Goal: Task Accomplishment & Management: Use online tool/utility

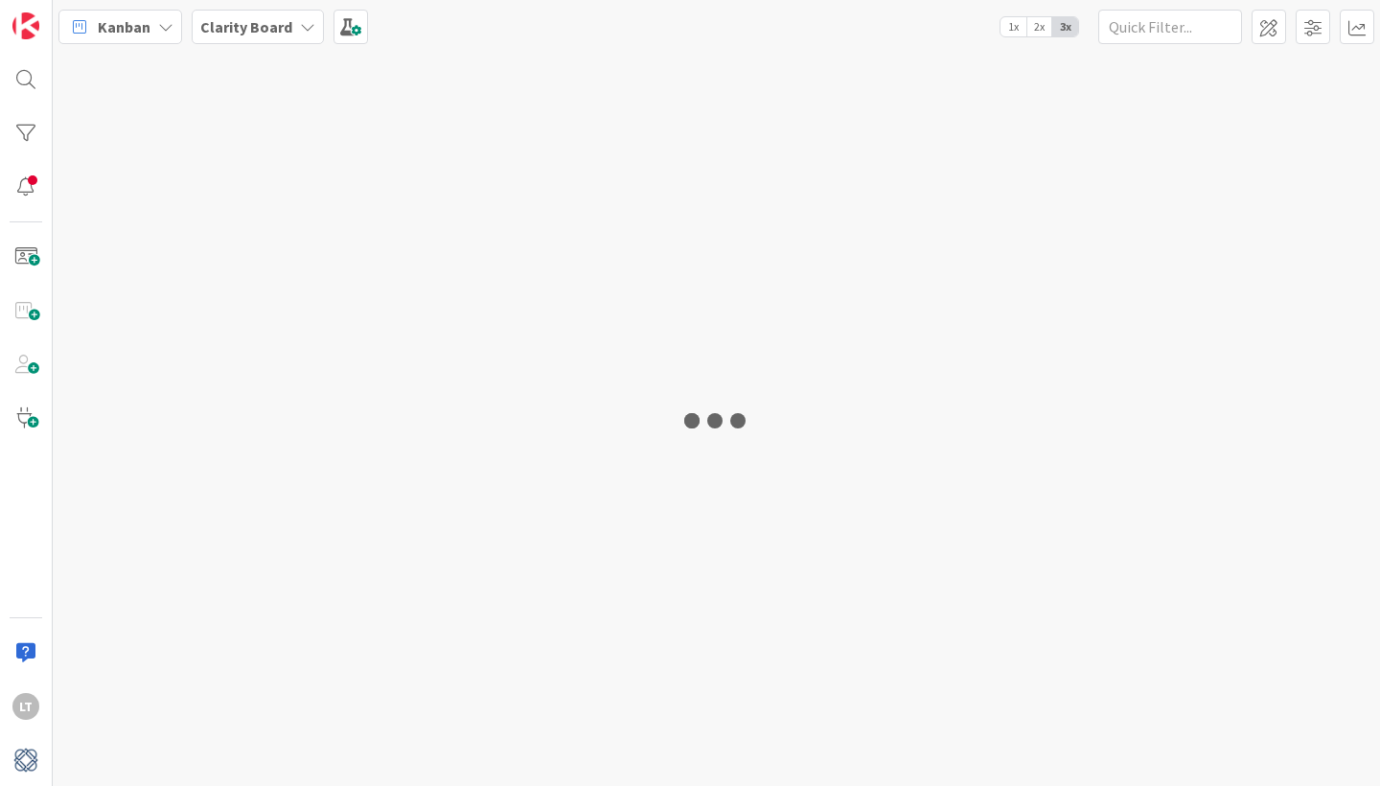
click at [790, 745] on div at bounding box center [716, 419] width 1327 height 733
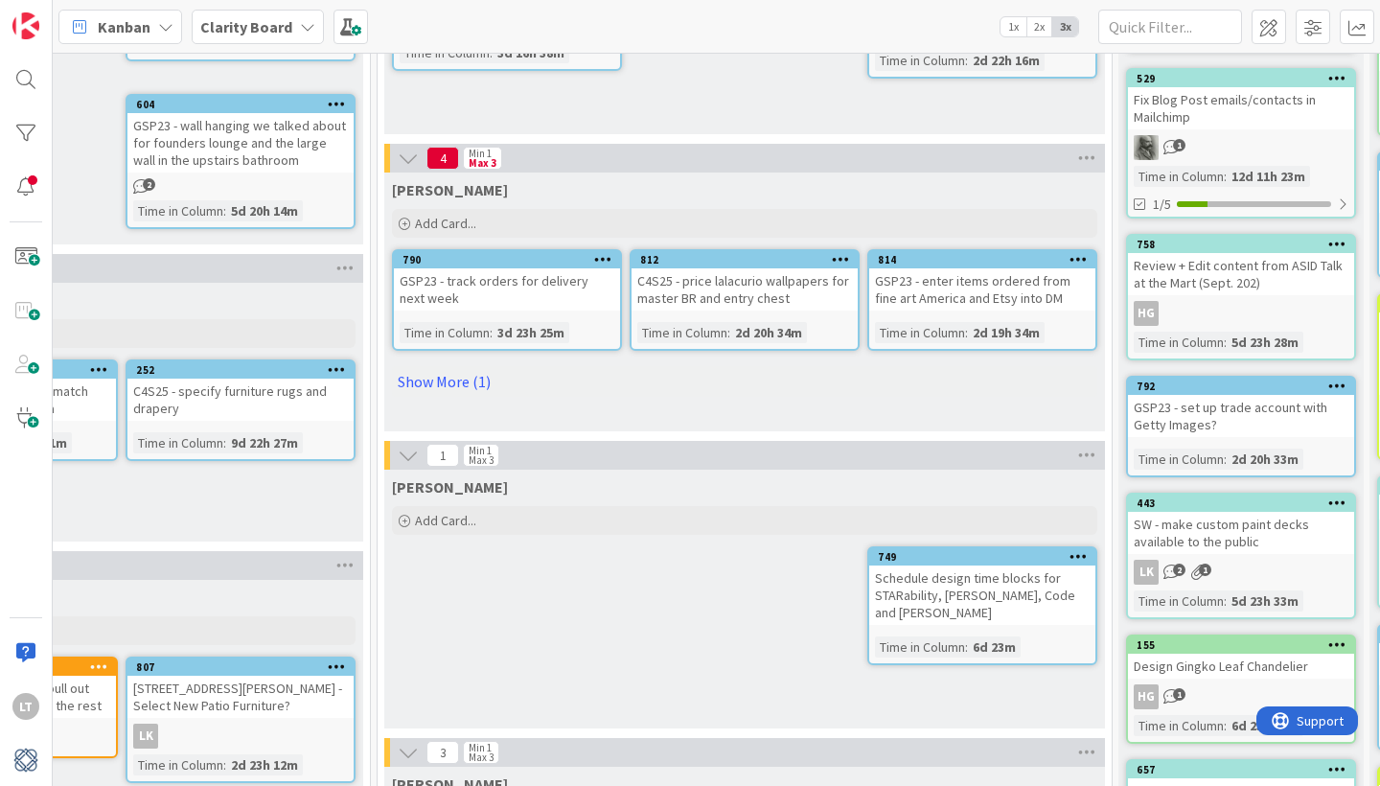
scroll to position [306, 1657]
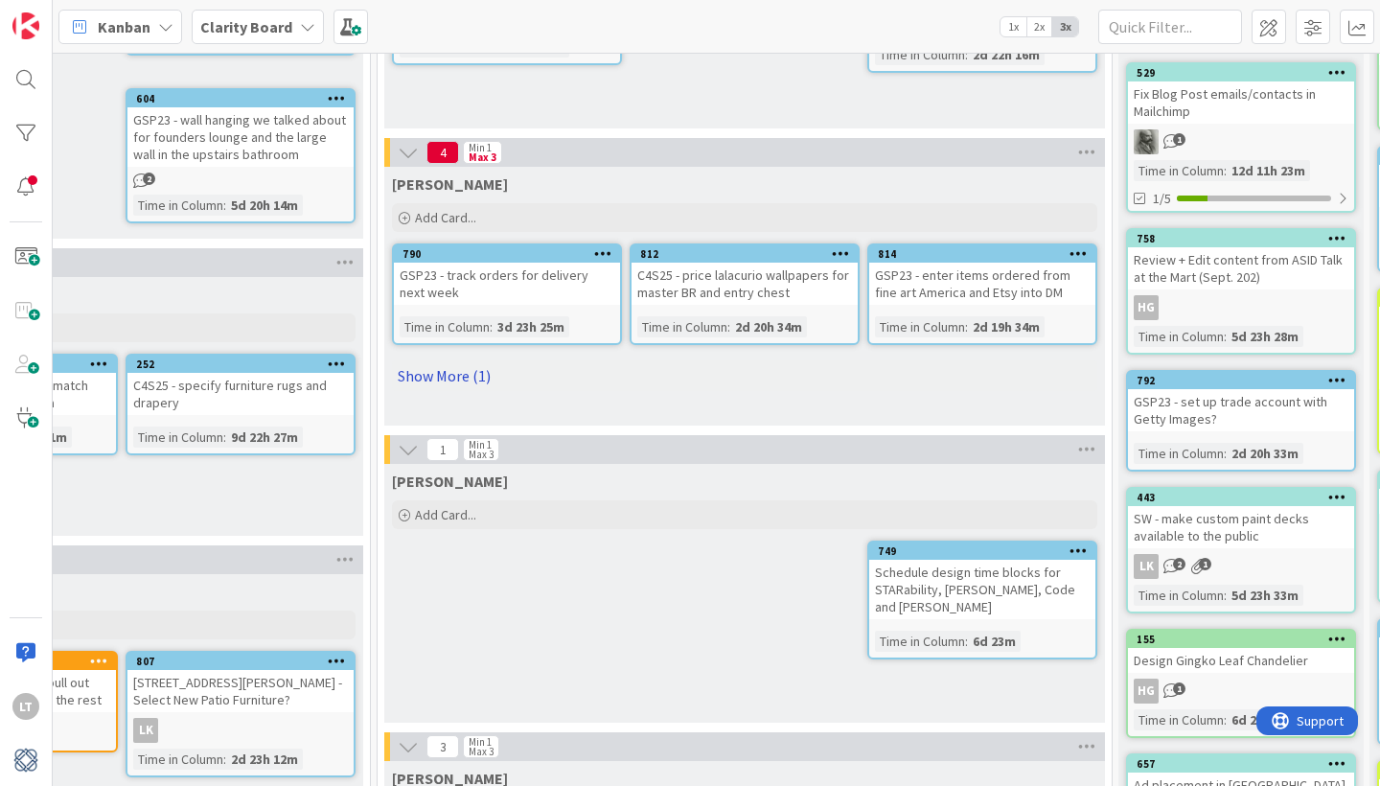
click at [430, 376] on link "Show More (1)" at bounding box center [744, 375] width 705 height 31
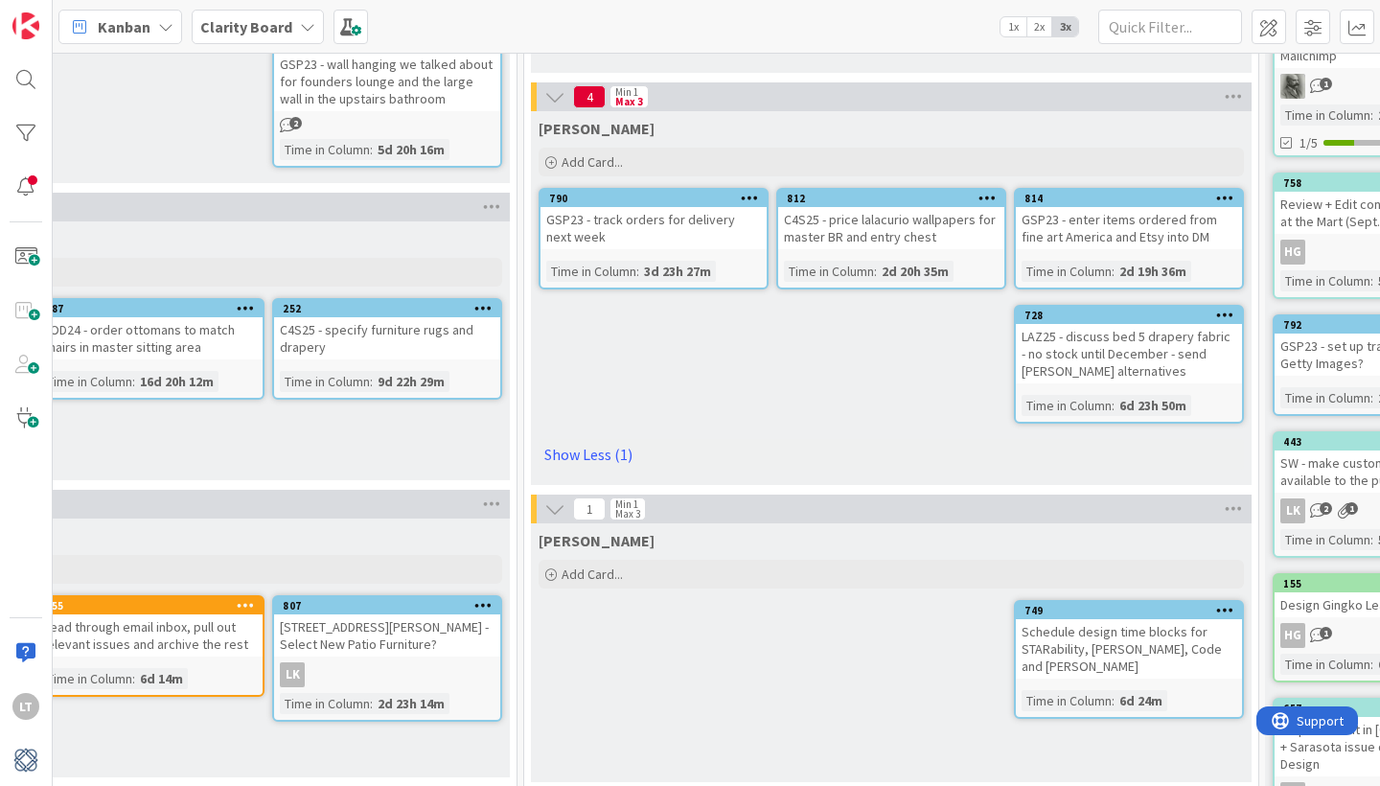
scroll to position [361, 1510]
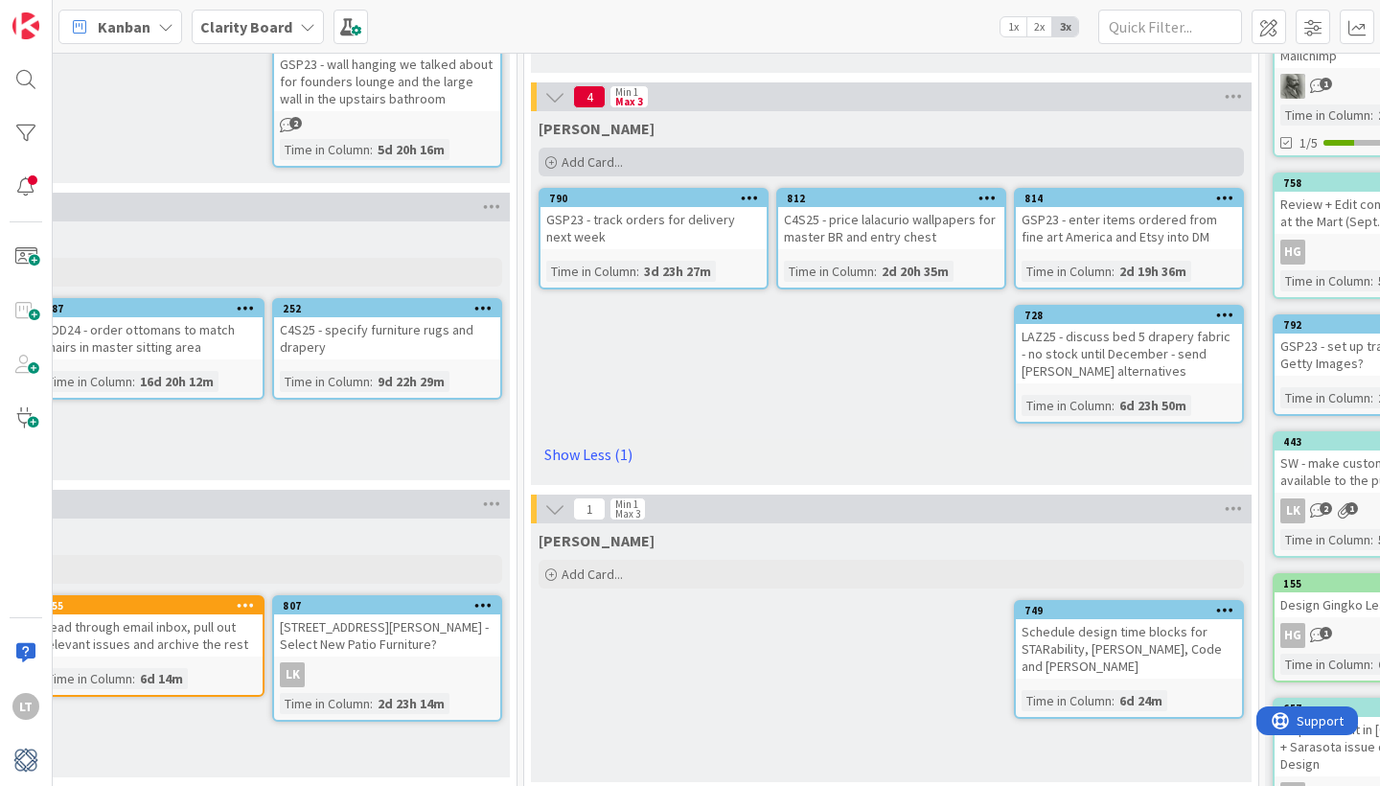
click at [646, 154] on div "Add Card..." at bounding box center [890, 162] width 705 height 29
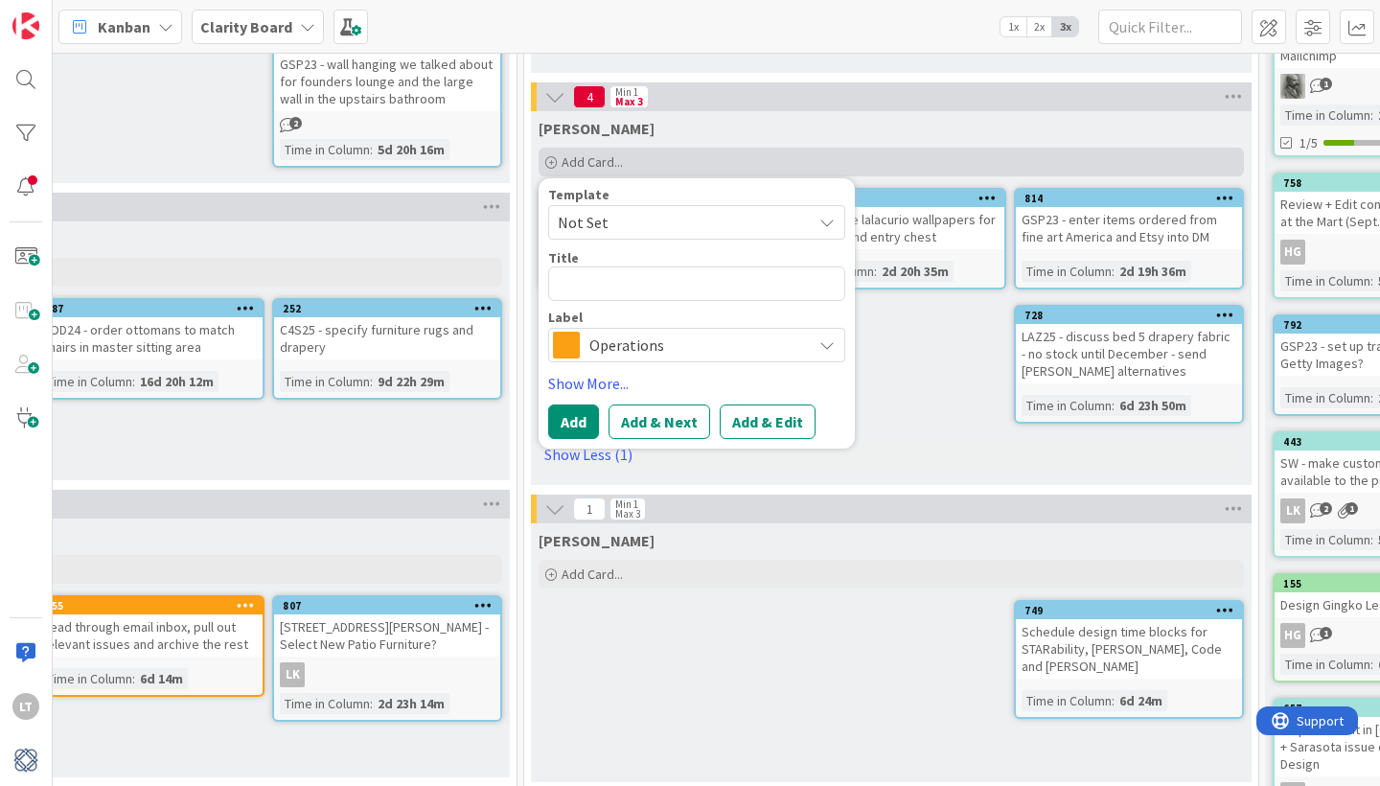
type textarea "x"
type textarea "B"
type textarea "x"
type textarea "BU"
type textarea "x"
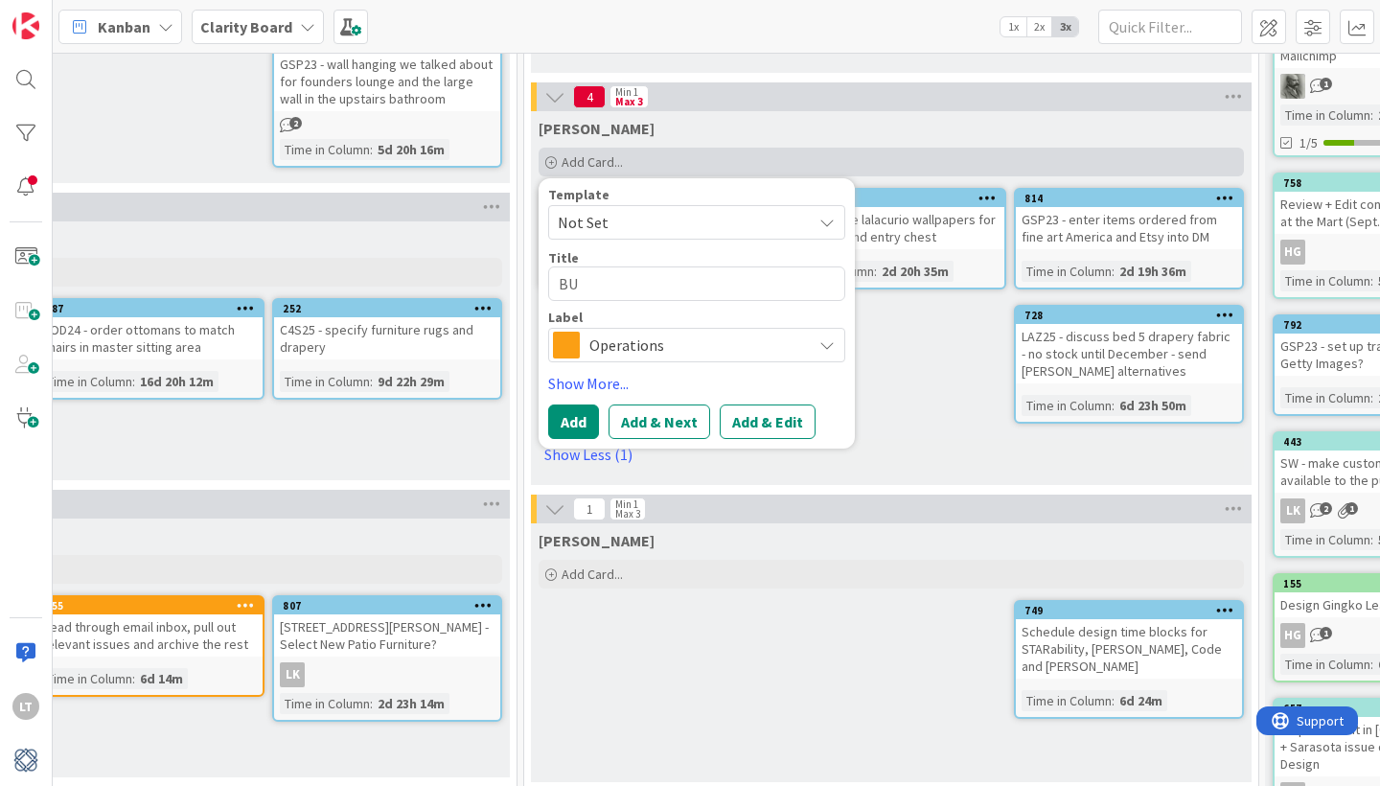
type textarea "BUR"
type textarea "x"
type textarea "BURS"
type textarea "x"
type textarea "BURSK"
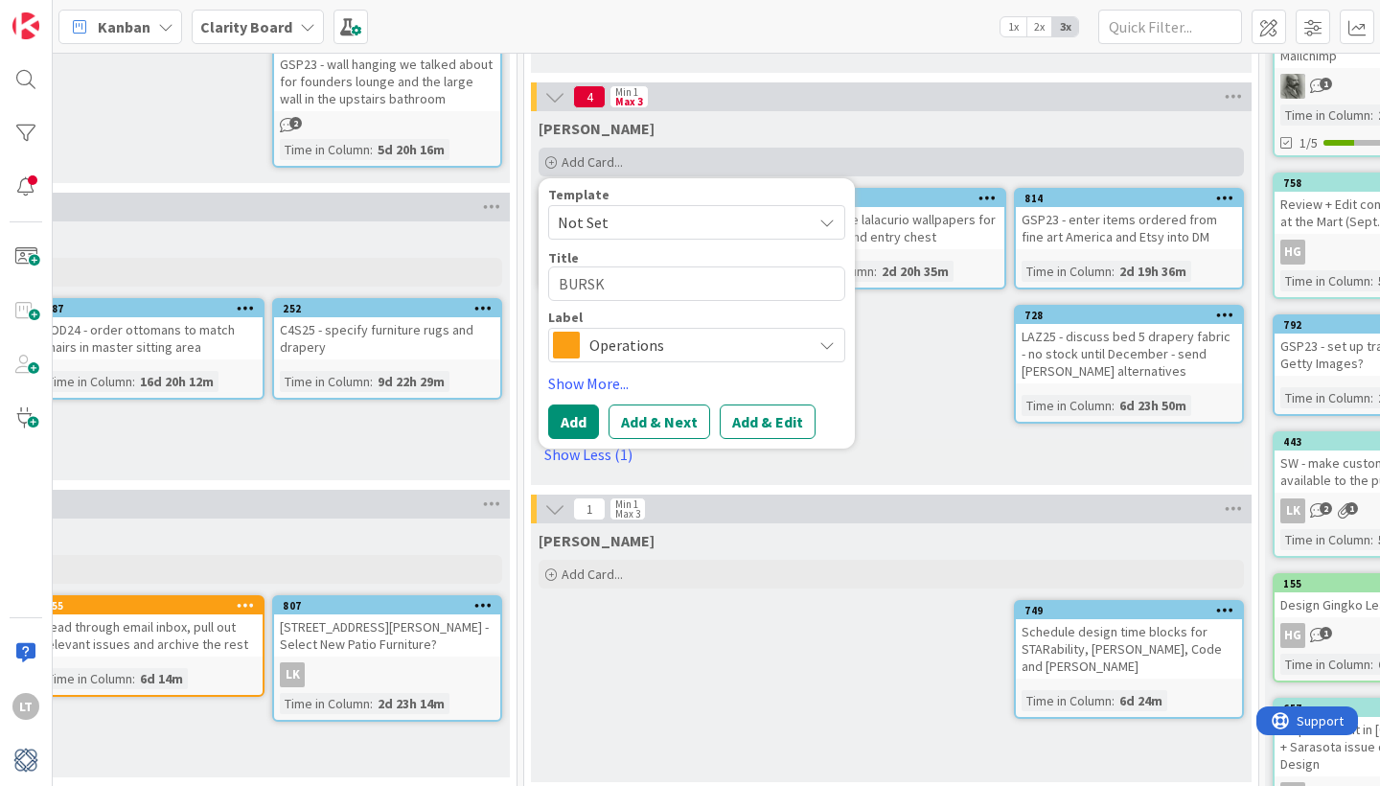
type textarea "x"
type textarea "BURSK"
type textarea "x"
type textarea "BURSK -"
type textarea "x"
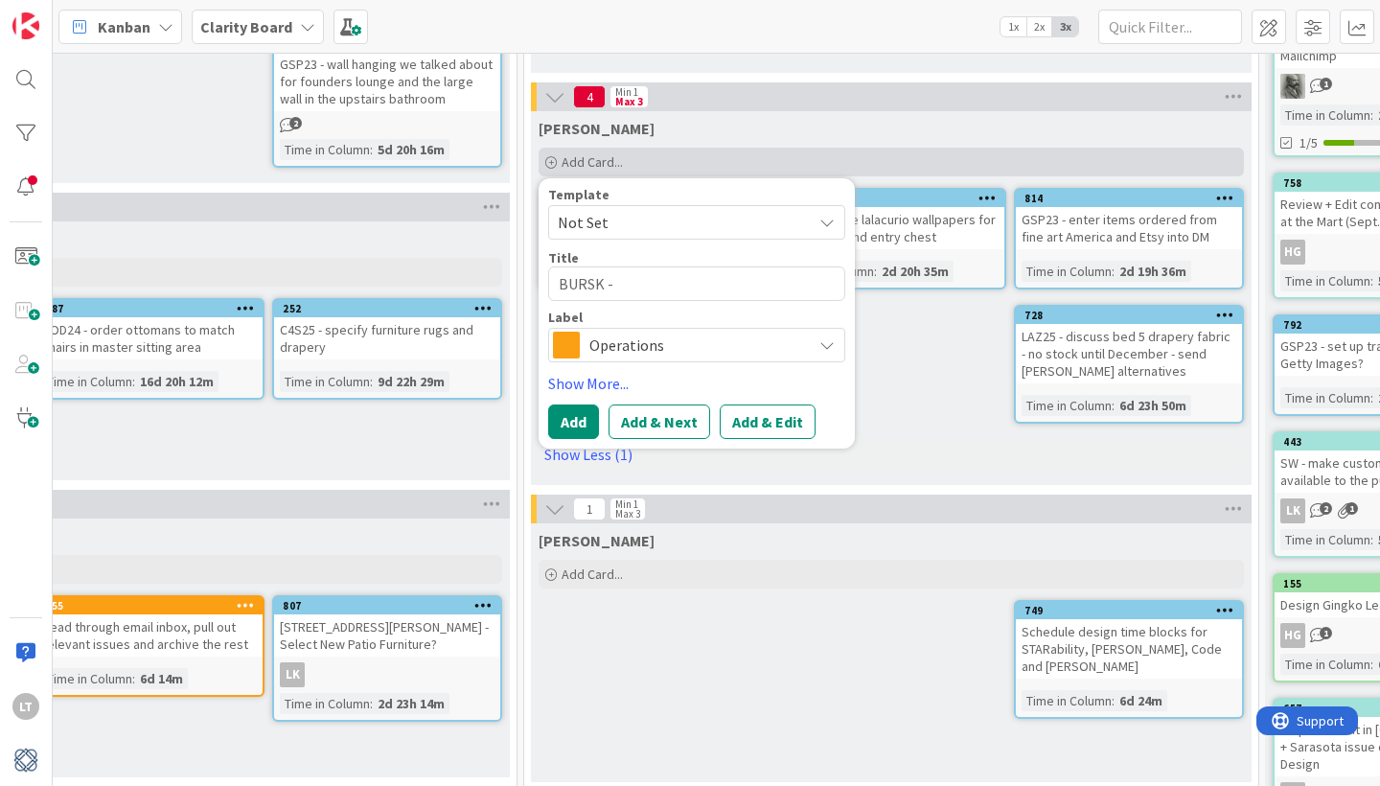
type textarea "BURSK -"
type textarea "x"
type textarea "BURSK - b"
type textarea "x"
type textarea "BURSK - br"
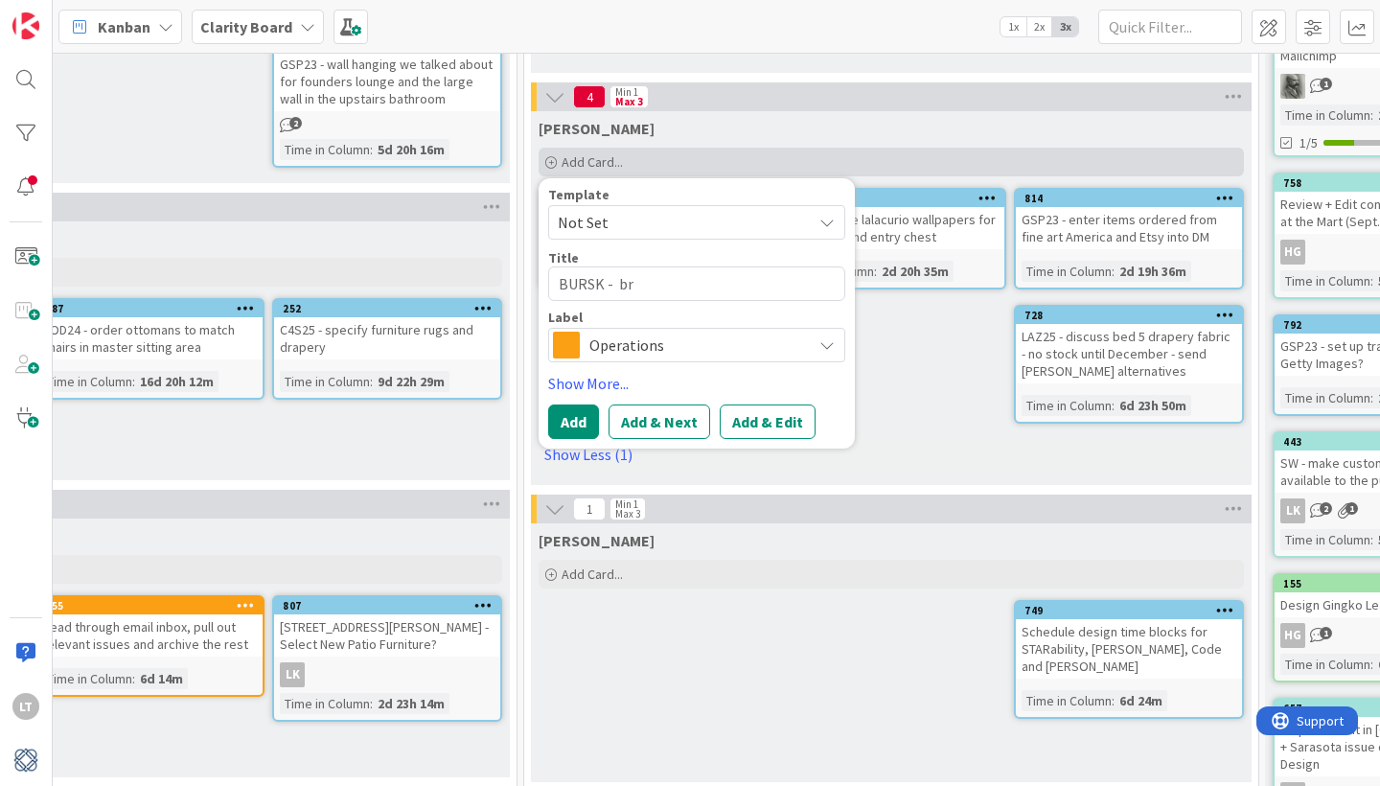
type textarea "x"
type textarea "BURSK - bri"
type textarea "x"
type textarea "[PERSON_NAME]"
type textarea "x"
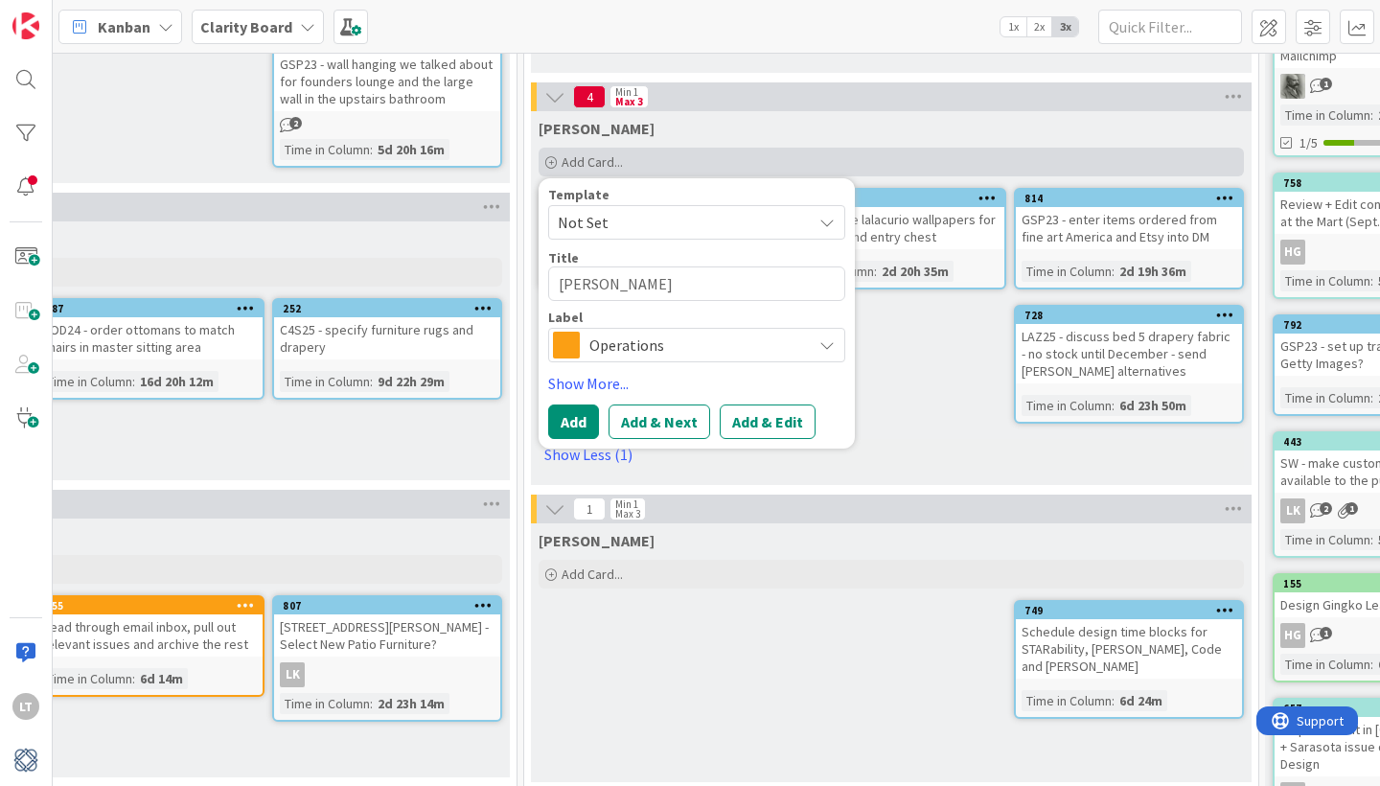
type textarea "BURSK - bring"
type textarea "x"
type textarea "BURSK - bring"
type textarea "x"
type textarea "BURSK - bring h"
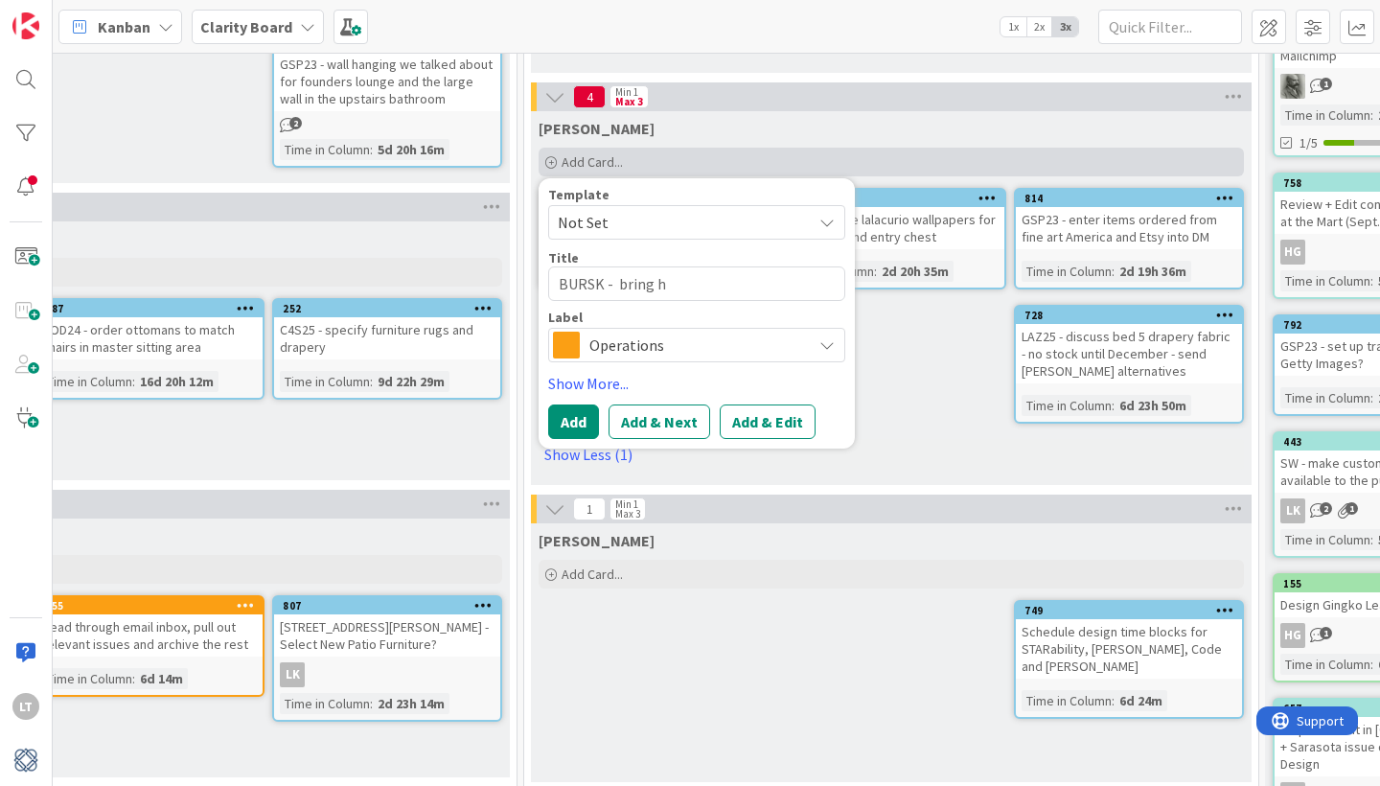
type textarea "x"
type textarea "BURSK - bring he"
type textarea "x"
type textarea "BURSK - bring her"
type textarea "x"
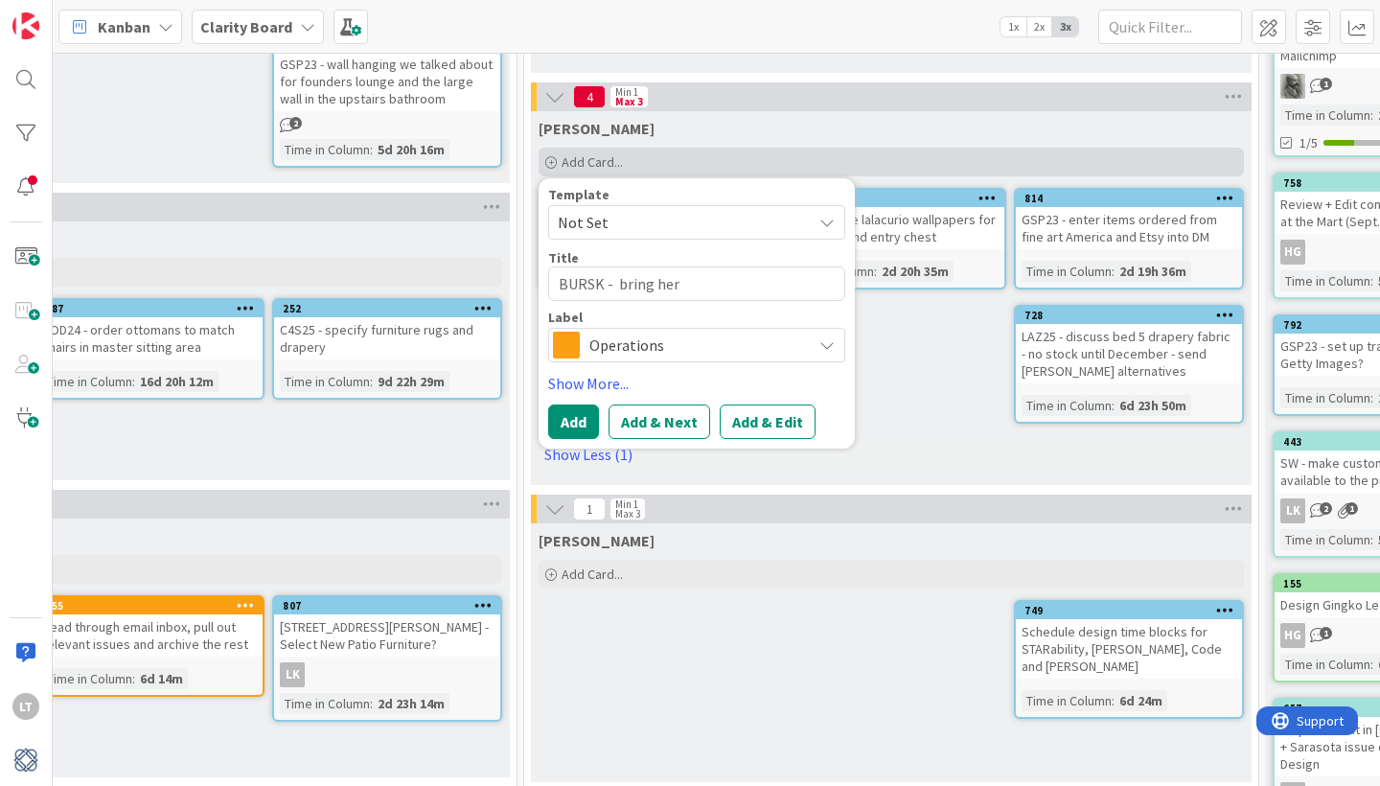
type textarea "BURSK - bring her."
type textarea "x"
type textarea "BURSK - bring her. n"
type textarea "x"
type textarea "BURSK - bring her. ne"
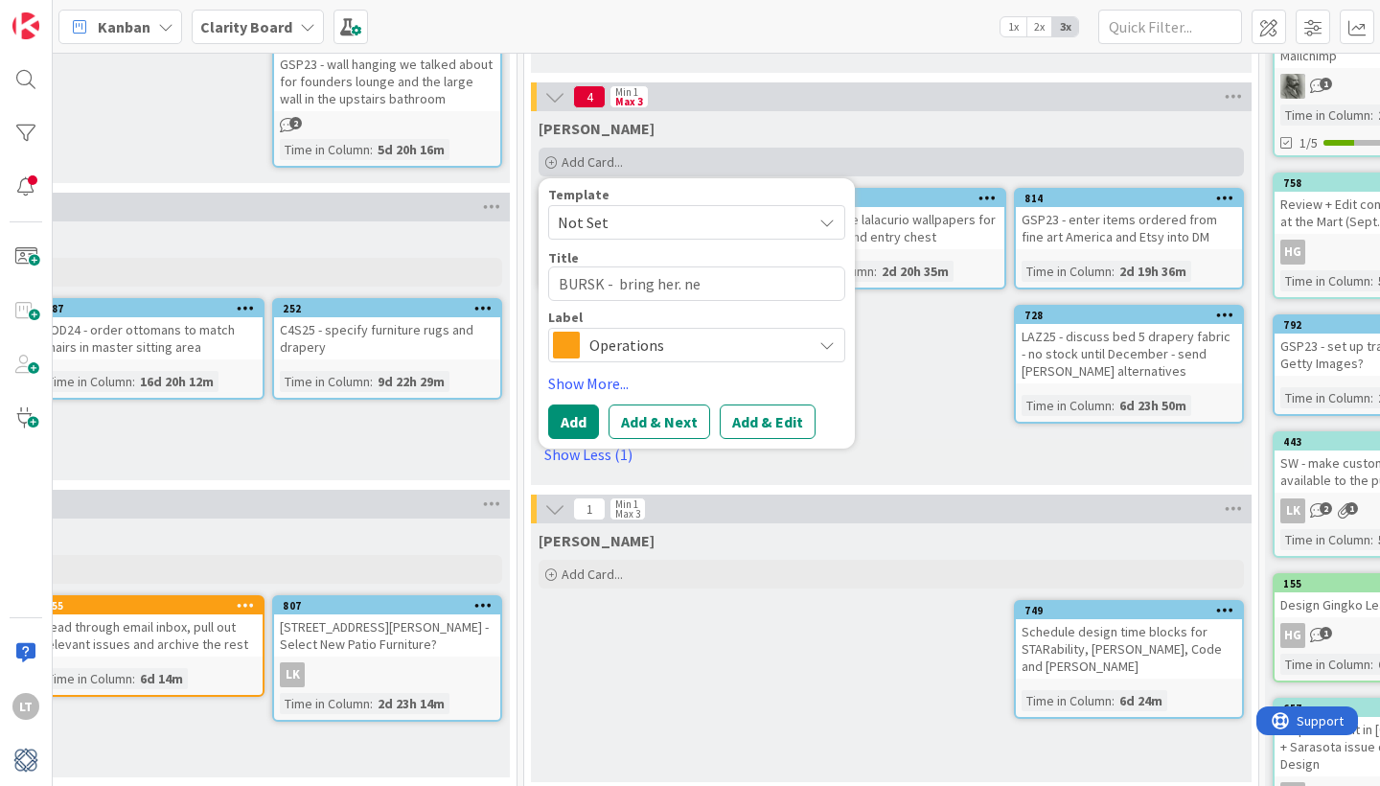
type textarea "x"
type textarea "BURSK - bring her. new"
type textarea "x"
type textarea "BURSK - bring her. new."
type textarea "x"
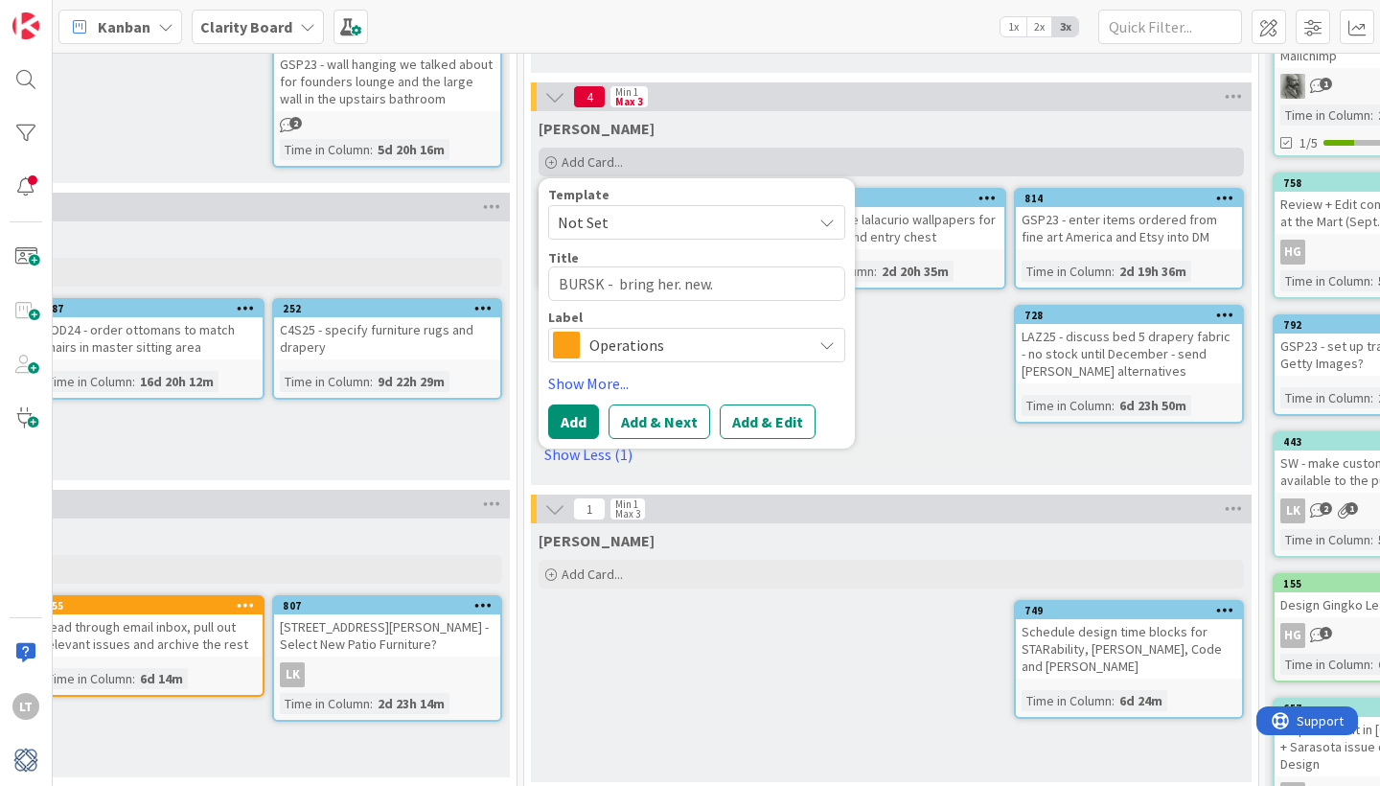
type textarea "BURSK - bring her. new."
type textarea "x"
type textarea "BURSK - bring her. new"
type textarea "x"
type textarea "BURSK - bring her. ne"
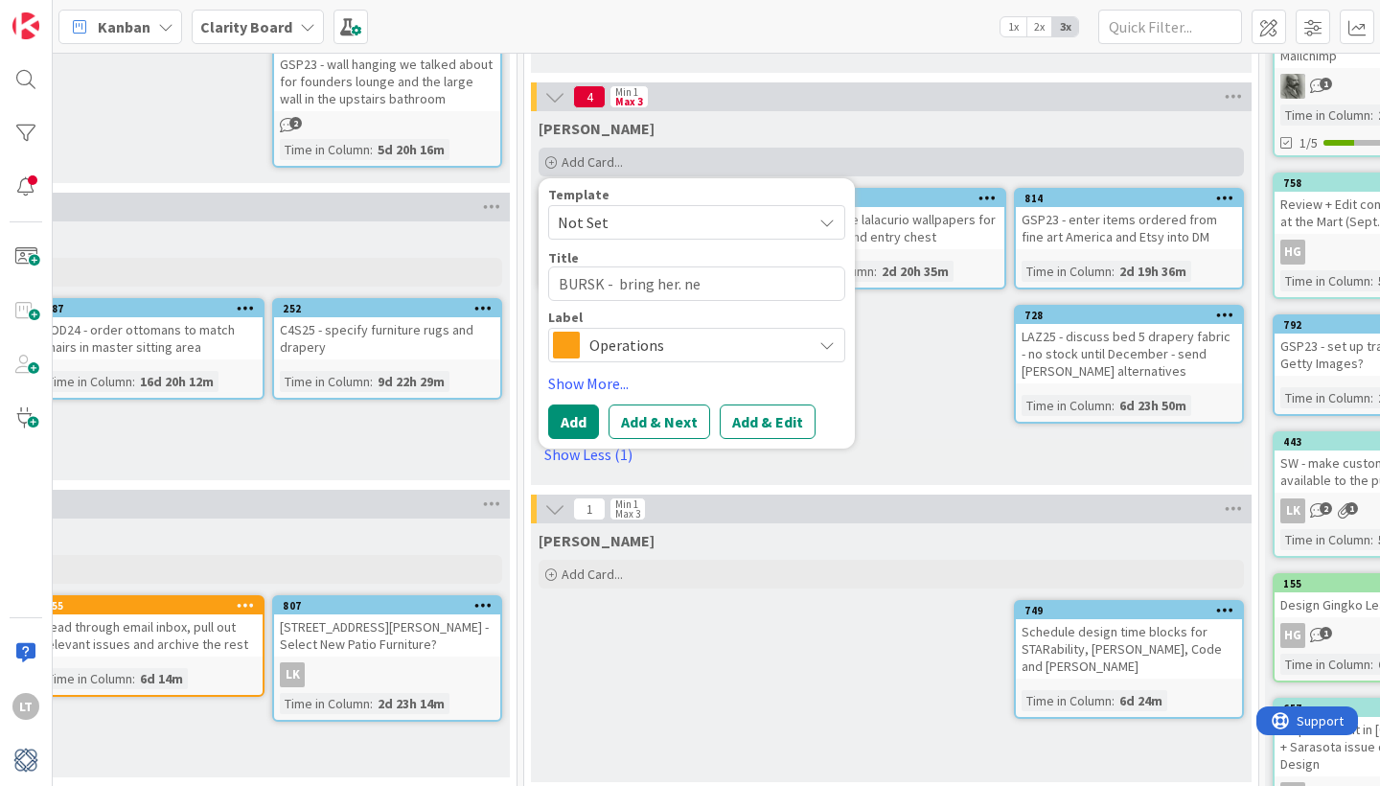
type textarea "x"
type textarea "BURSK - bring her. n"
type textarea "x"
type textarea "BURSK - bring her."
type textarea "x"
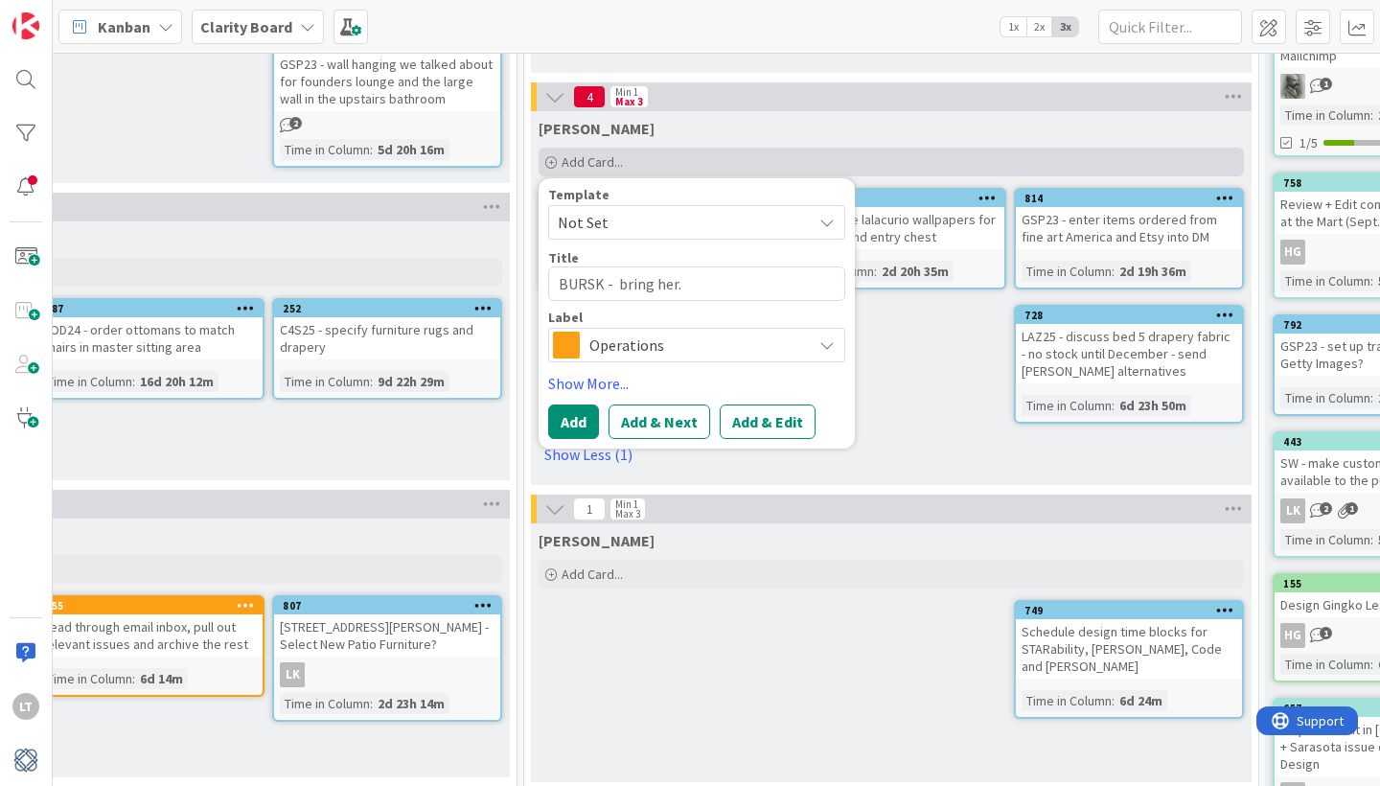
type textarea "BURSK - bring her."
type textarea "x"
type textarea "BURSK - bring her"
type textarea "x"
type textarea "BURSK - bring her"
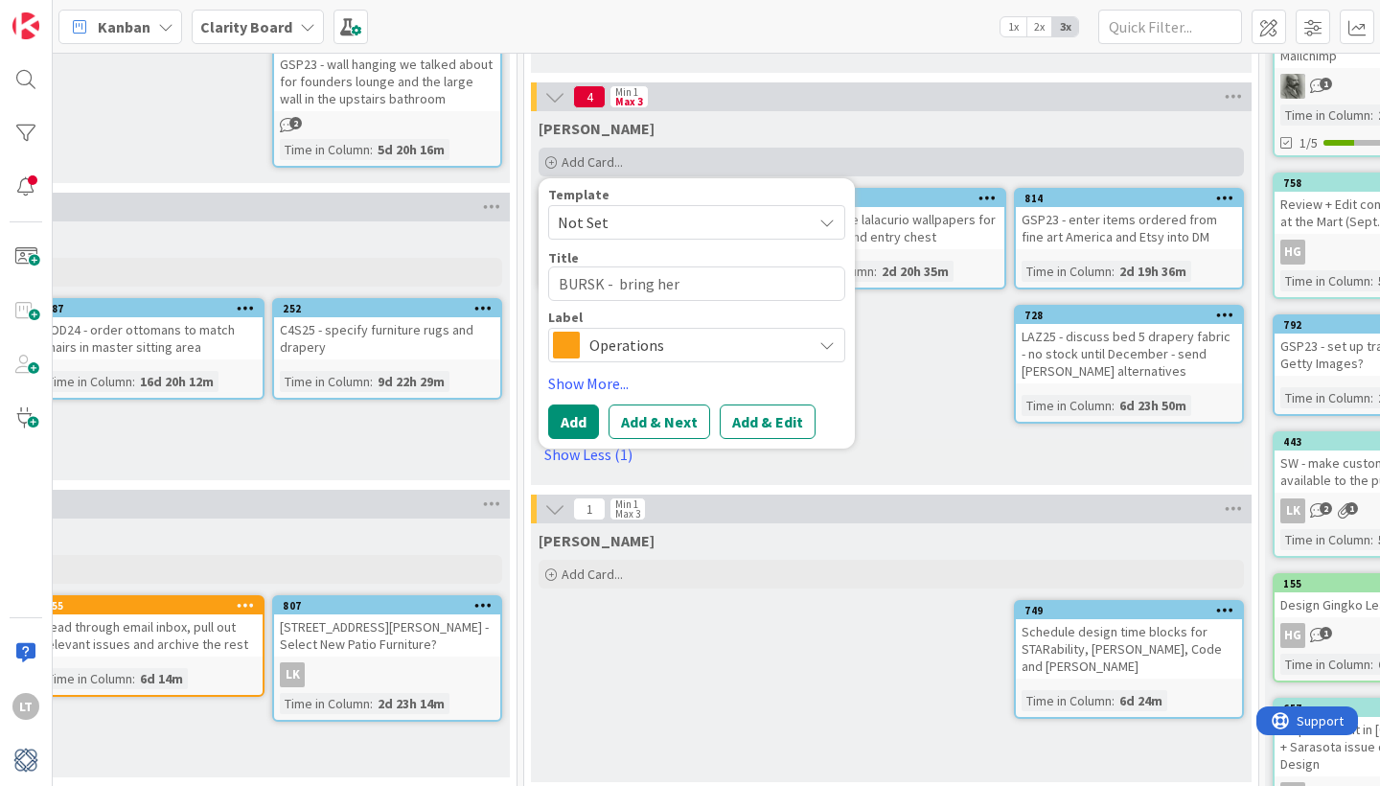
type textarea "x"
type textarea "BURSK - bring her n"
type textarea "x"
type textarea "BURSK - bring her ne"
type textarea "x"
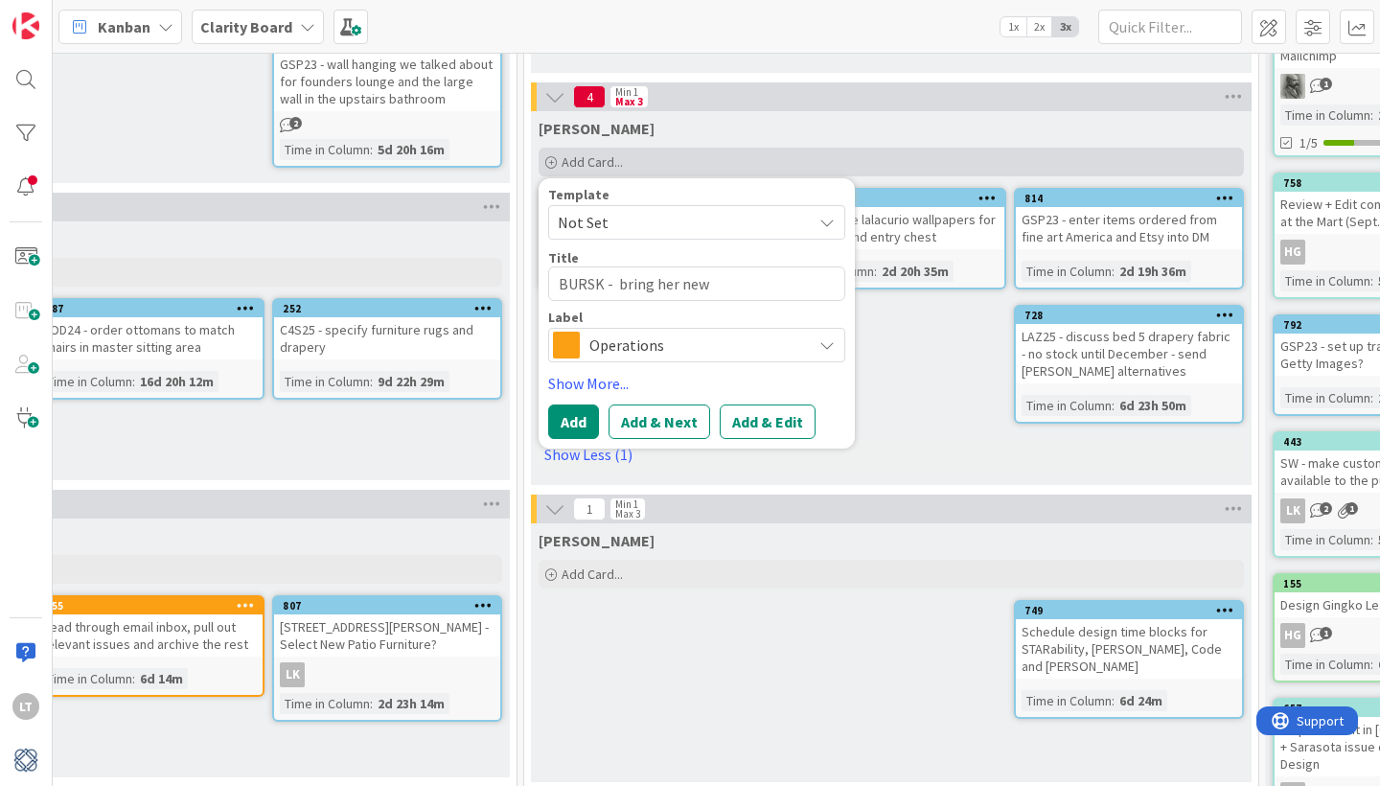
type textarea "BURSK - bring her new"
type textarea "x"
type textarea "BURSK - bring her new m"
type textarea "x"
type textarea "BURSK - bring her new ma"
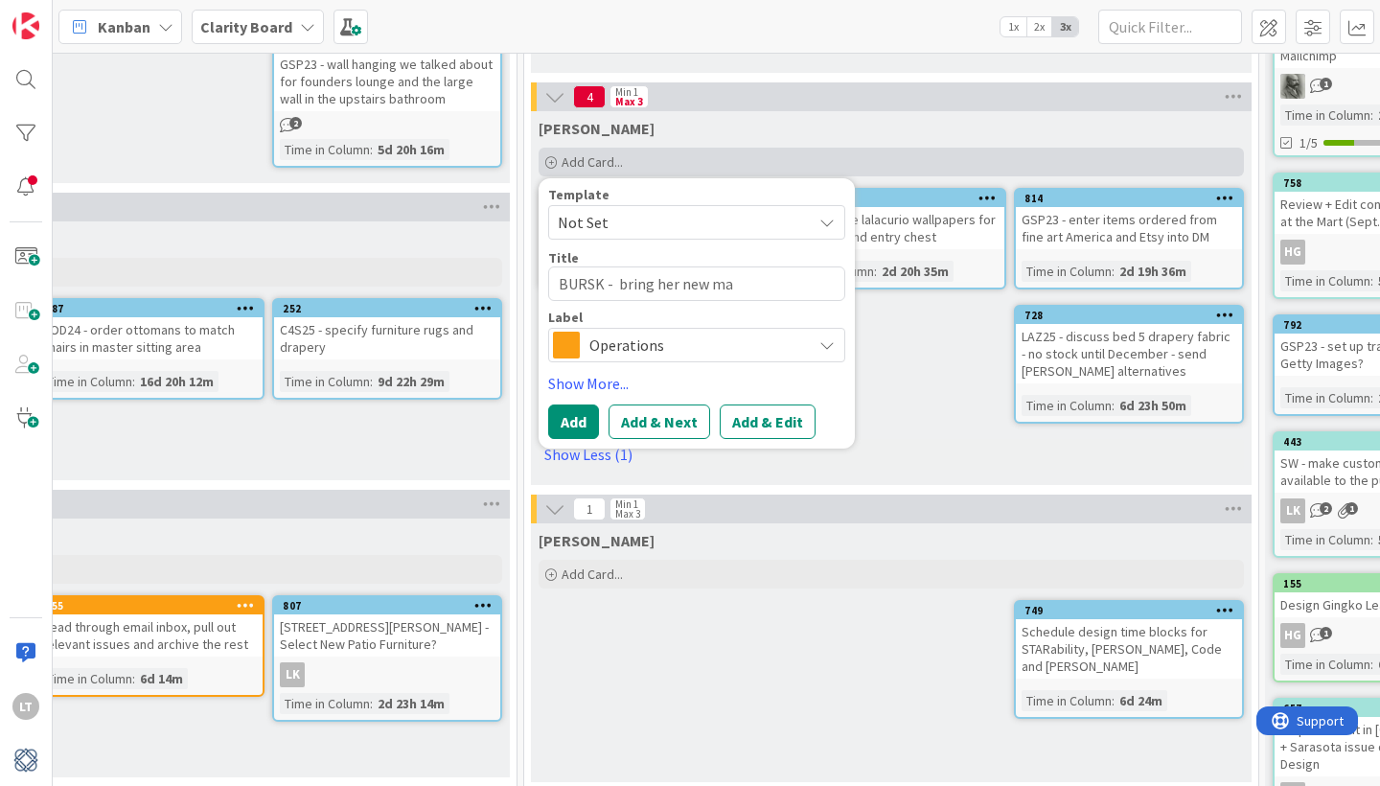
type textarea "x"
type textarea "BURSK - bring her new mas"
type textarea "x"
type textarea "BURSK - bring her new mast"
type textarea "x"
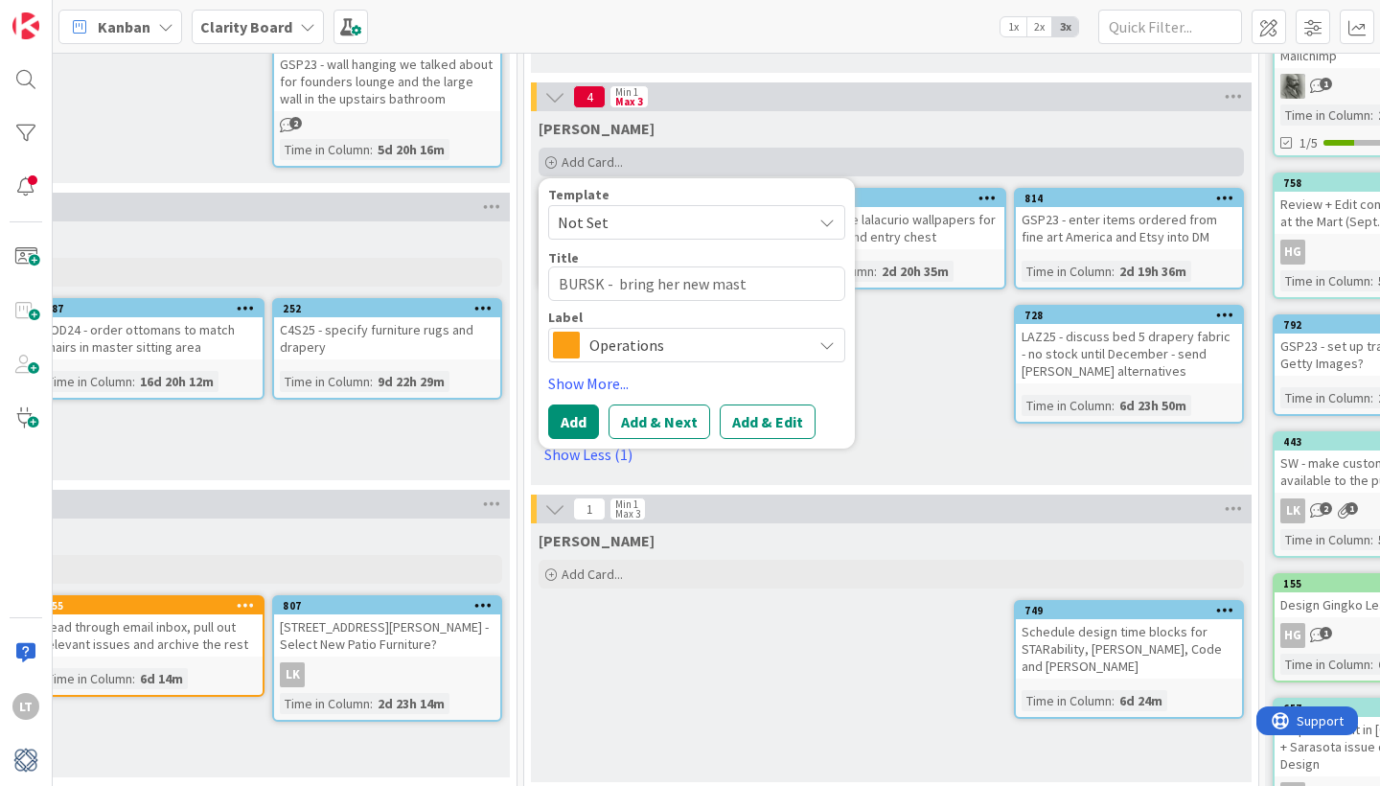
type textarea "BURSK - bring her new maste"
type textarea "x"
type textarea "BURSK - bring her new master"
type textarea "x"
type textarea "BURSK - bring her new master"
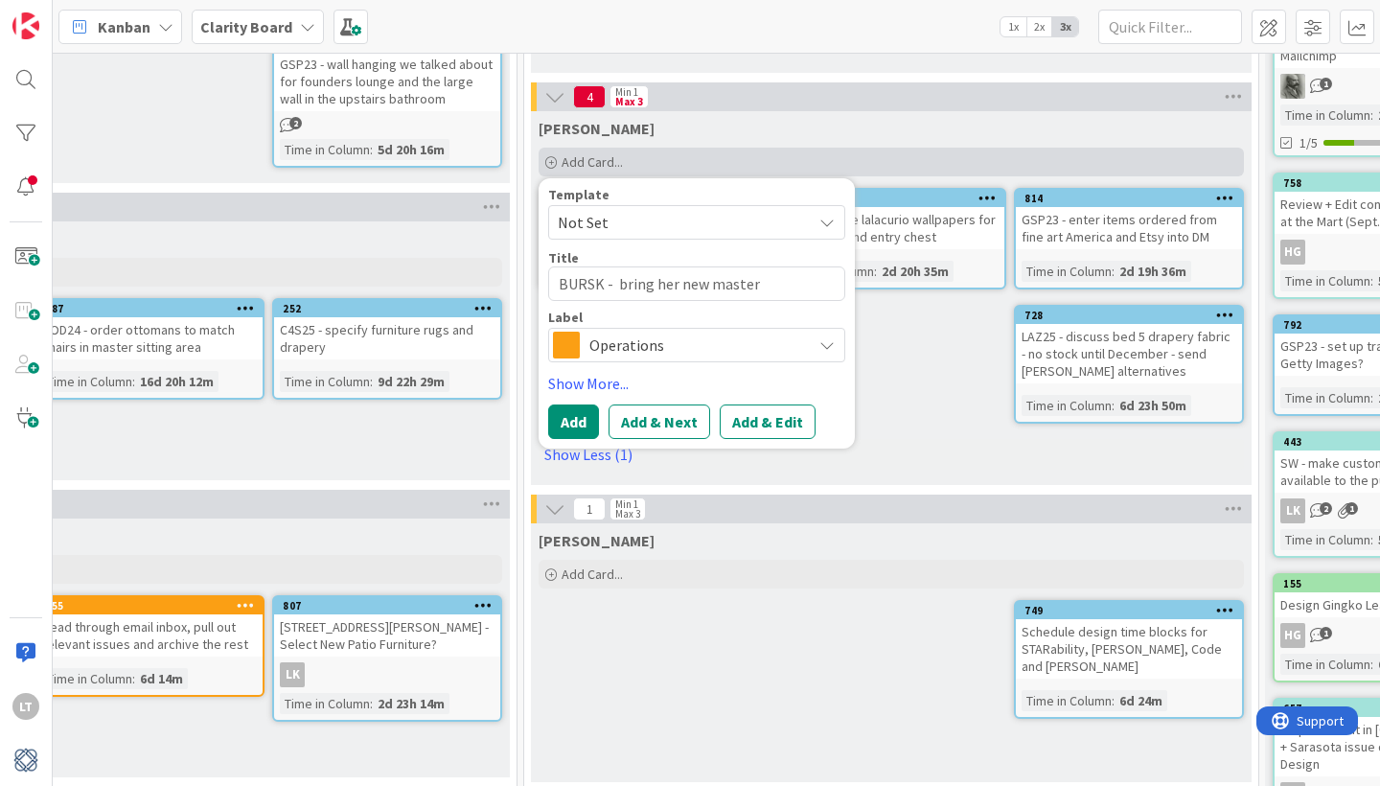
type textarea "x"
type textarea "BURSK - bring her new master c"
type textarea "x"
type textarea "BURSK - bring her new master co"
type textarea "x"
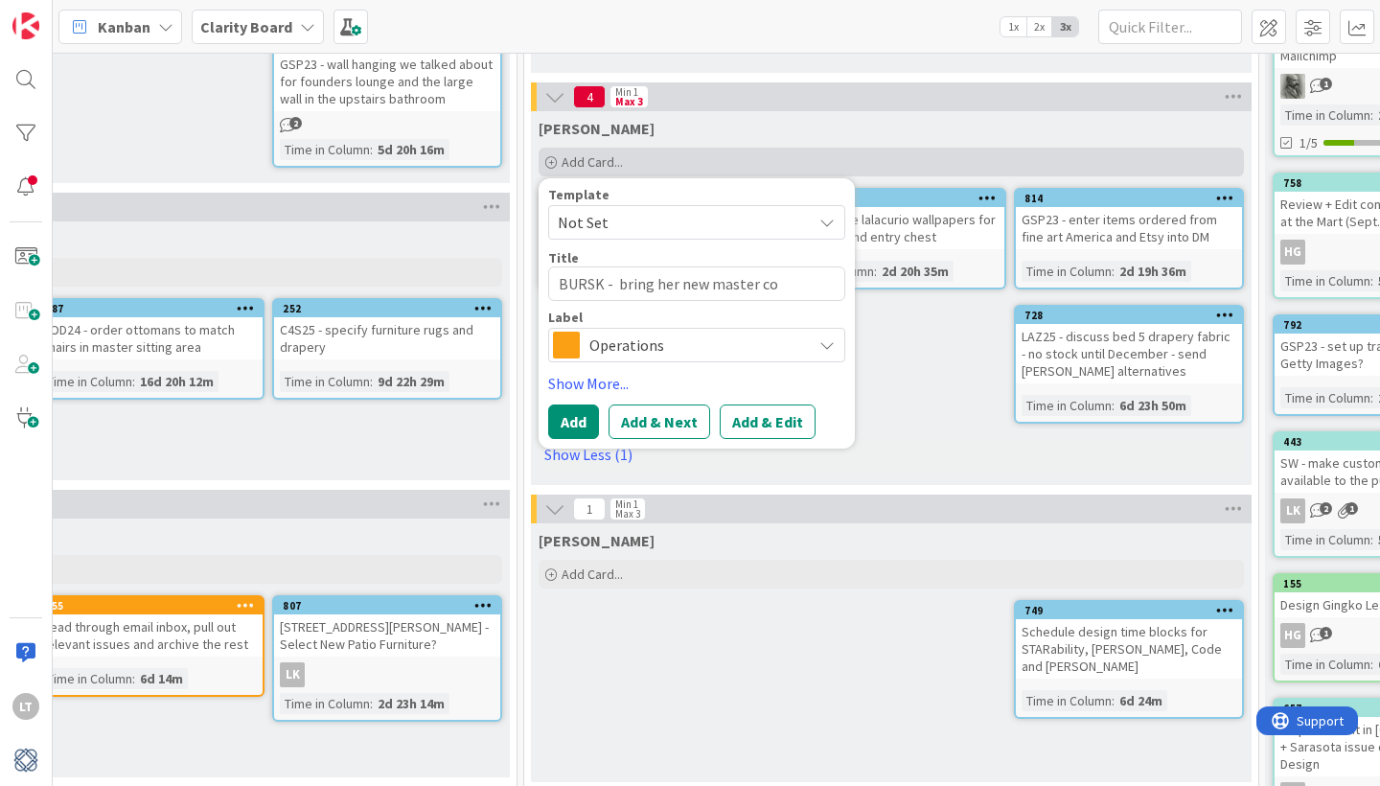
type textarea "BURSK - bring her new master cov"
type textarea "x"
type textarea "BURSK - bring her new master cove"
type textarea "x"
type textarea "BURSK - bring her new master cover"
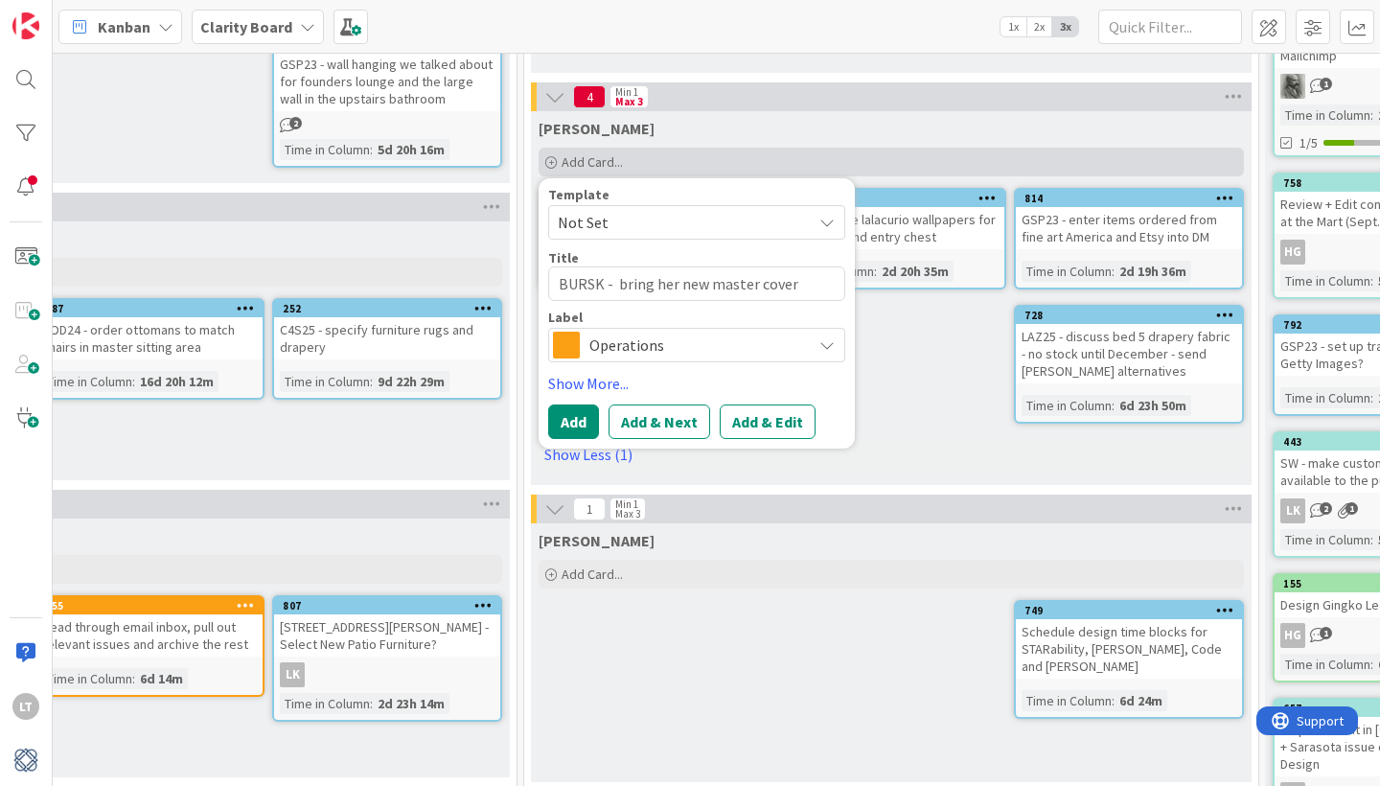
type textarea "x"
type textarea "BURSK - bring her new master coverl"
type textarea "x"
type textarea "BURSK - bring her new master coverle"
type textarea "x"
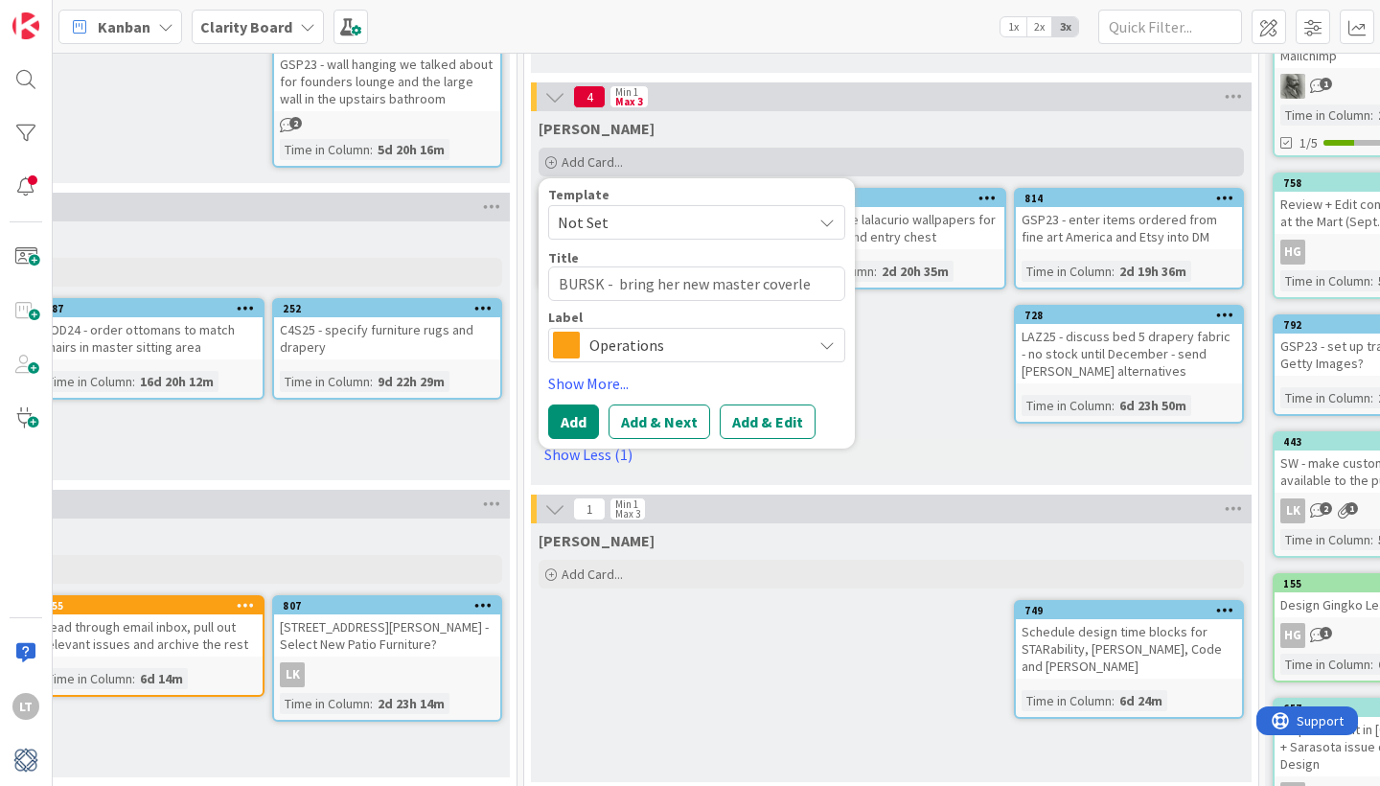
type textarea "BURSK - bring her new master coverlet"
type textarea "x"
type textarea "BURSK - bring her new master coverlet"
type textarea "x"
type textarea "BURSK - bring her new master coverlet t"
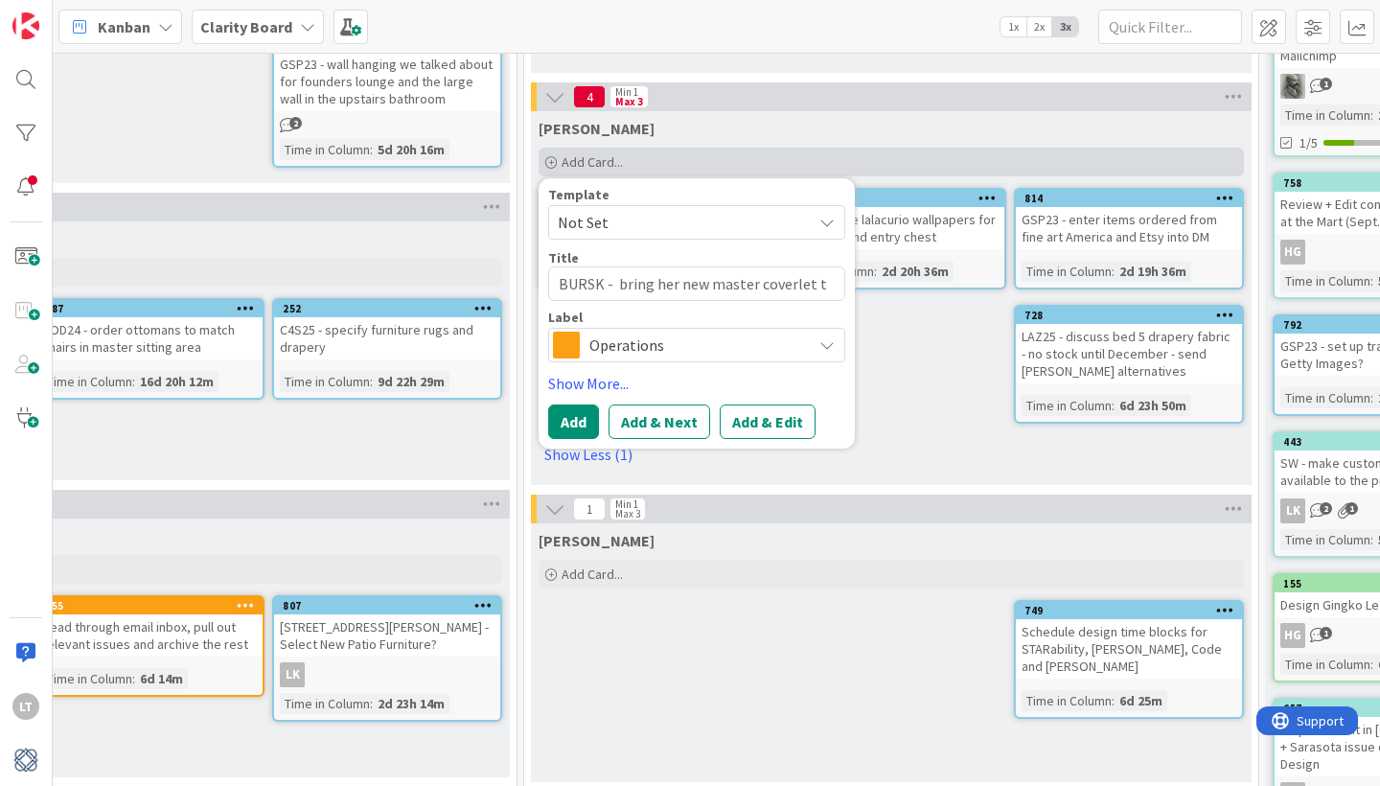
type textarea "x"
type textarea "BURSK - bring her new master coverlet to"
type textarea "x"
type textarea "BURSK - bring her new master coverlet to."
type textarea "x"
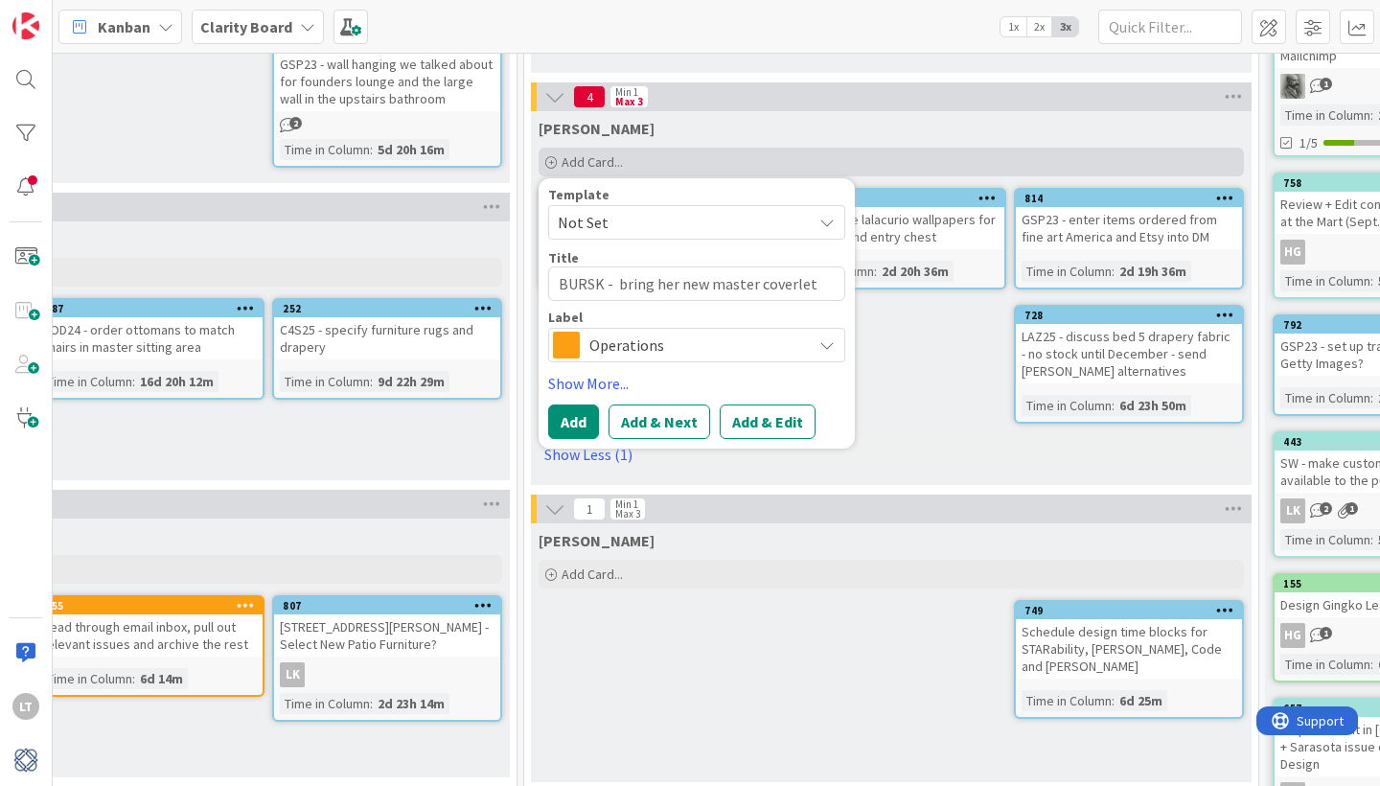
type textarea "BURSK - bring her new master coverlet to."
type textarea "x"
type textarea "BURSK - bring her new master coverlet to"
type textarea "x"
type textarea "BURSK - bring her new master coverlet to"
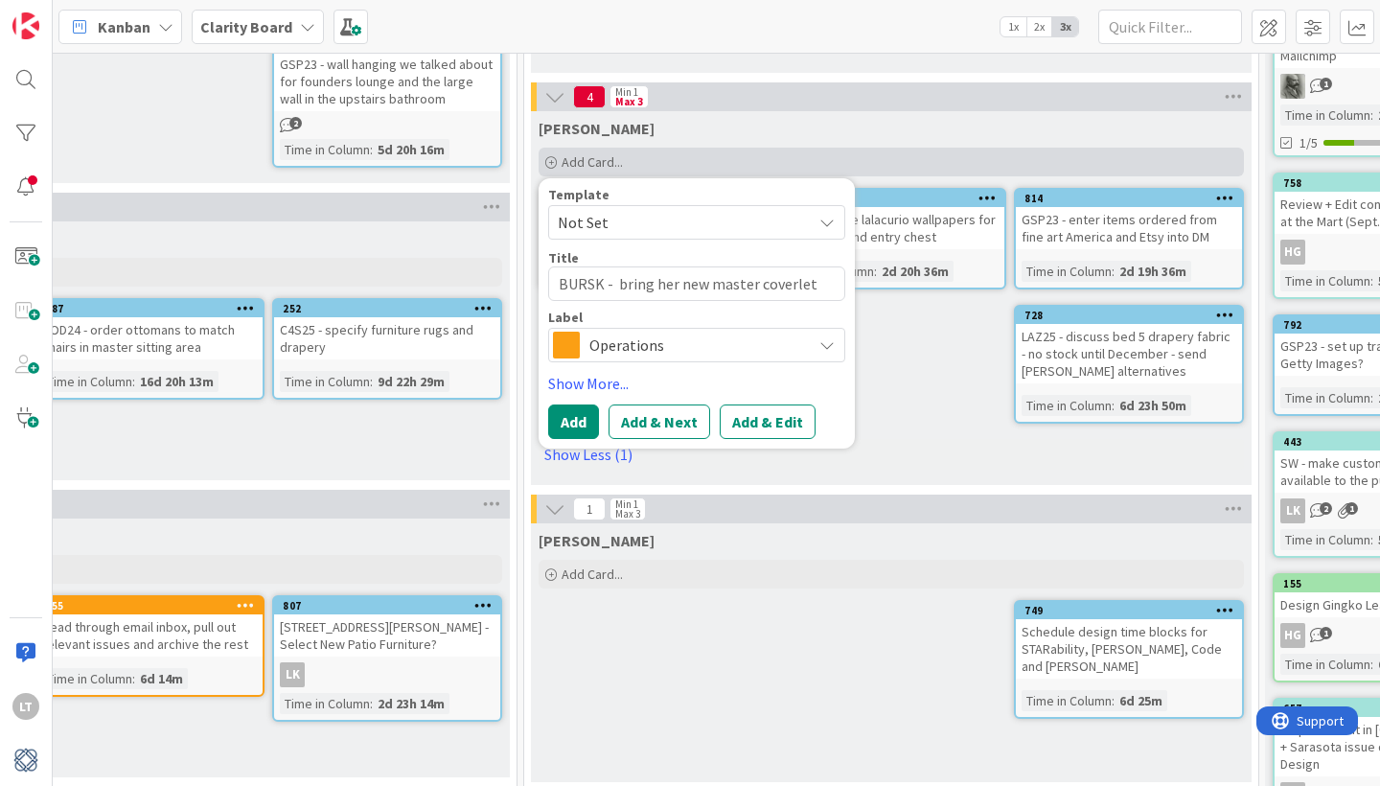
type textarea "x"
type textarea "BURSK - bring her new master coverlet to h"
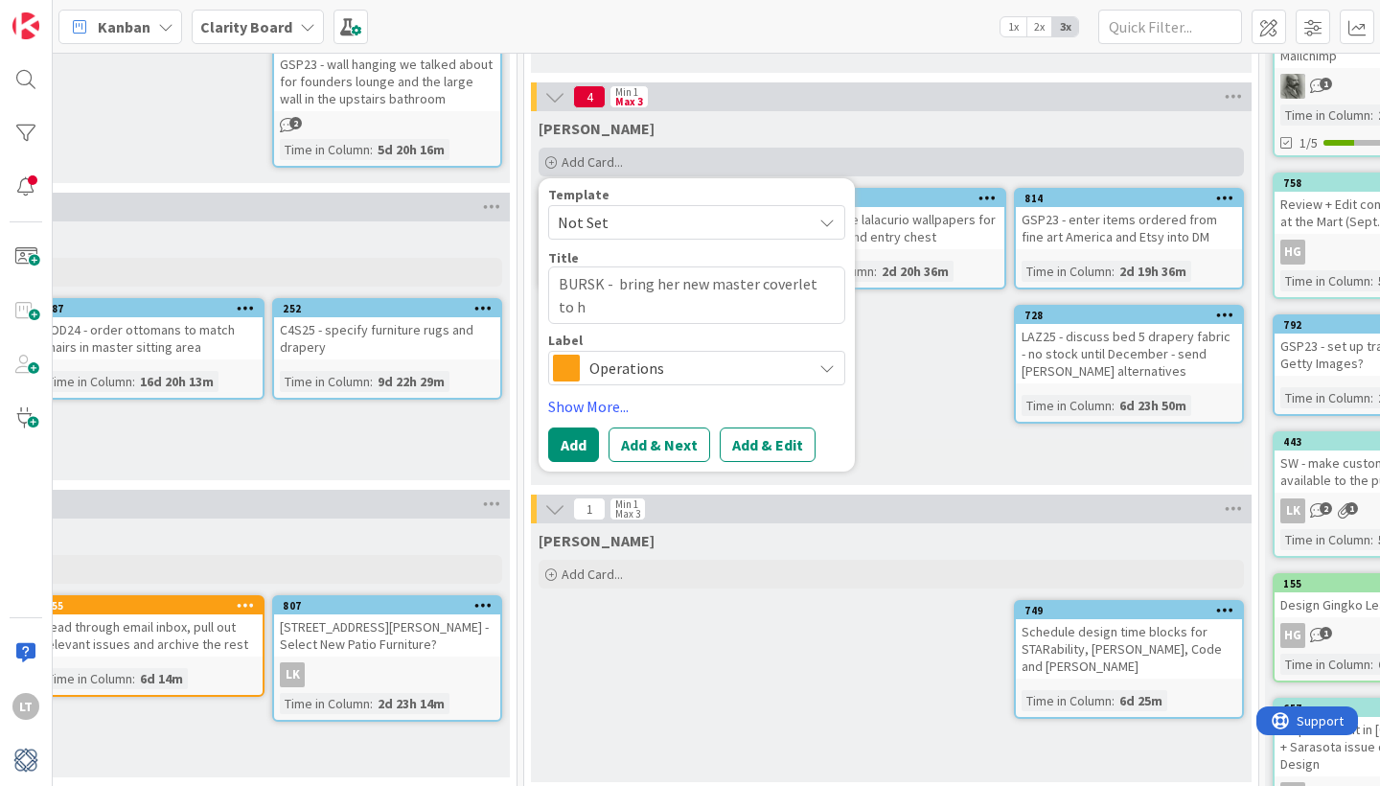
type textarea "x"
type textarea "BURSK - bring her new master coverlet to he"
type textarea "x"
type textarea "BURSK - bring her new master coverlet to her"
type textarea "x"
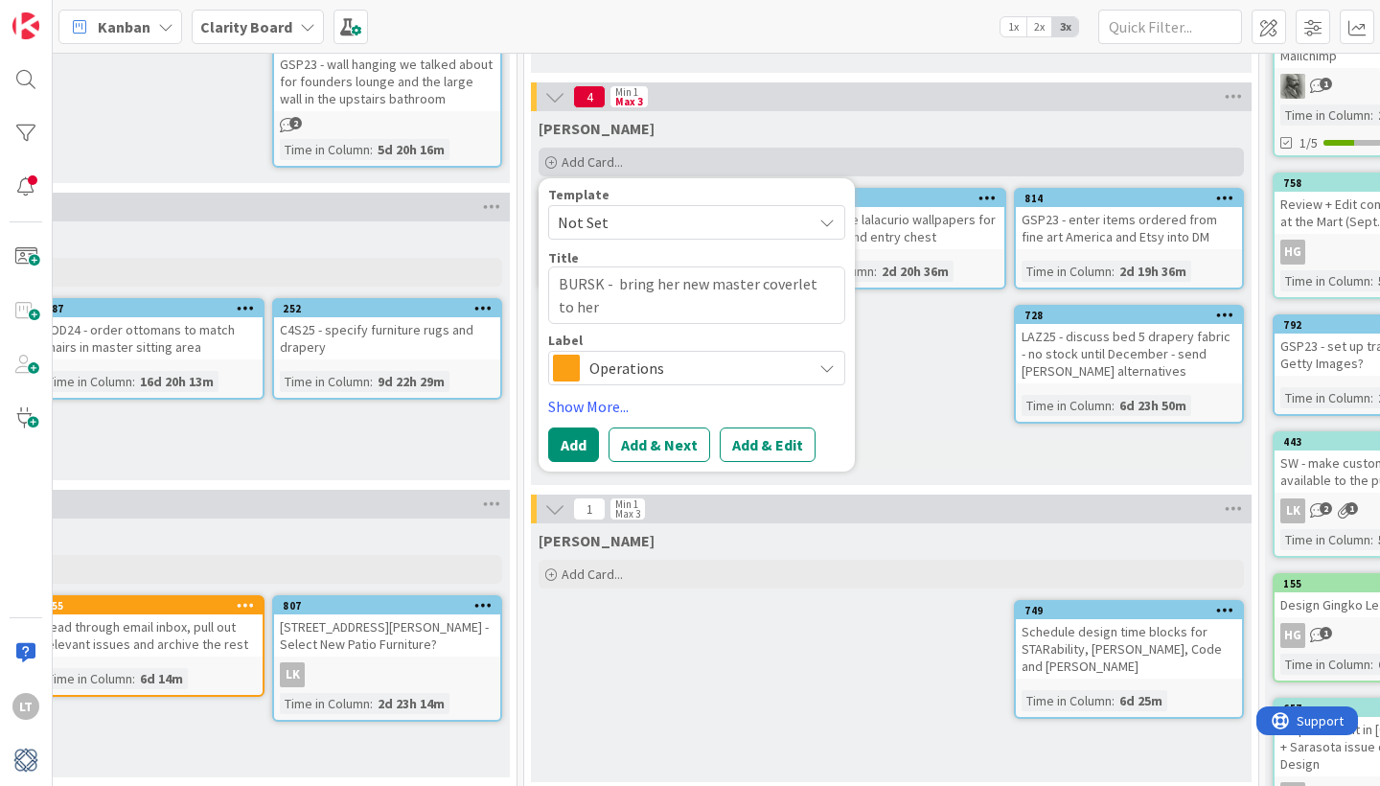
type textarea "BURSK - bring her new master coverlet to her"
type textarea "x"
type textarea "BURSK - bring her new master coverlet to her h"
type textarea "x"
type textarea "BURSK - bring her new master coverlet to her ho"
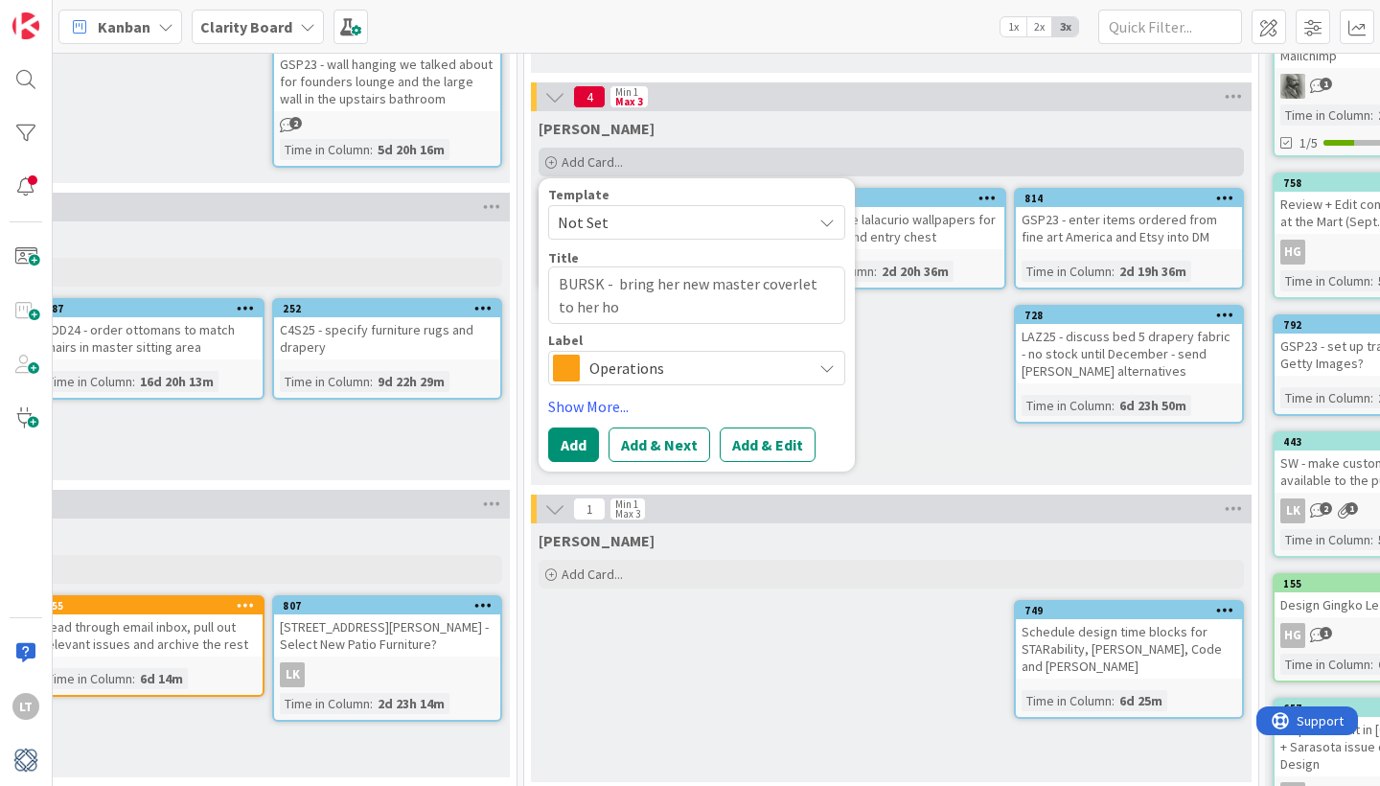
type textarea "x"
type textarea "BURSK - bring her new master coverlet to her hom"
type textarea "x"
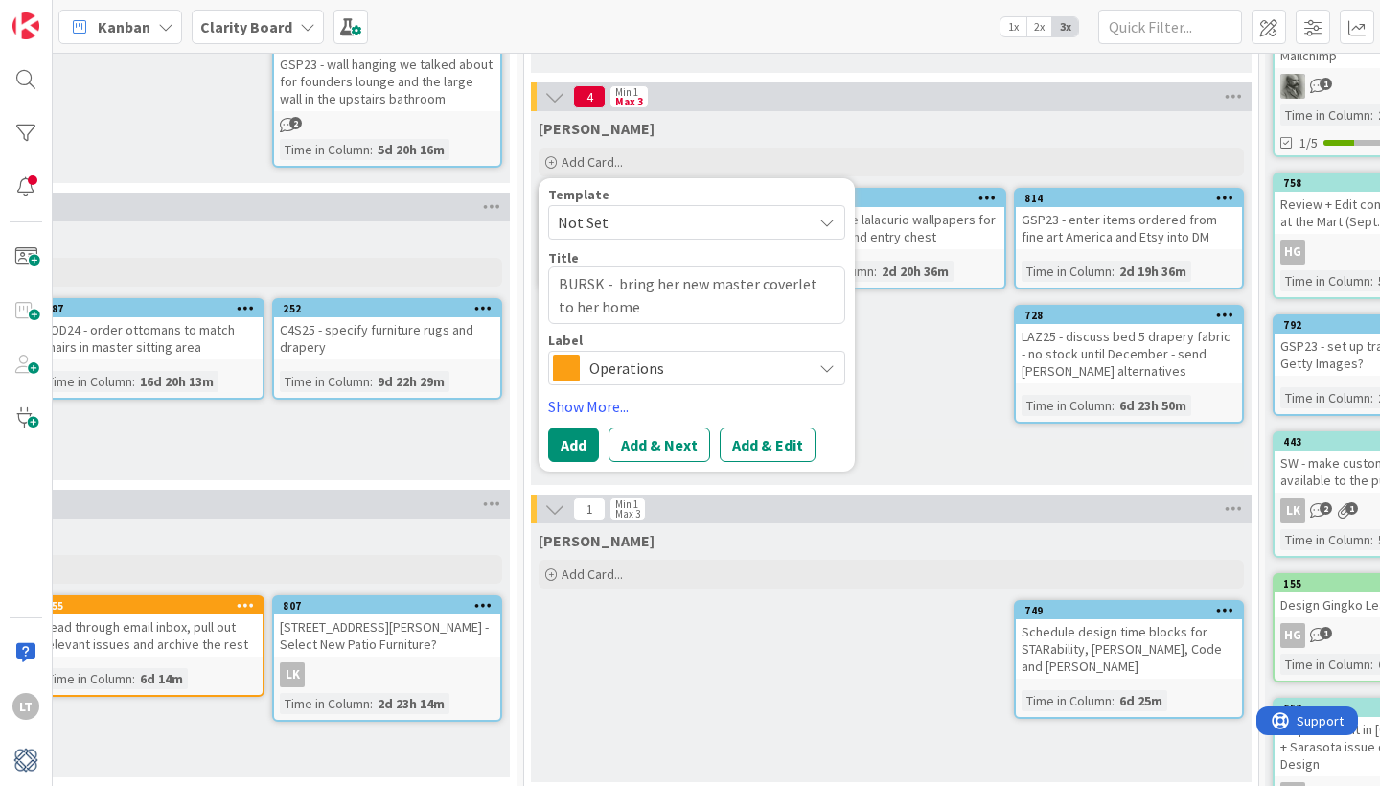
type textarea "BURSK - bring her new master coverlet to her home"
click at [616, 371] on span "Operations" at bounding box center [695, 367] width 213 height 27
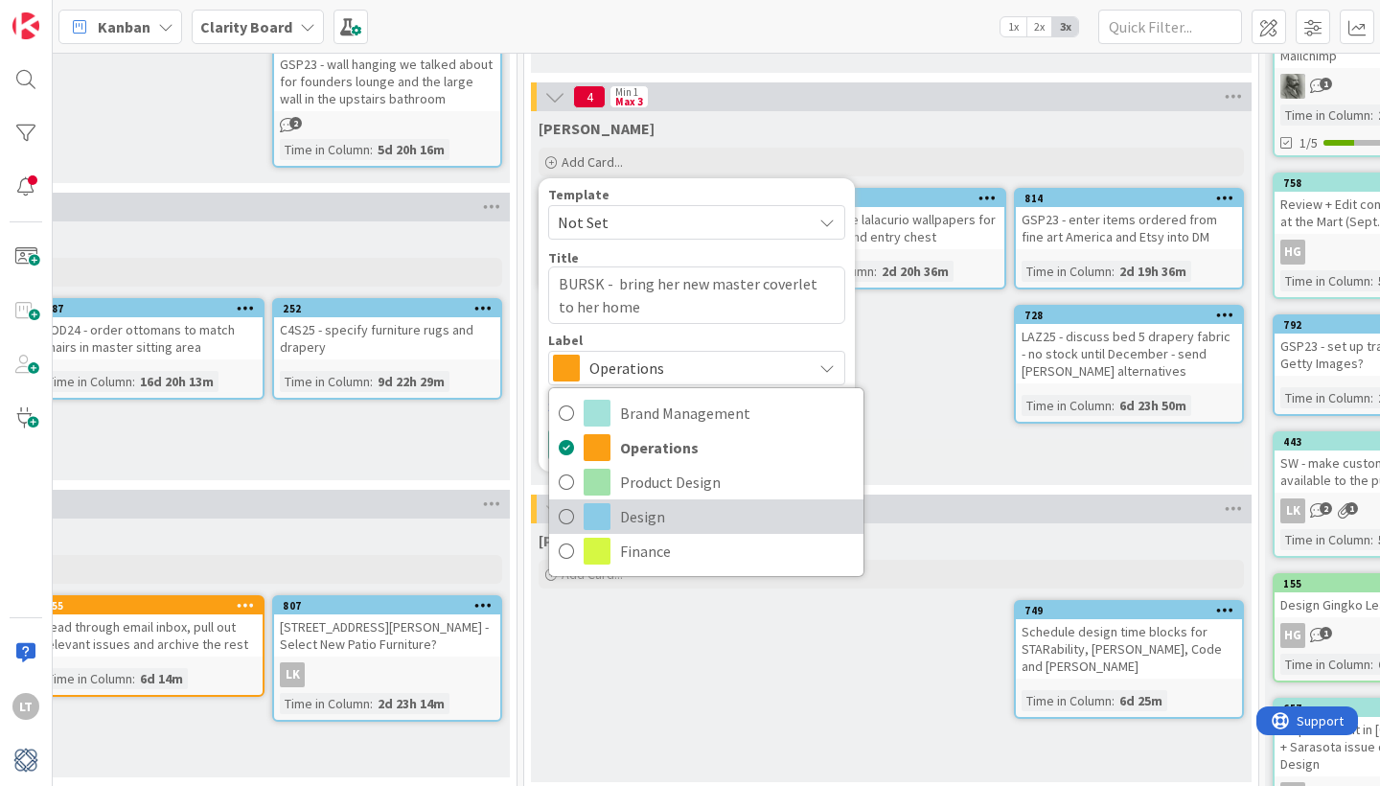
click at [605, 514] on span at bounding box center [596, 516] width 27 height 27
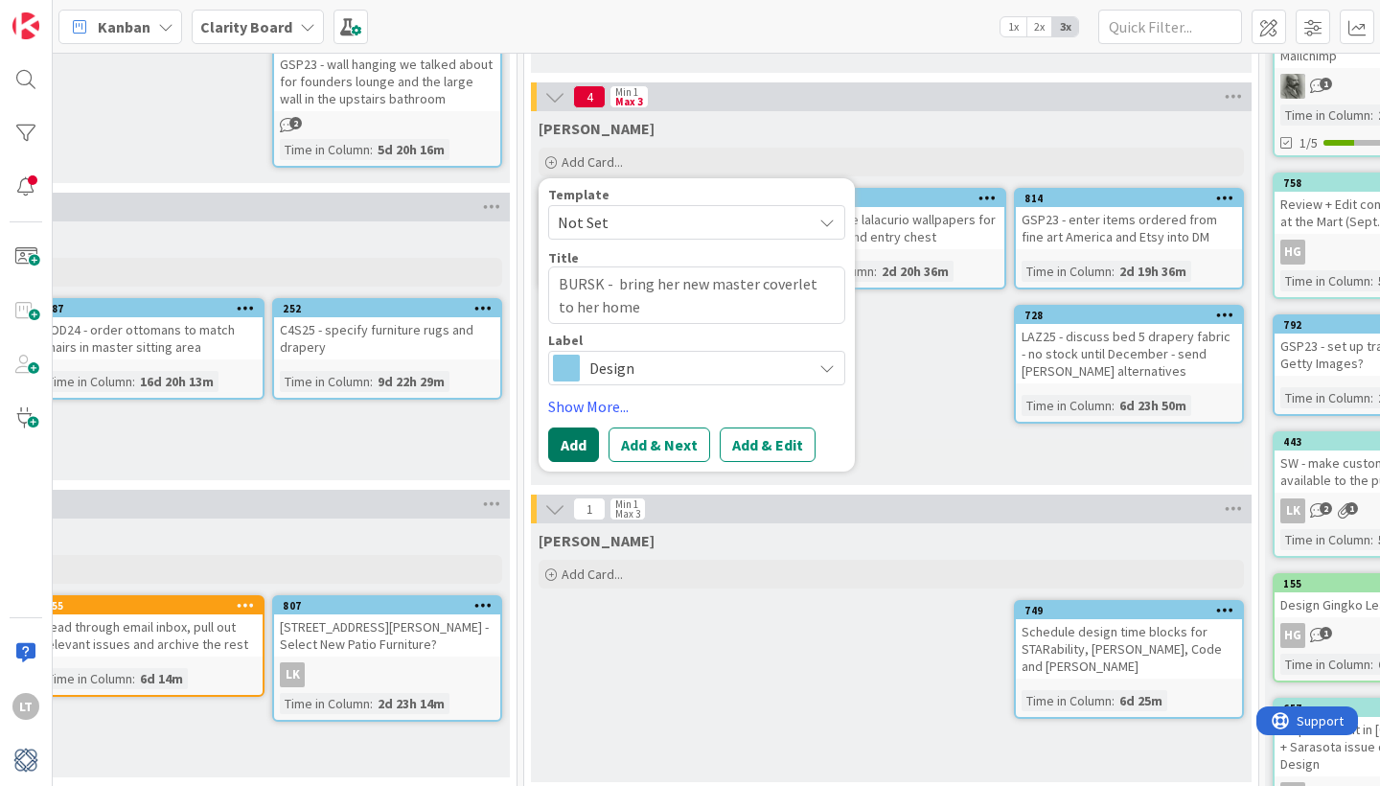
click at [570, 444] on button "Add" at bounding box center [573, 444] width 51 height 34
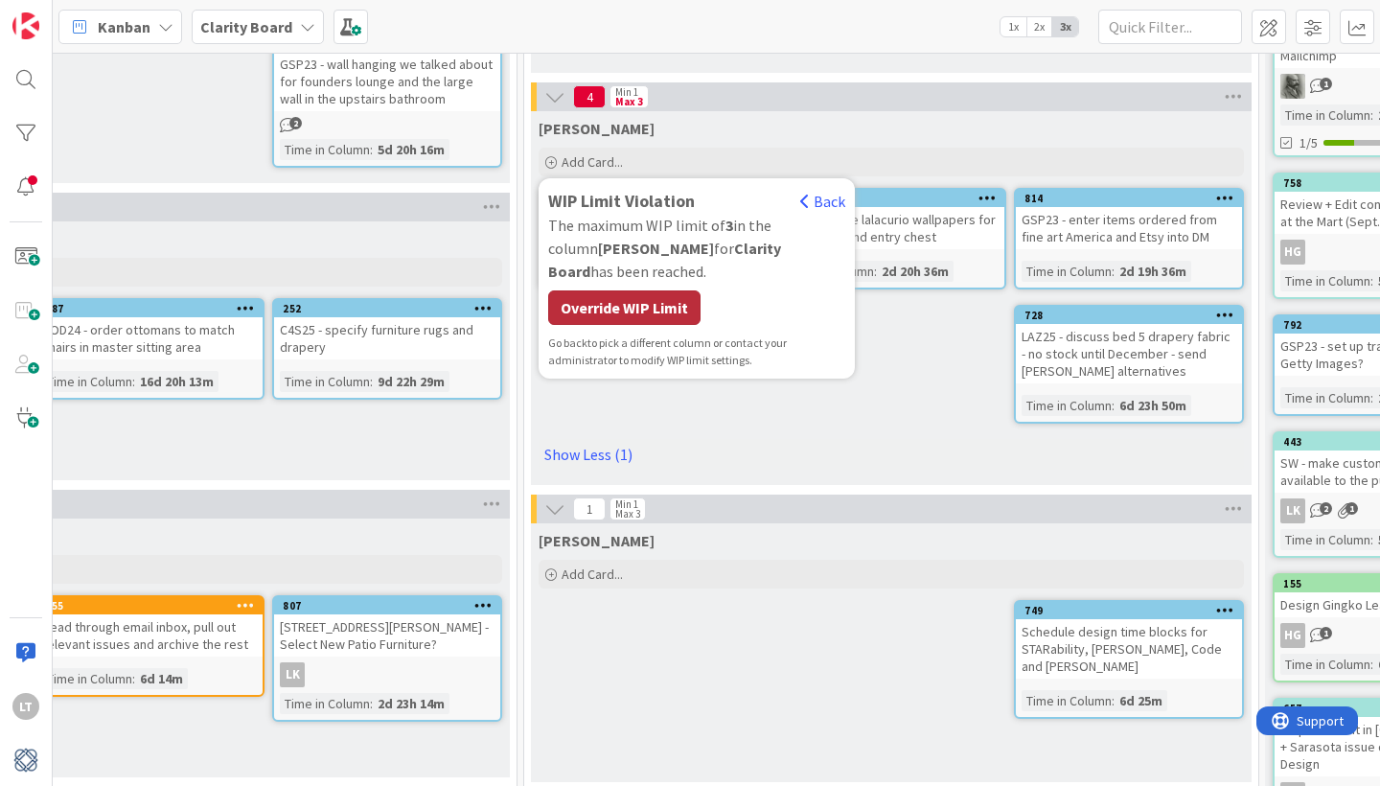
click at [623, 290] on div "Override WIP Limit" at bounding box center [624, 307] width 152 height 34
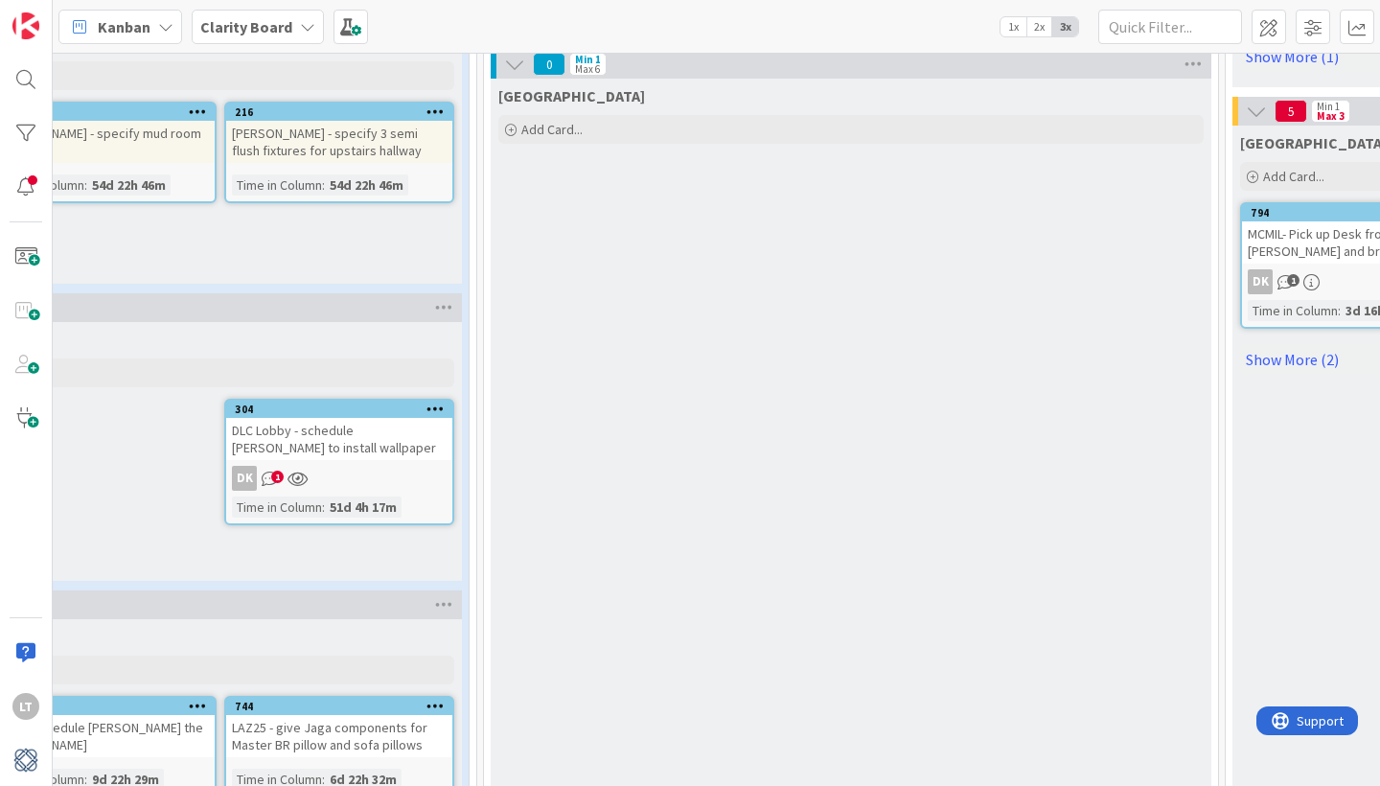
scroll to position [1708, 809]
click at [270, 471] on icon "1" at bounding box center [270, 477] width 16 height 16
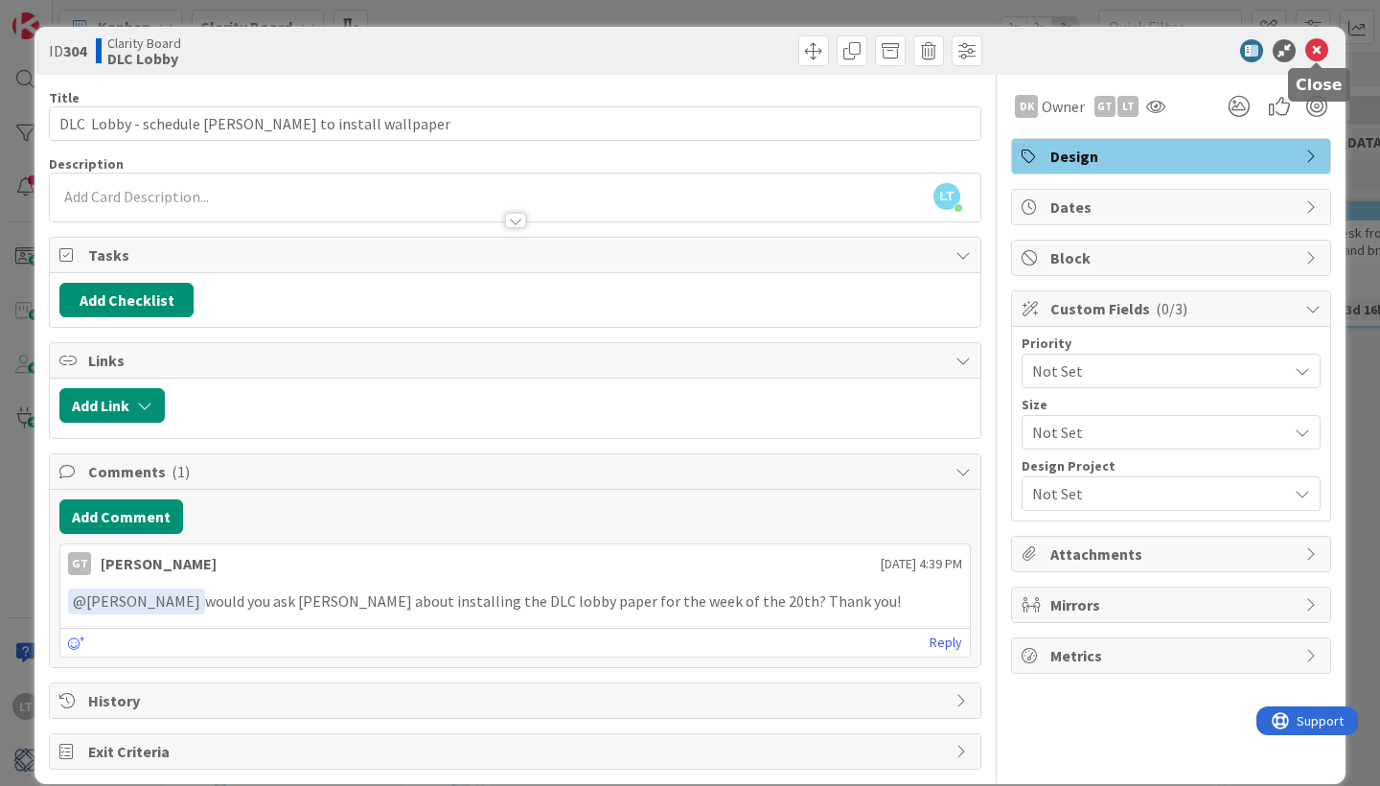
click at [1314, 50] on icon at bounding box center [1316, 50] width 23 height 23
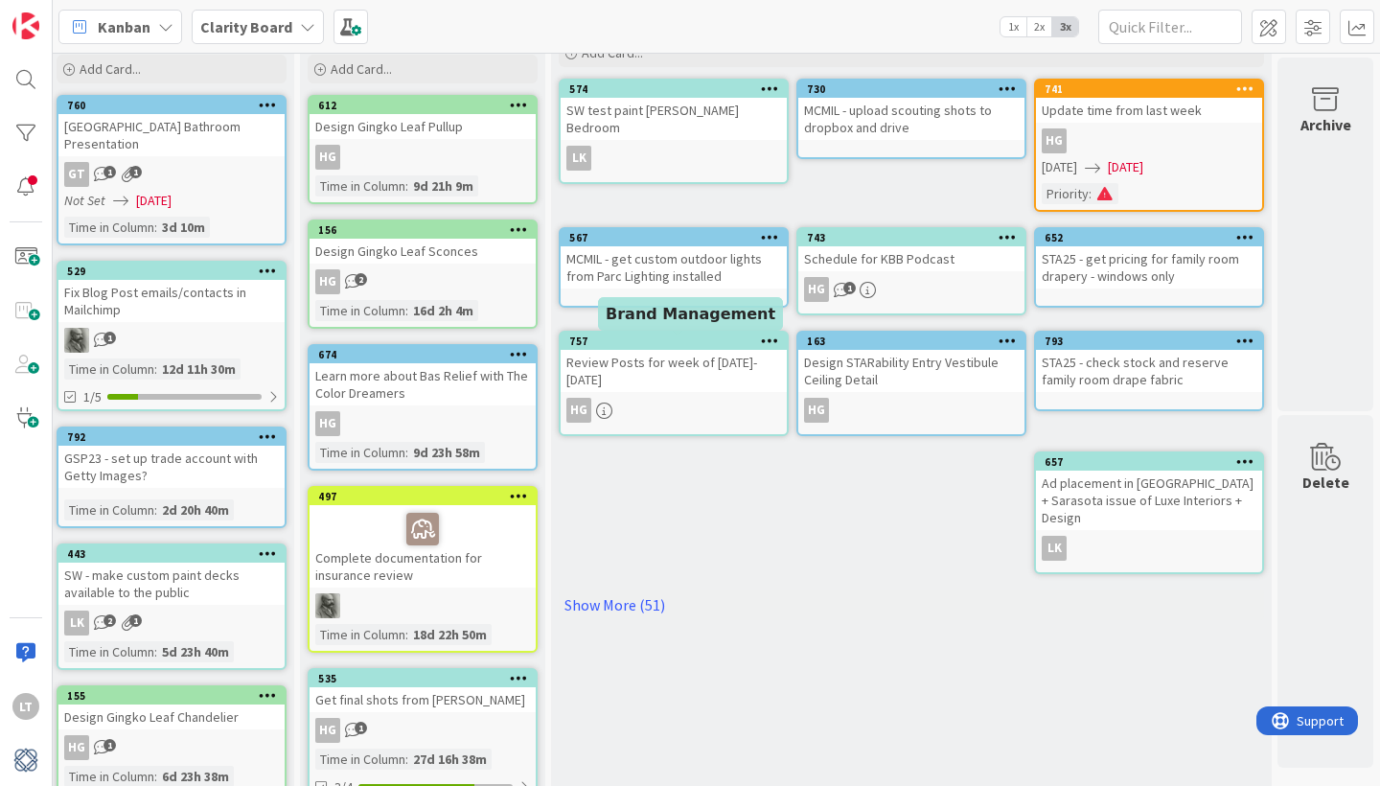
scroll to position [105, 2726]
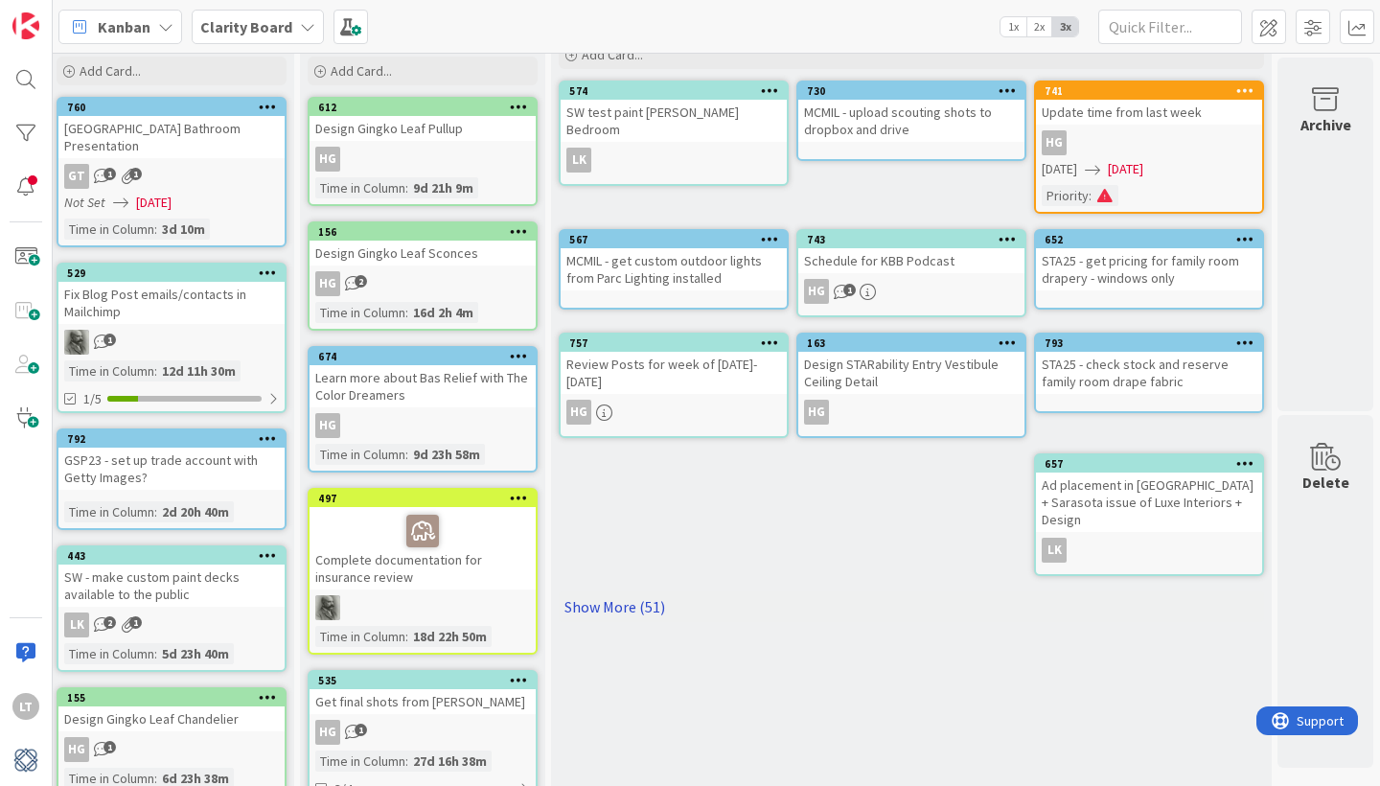
click at [591, 591] on link "Show More (51)" at bounding box center [911, 606] width 705 height 31
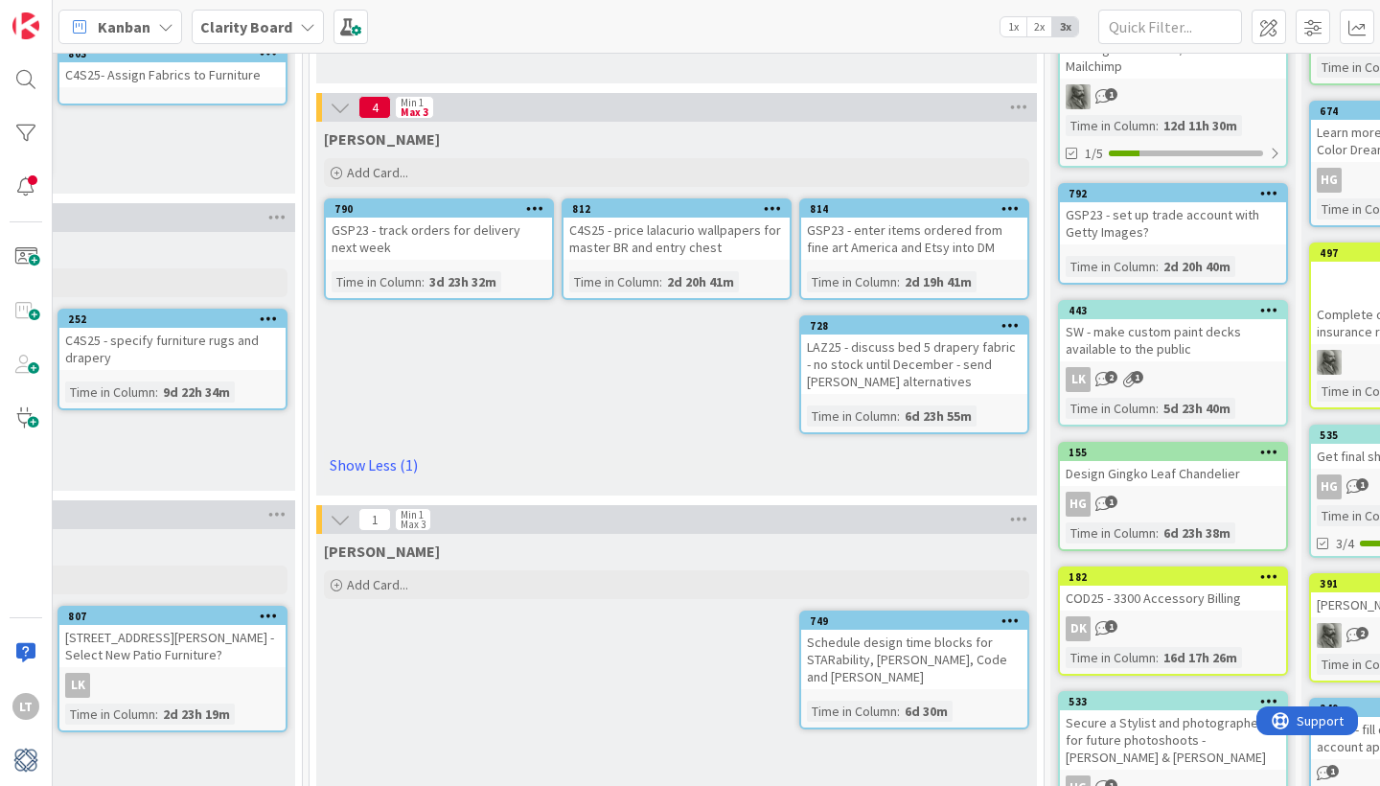
scroll to position [349, 1725]
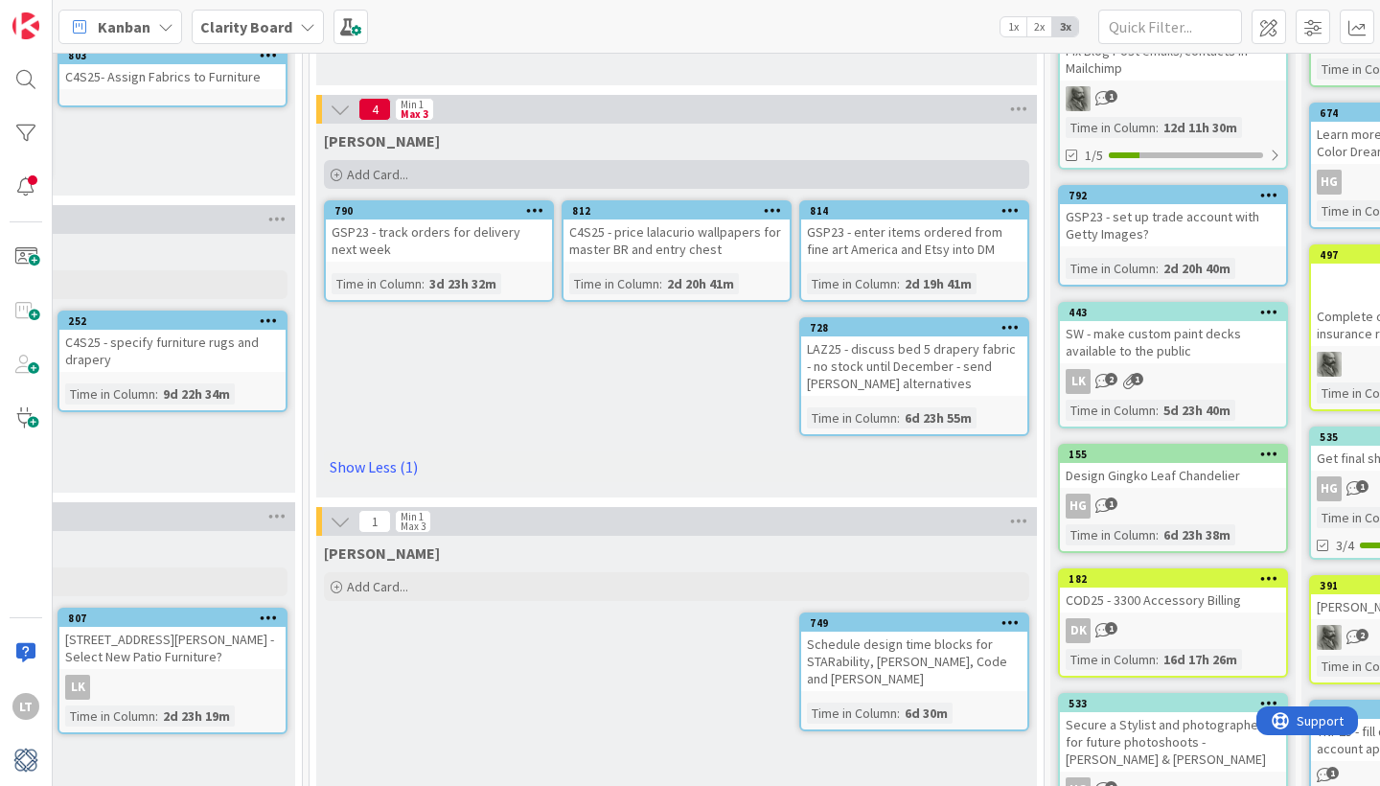
click at [442, 173] on div "Add Card..." at bounding box center [676, 174] width 705 height 29
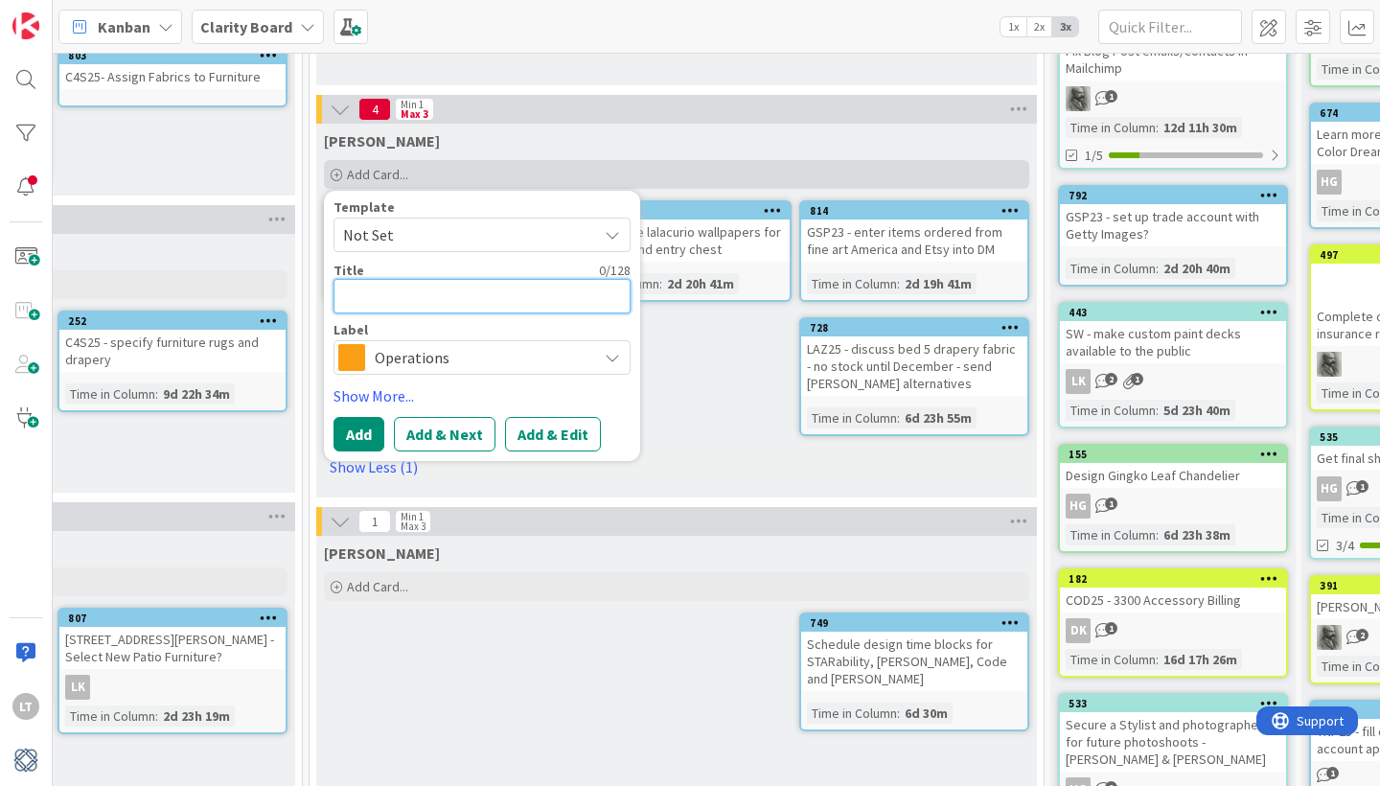
type textarea "x"
type textarea "F"
type textarea "x"
type textarea "Fo"
type textarea "x"
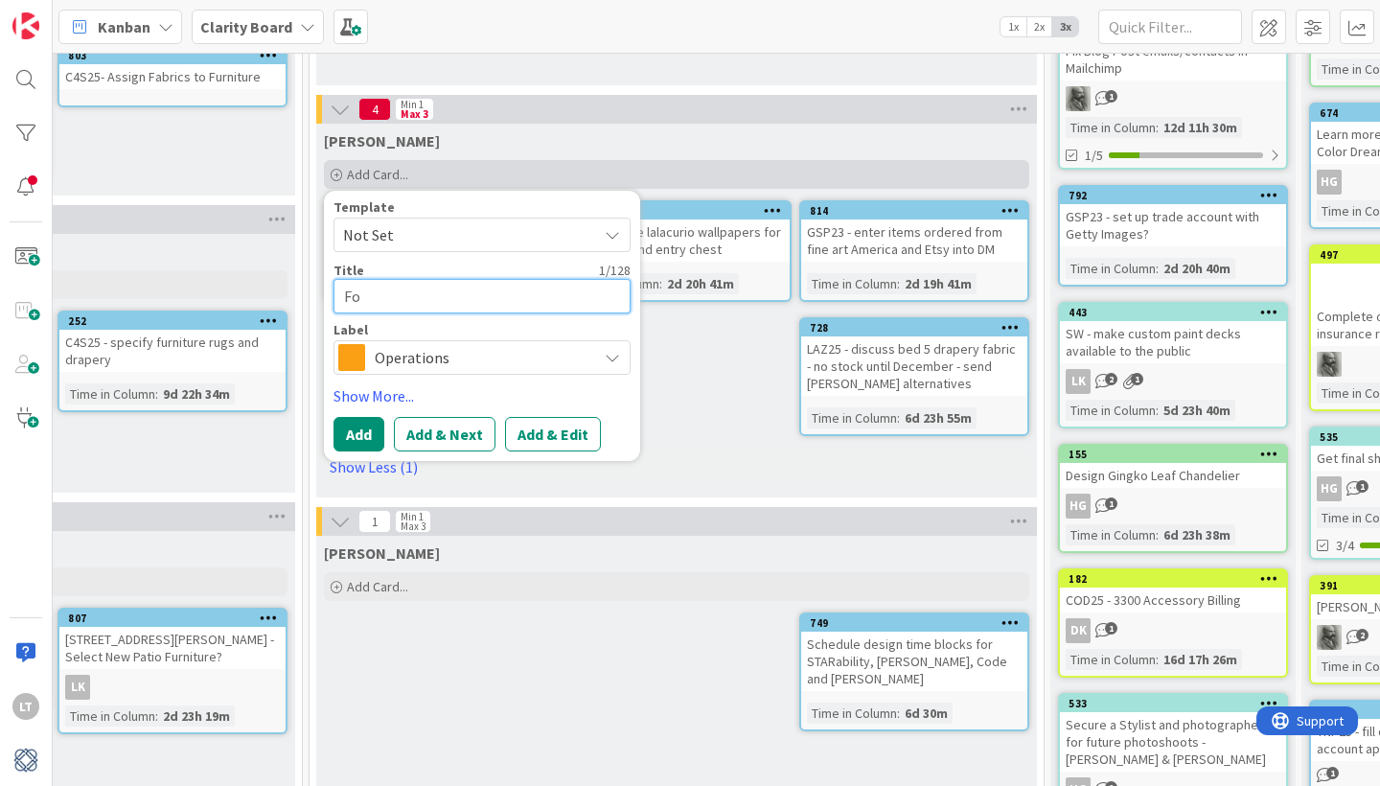
type textarea "Fou"
type textarea "x"
type textarea "Four"
type textarea "x"
type textarea "Foure"
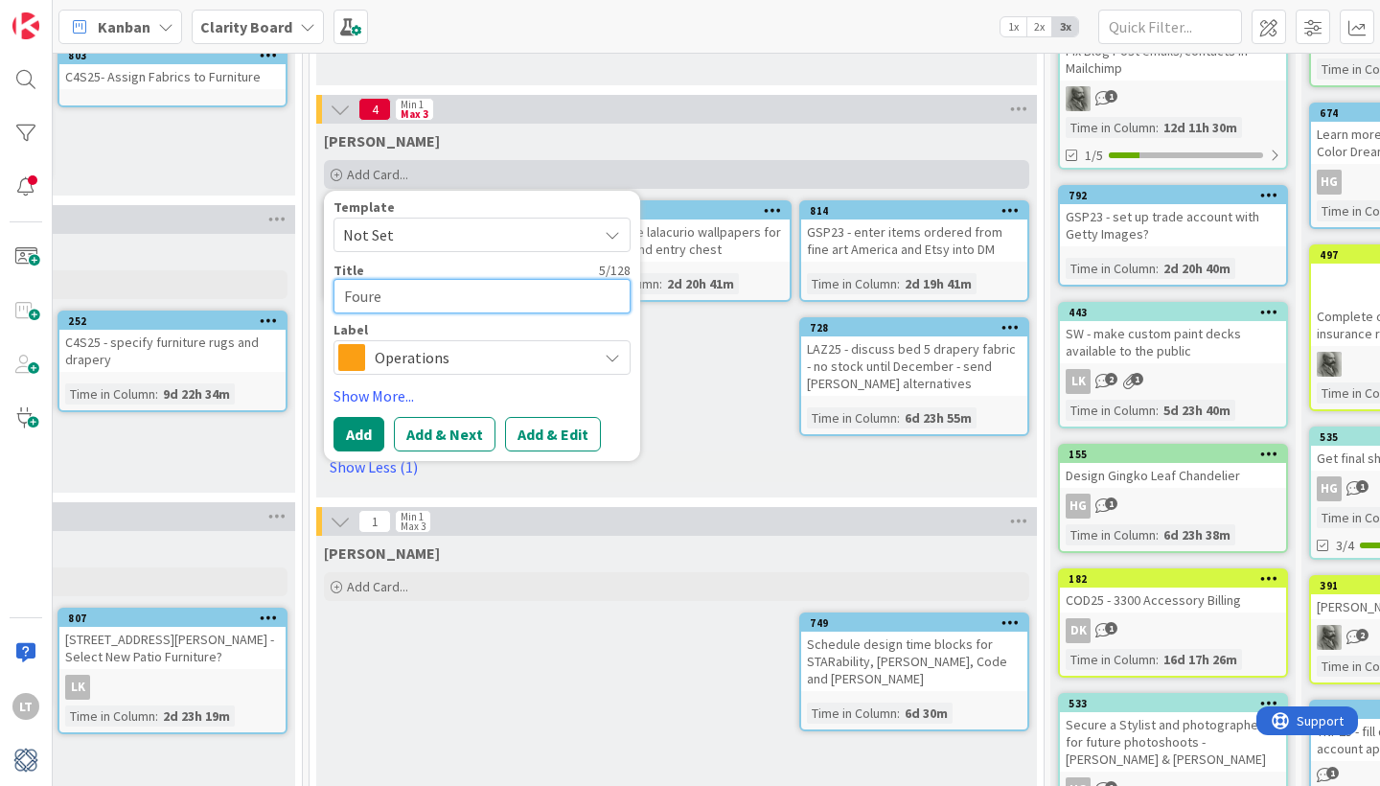
type textarea "x"
type textarea "Foure."
type textarea "x"
type textarea "Foure."
type textarea "x"
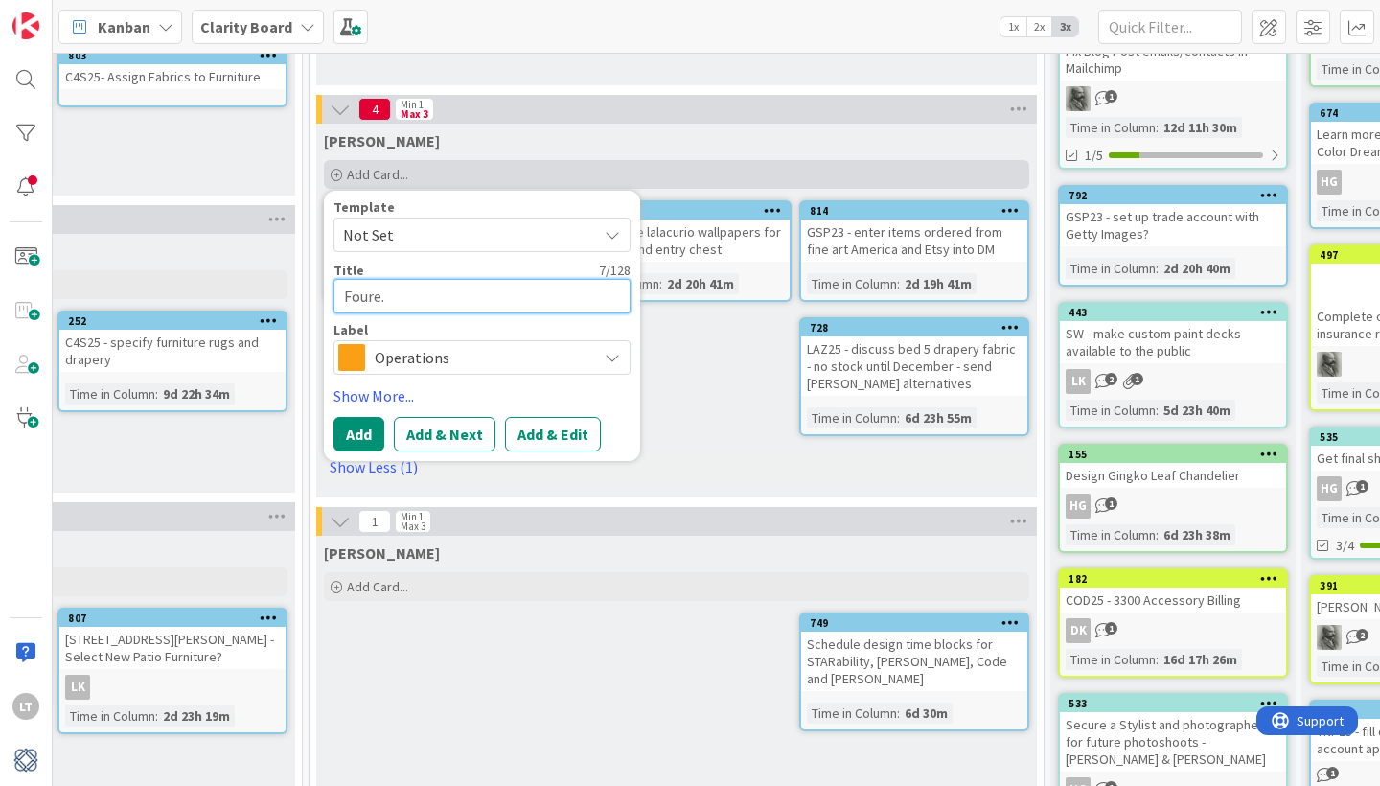
type textarea "Foure"
type textarea "x"
type textarea "Four"
type textarea "x"
type textarea "Four"
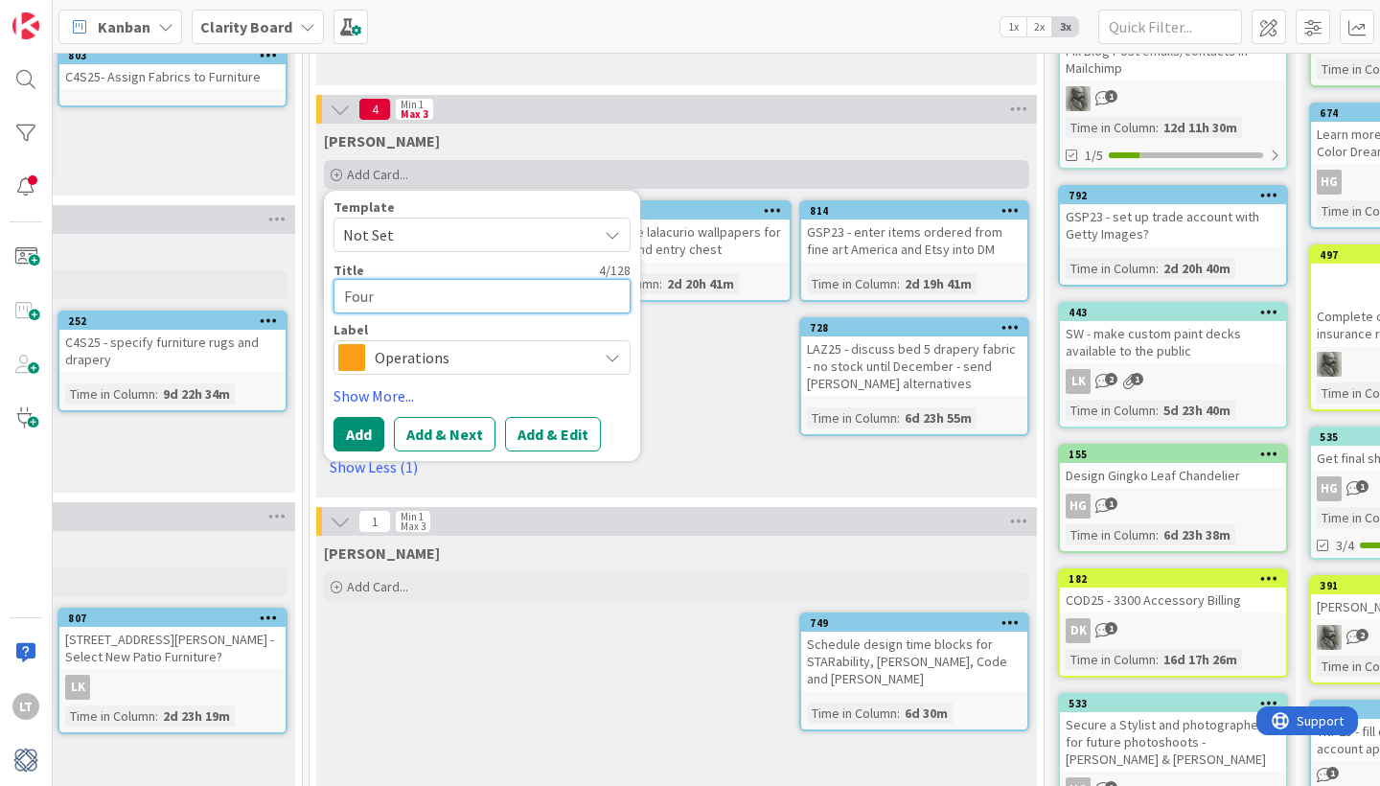
type textarea "x"
type textarea "Four S"
type textarea "x"
type textarea "Four Se"
type textarea "x"
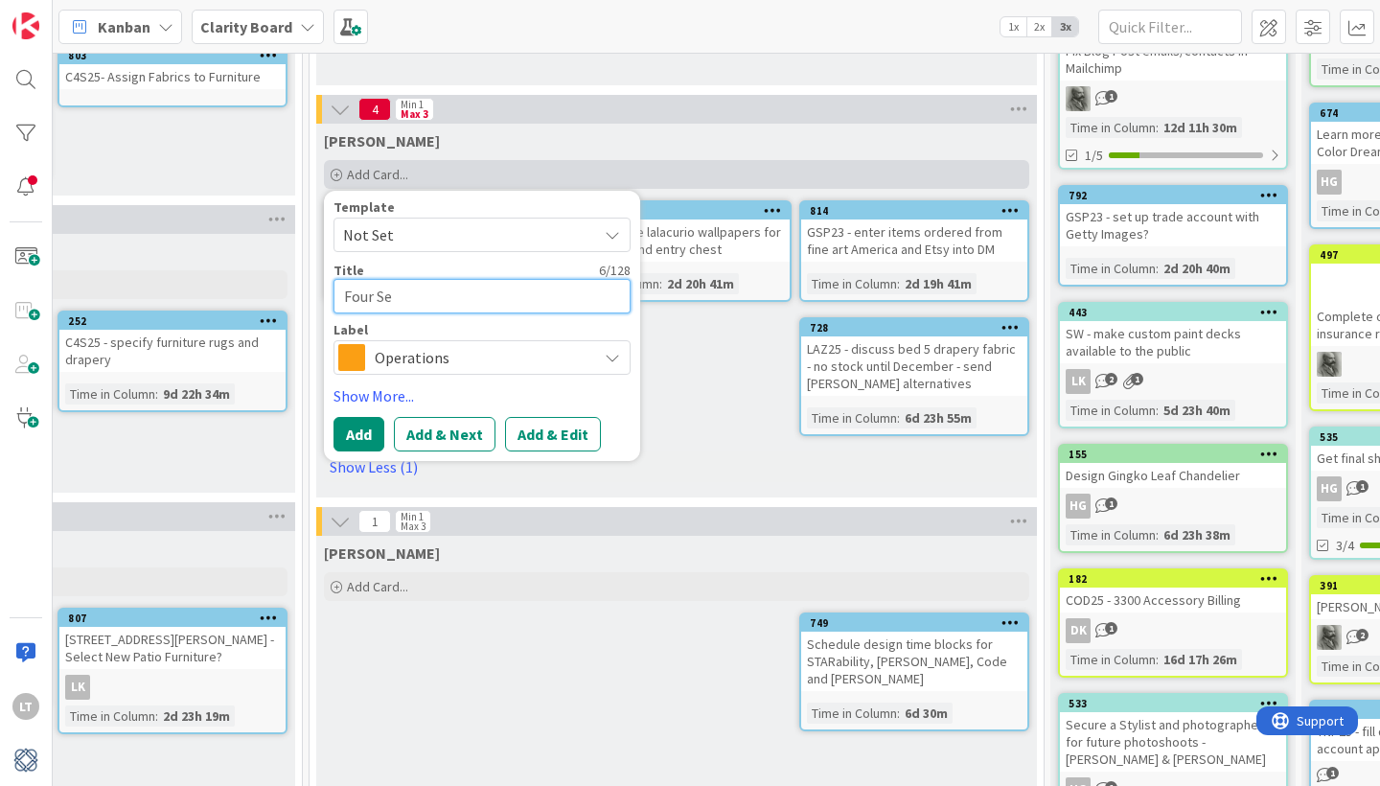
type textarea "Four Sea"
type textarea "x"
type textarea "Four Seas"
type textarea "x"
type textarea "Four Seaso"
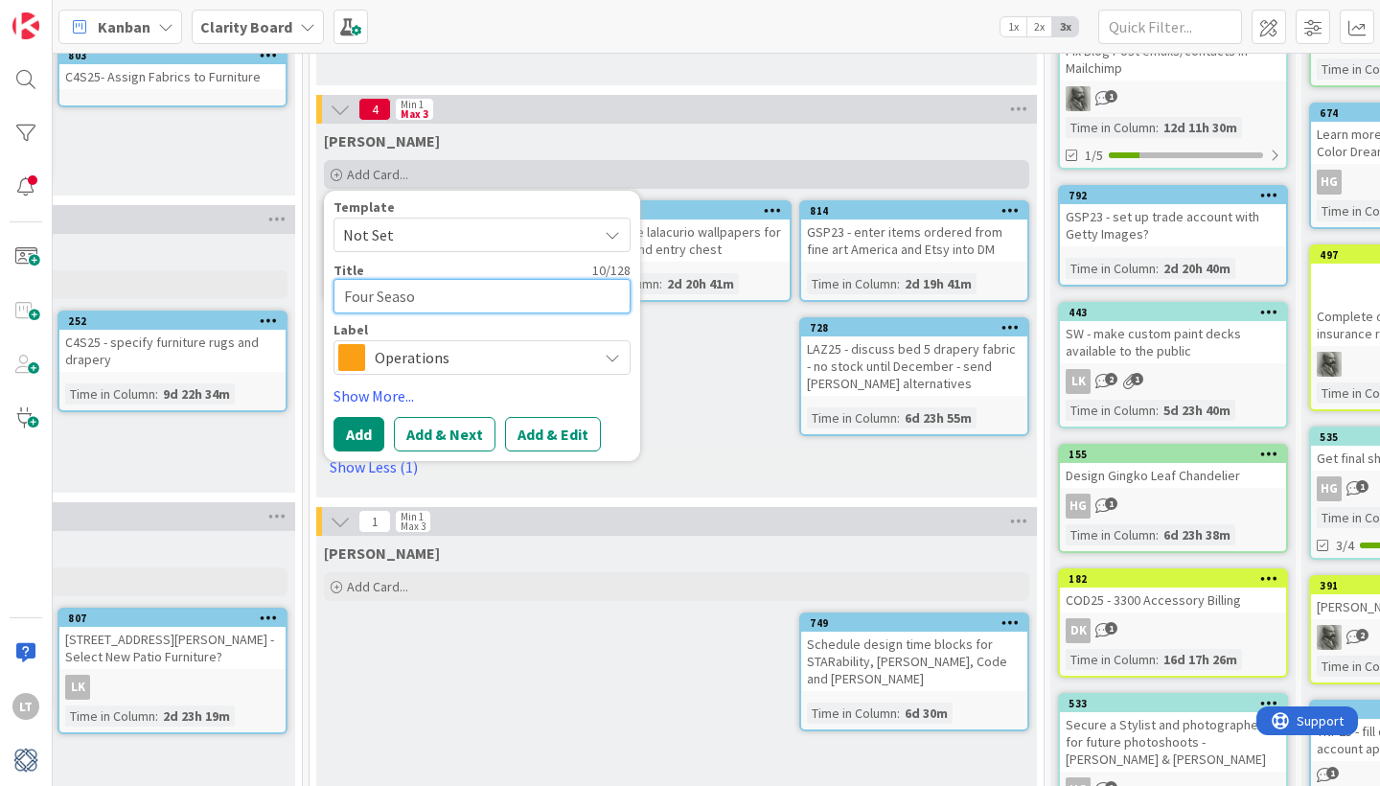
type textarea "x"
type textarea "Four Season"
type textarea "x"
type textarea "Four Seasons"
type textarea "x"
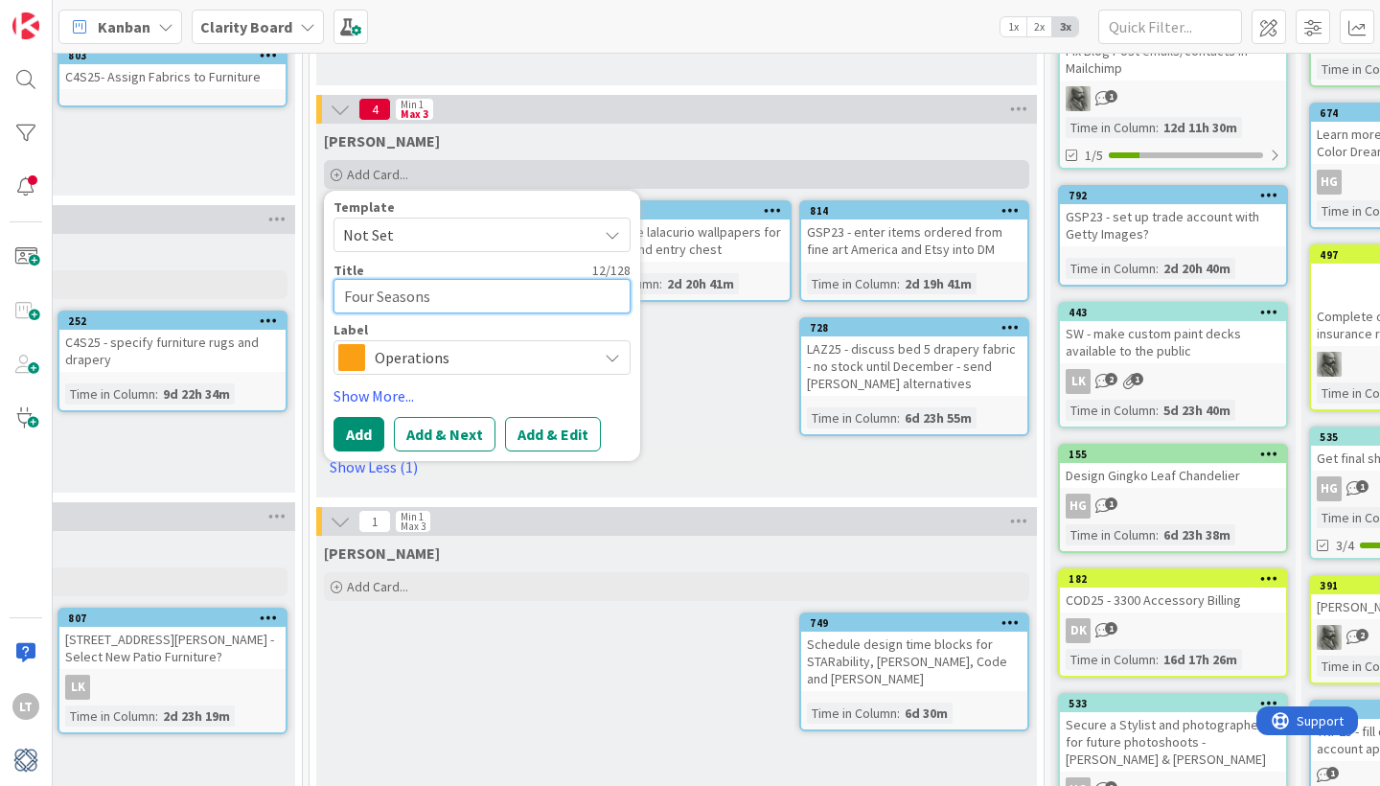
type textarea "Four Seasons"
type textarea "x"
type textarea "Four Seasons V"
type textarea "x"
type textarea "Four Seasons"
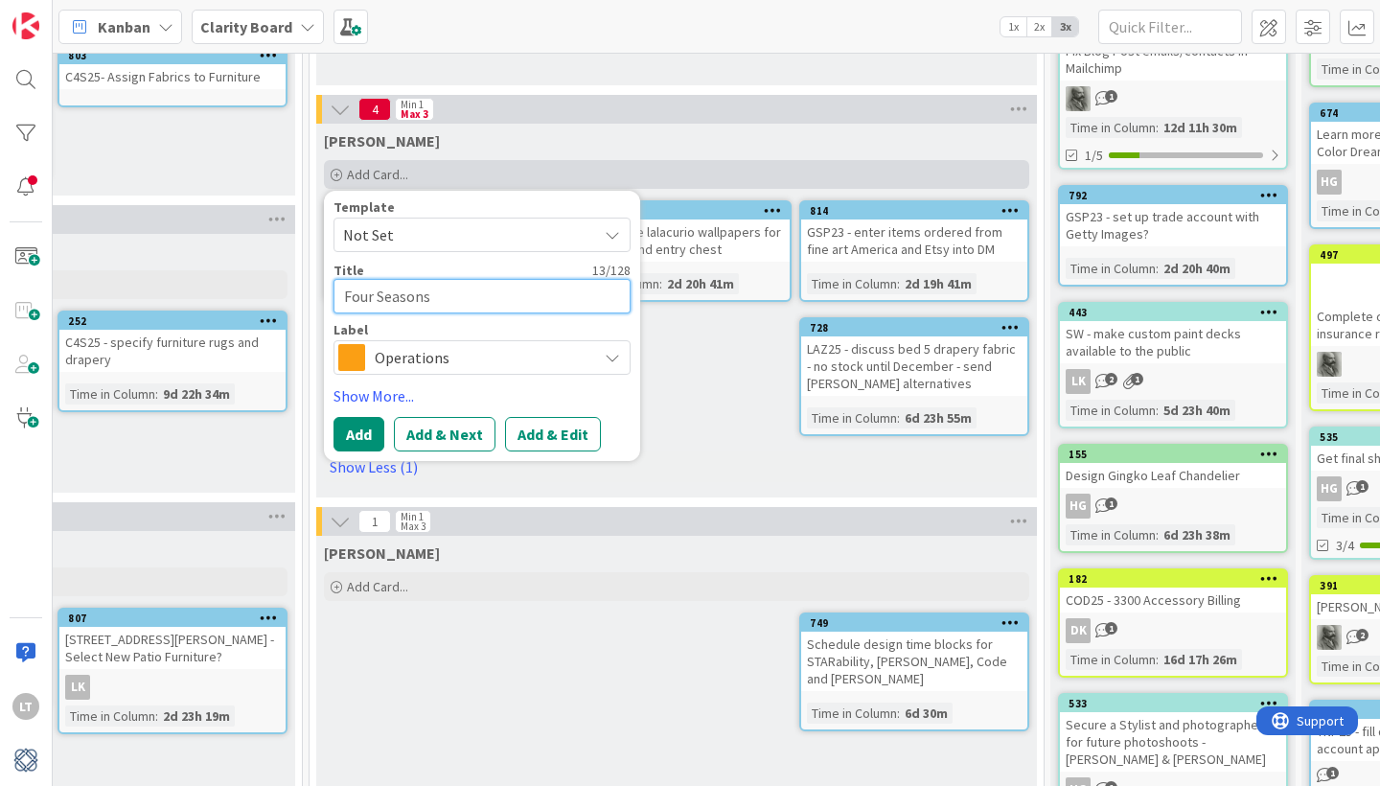
type textarea "x"
type textarea "Four Seasons B"
type textarea "x"
type textarea "Four Seasons BO"
type textarea "x"
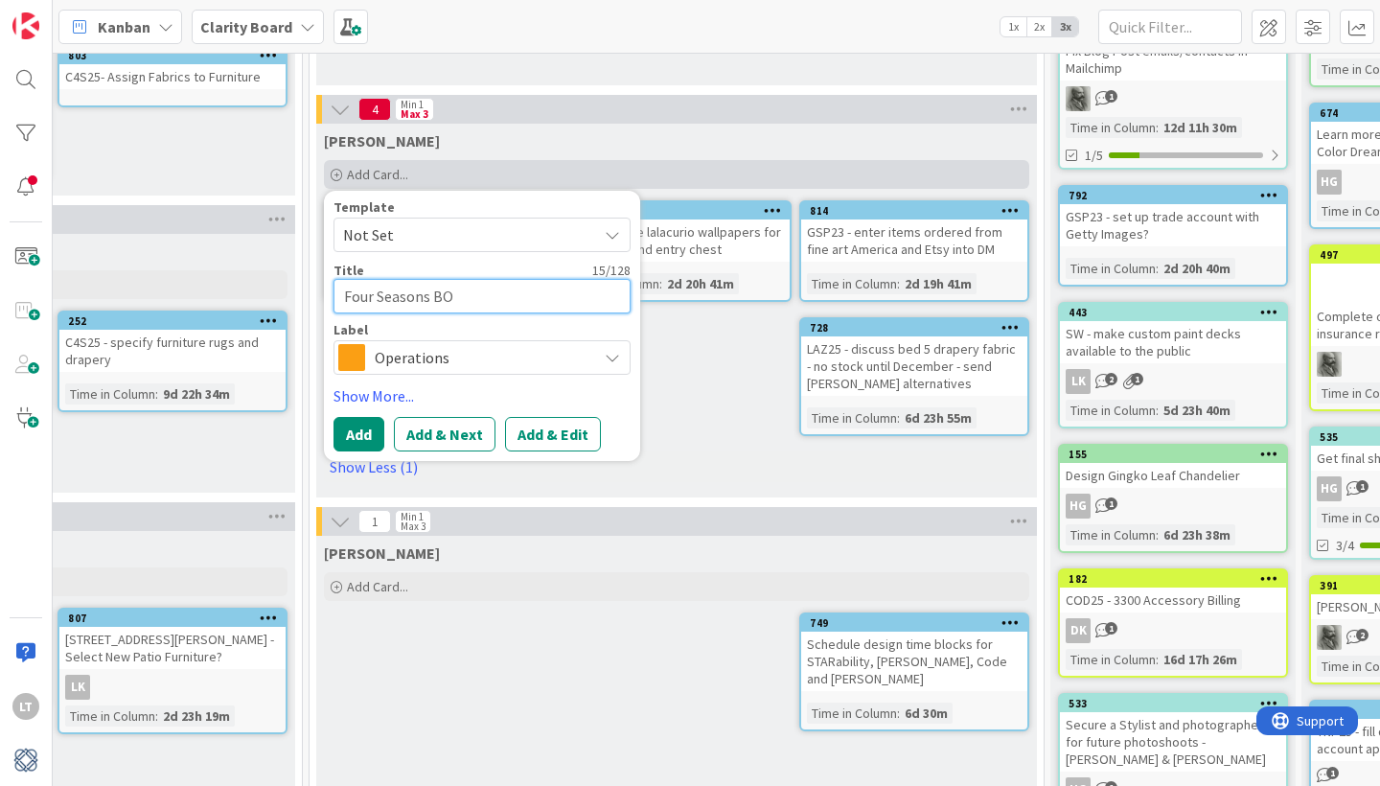
type textarea "Four Seasons [DEMOGRAPHIC_DATA]"
type textarea "x"
type textarea "Four Seasons [DEMOGRAPHIC_DATA]"
type textarea "x"
type textarea "Four Seasons BOH -"
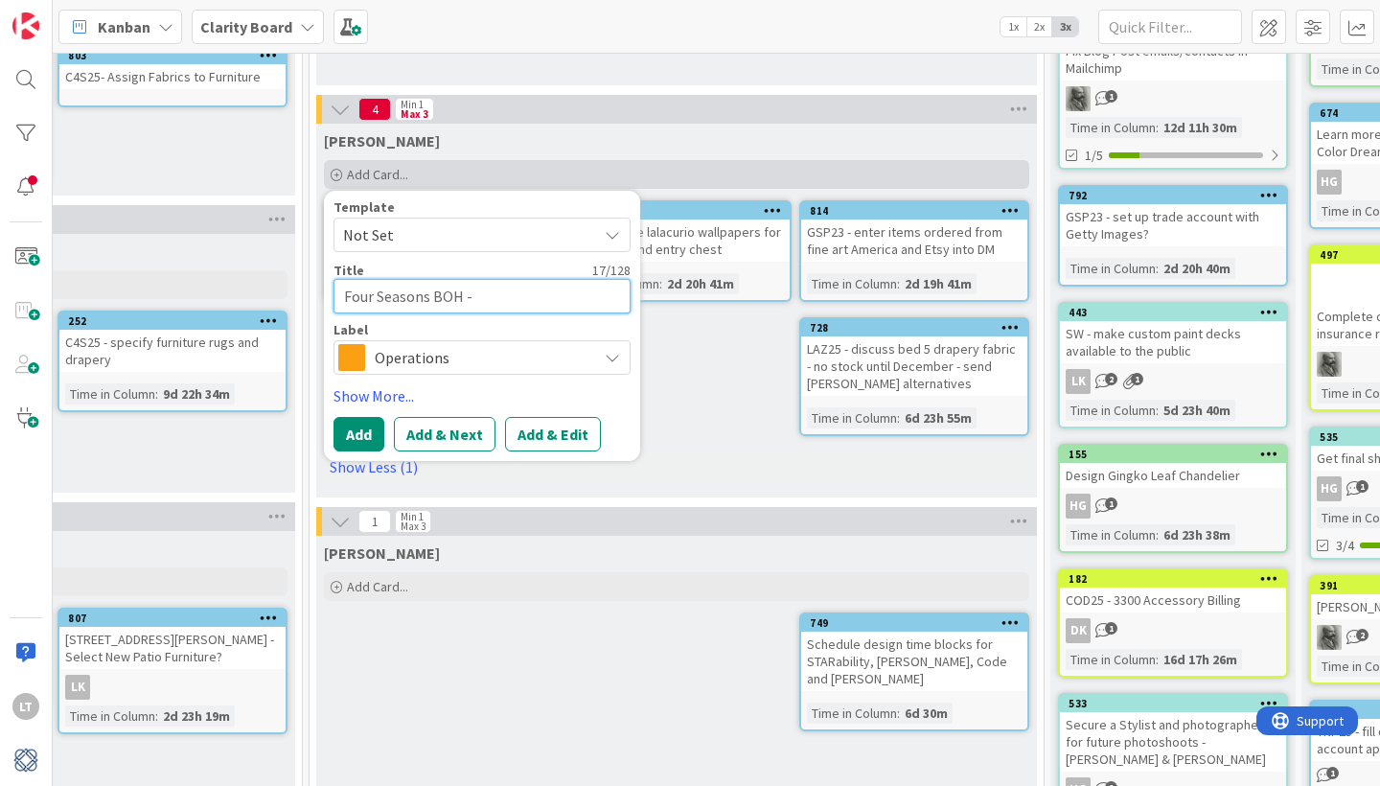
type textarea "x"
type textarea "Four Seasons BOH -"
type textarea "x"
type textarea "Four Seasons BOH - c"
type textarea "x"
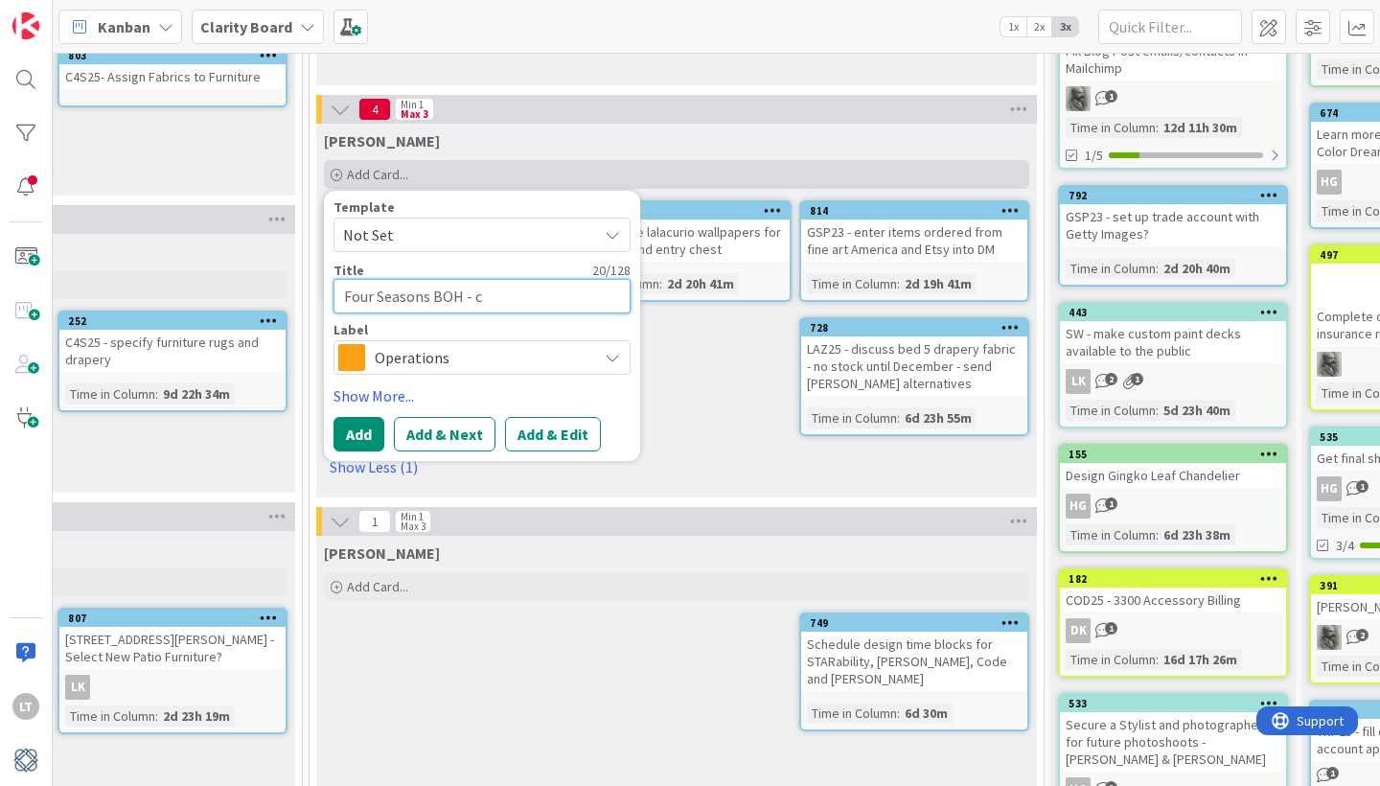
type textarea "Four Seasons BOH - cr"
type textarea "x"
type textarea "Four Seasons BOH - cre"
type textarea "x"
type textarea "Four Seasons BOH - crea"
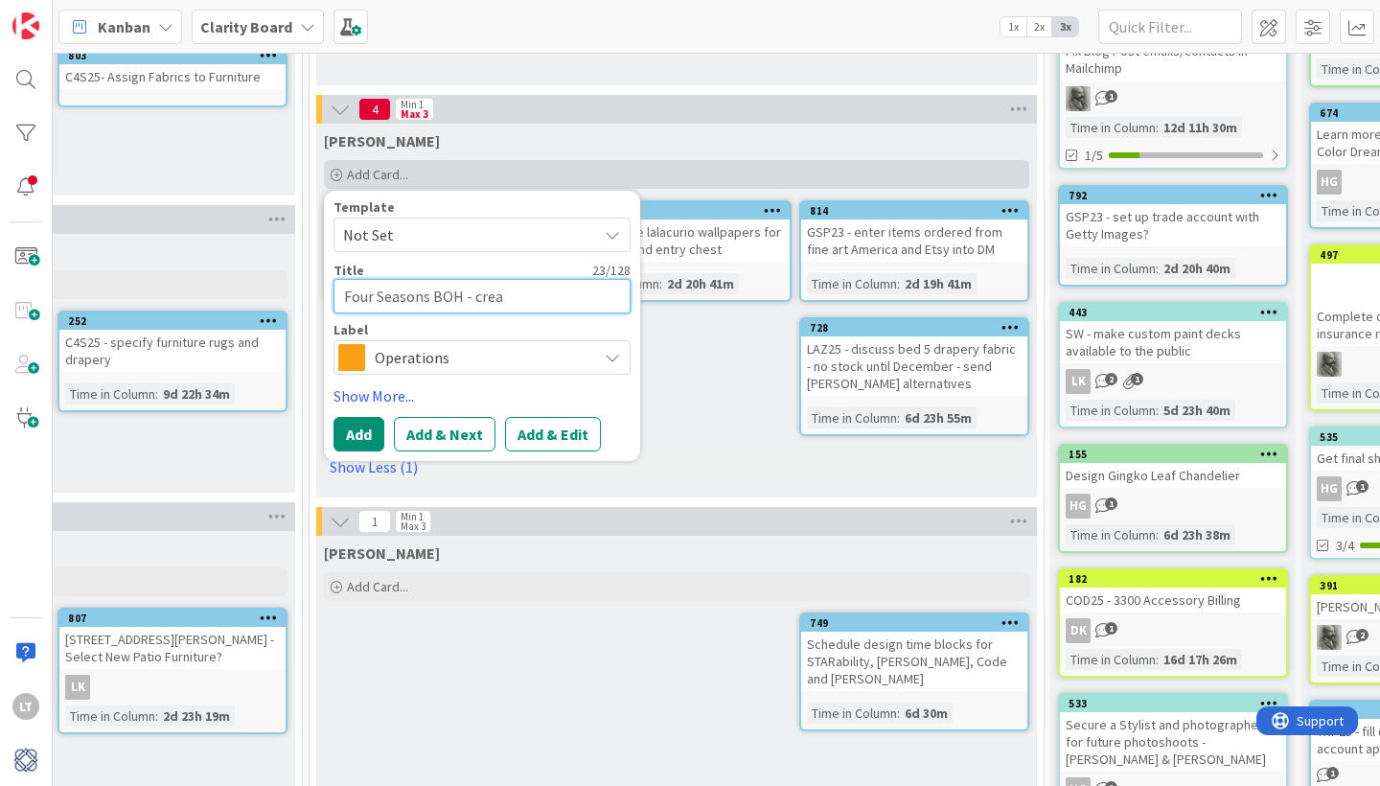
type textarea "x"
type textarea "Four Seasons BOH - creat"
type textarea "x"
type textarea "Four Seasons BOH - create"
type textarea "x"
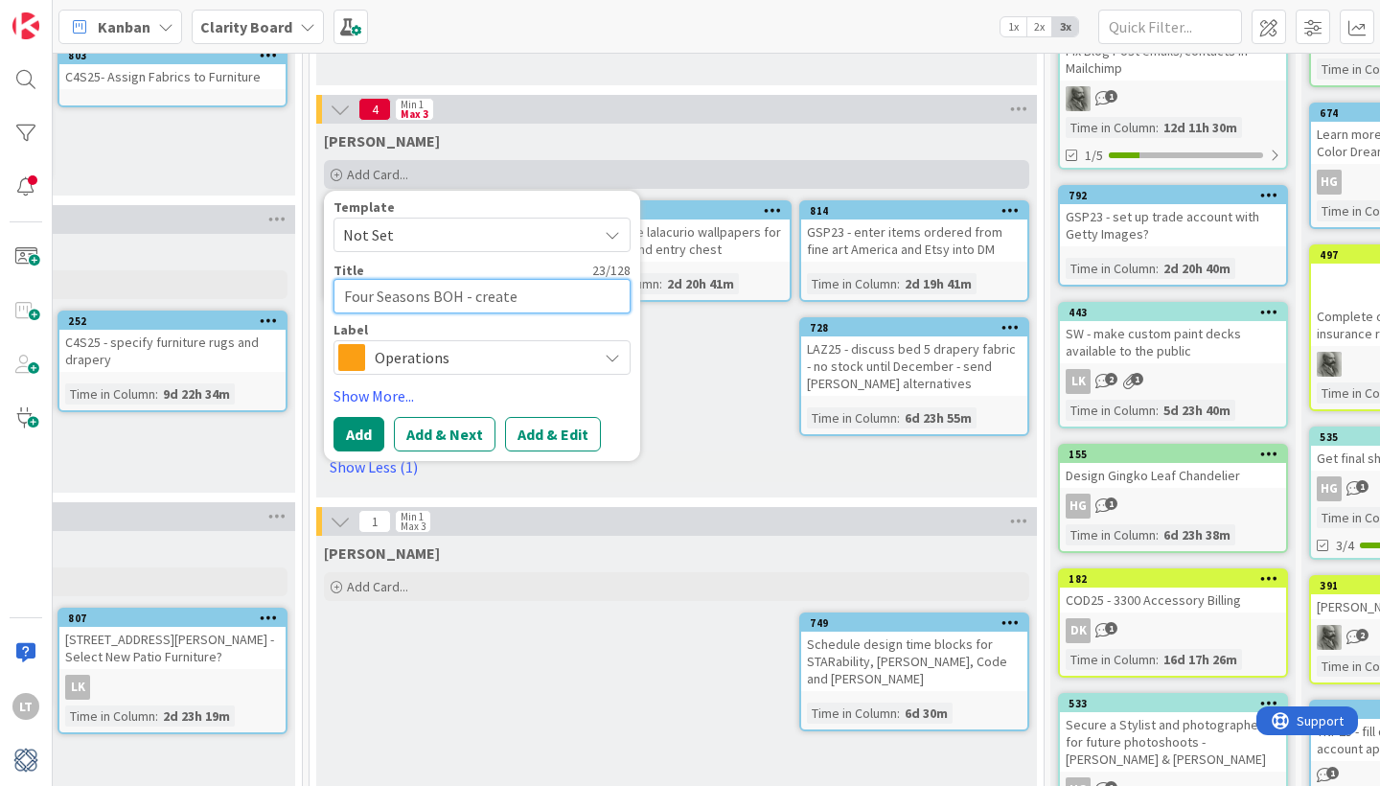
type textarea "Four Seasons BOH - create"
type textarea "x"
type textarea "Four Seasons BOH - create p"
type textarea "x"
type textarea "Four Seasons BOH - create pr"
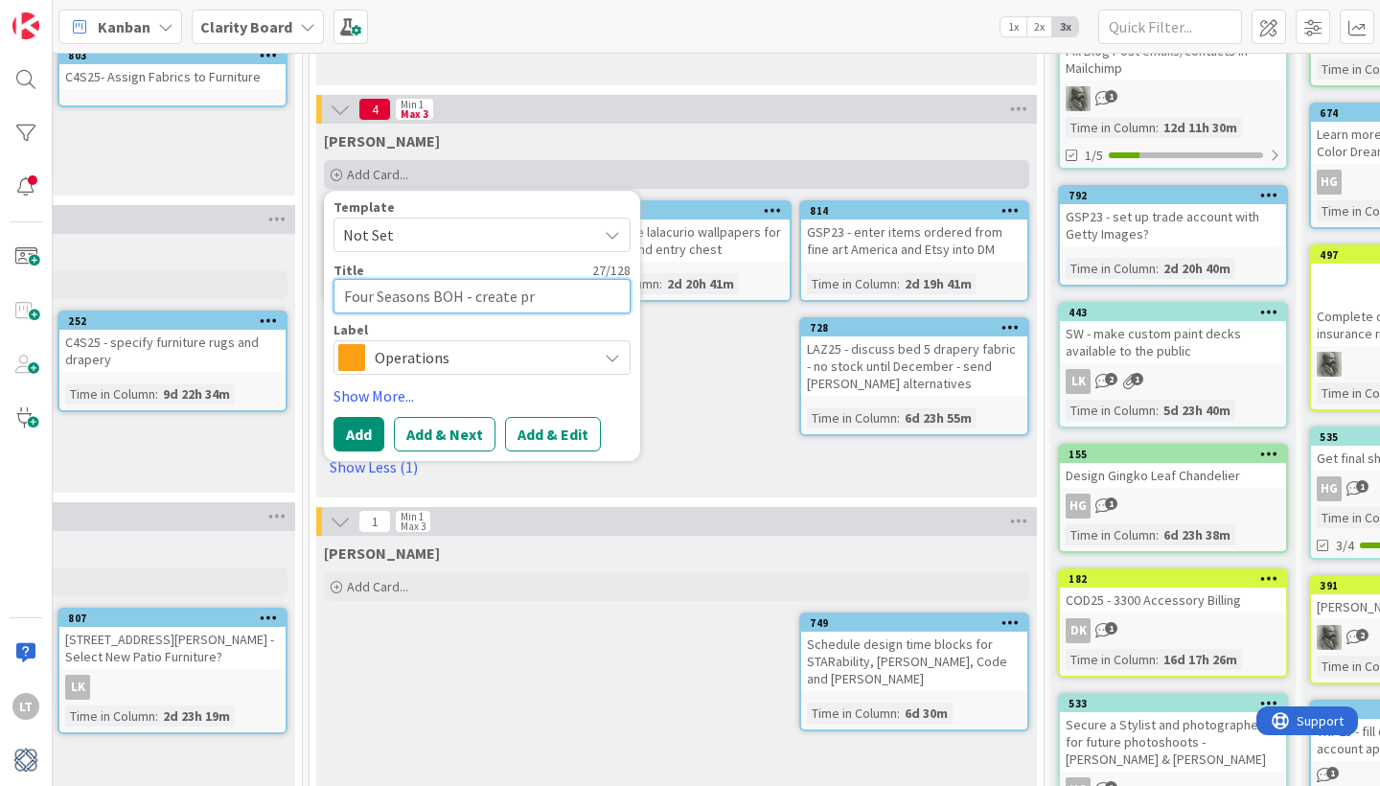
type textarea "x"
type textarea "Four Seasons BOH - create pro"
type textarea "x"
type textarea "Four Seasons BOH - create prop"
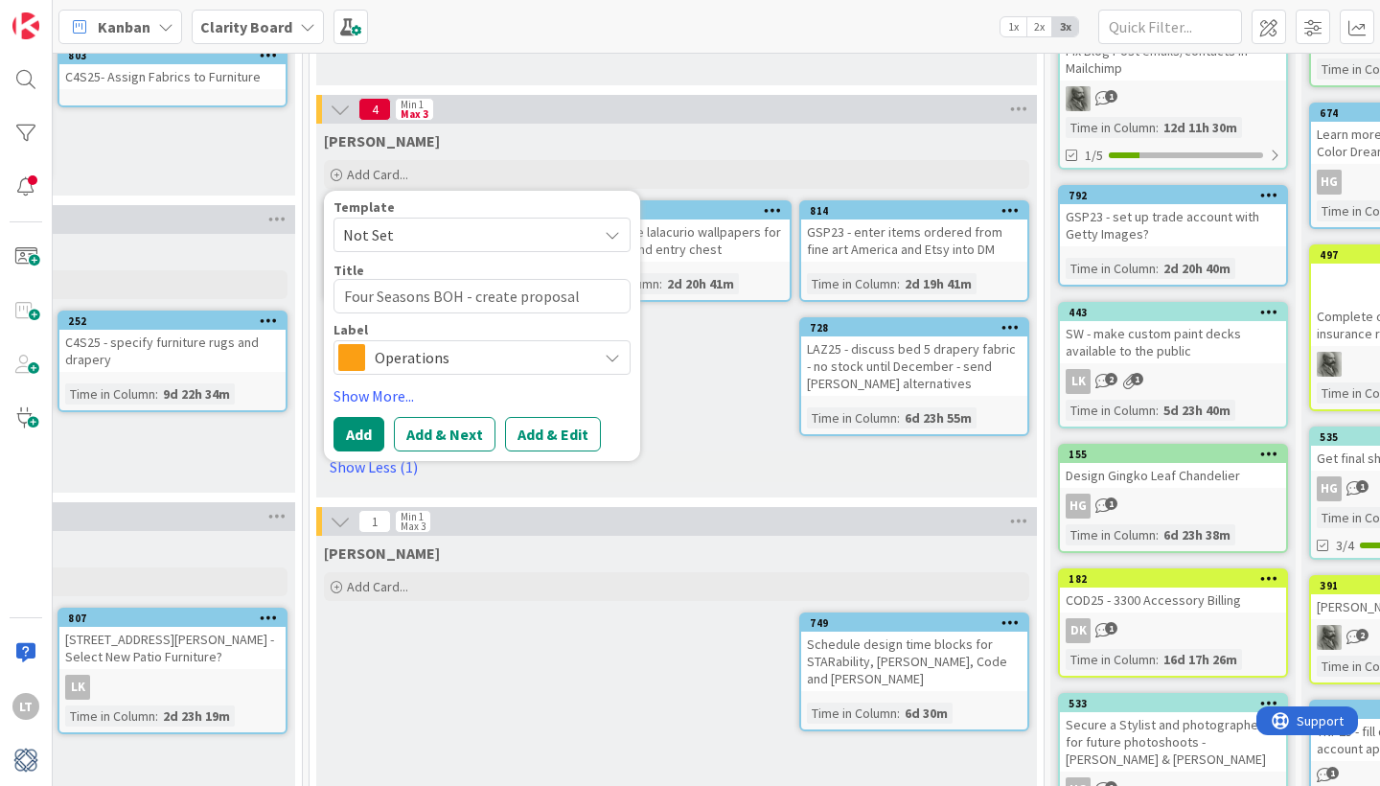
click at [436, 354] on span "Operations" at bounding box center [481, 357] width 213 height 27
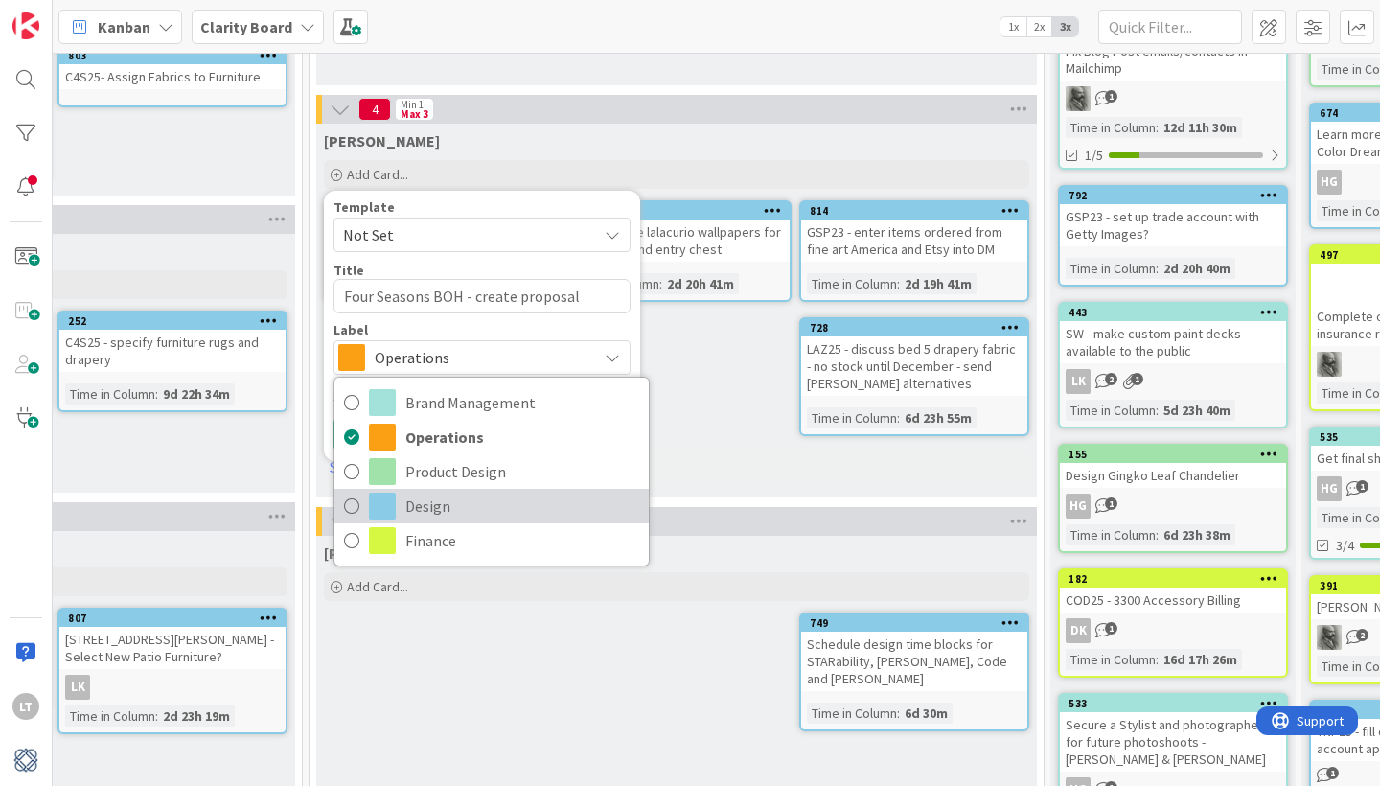
click at [423, 506] on span "Design" at bounding box center [522, 505] width 234 height 29
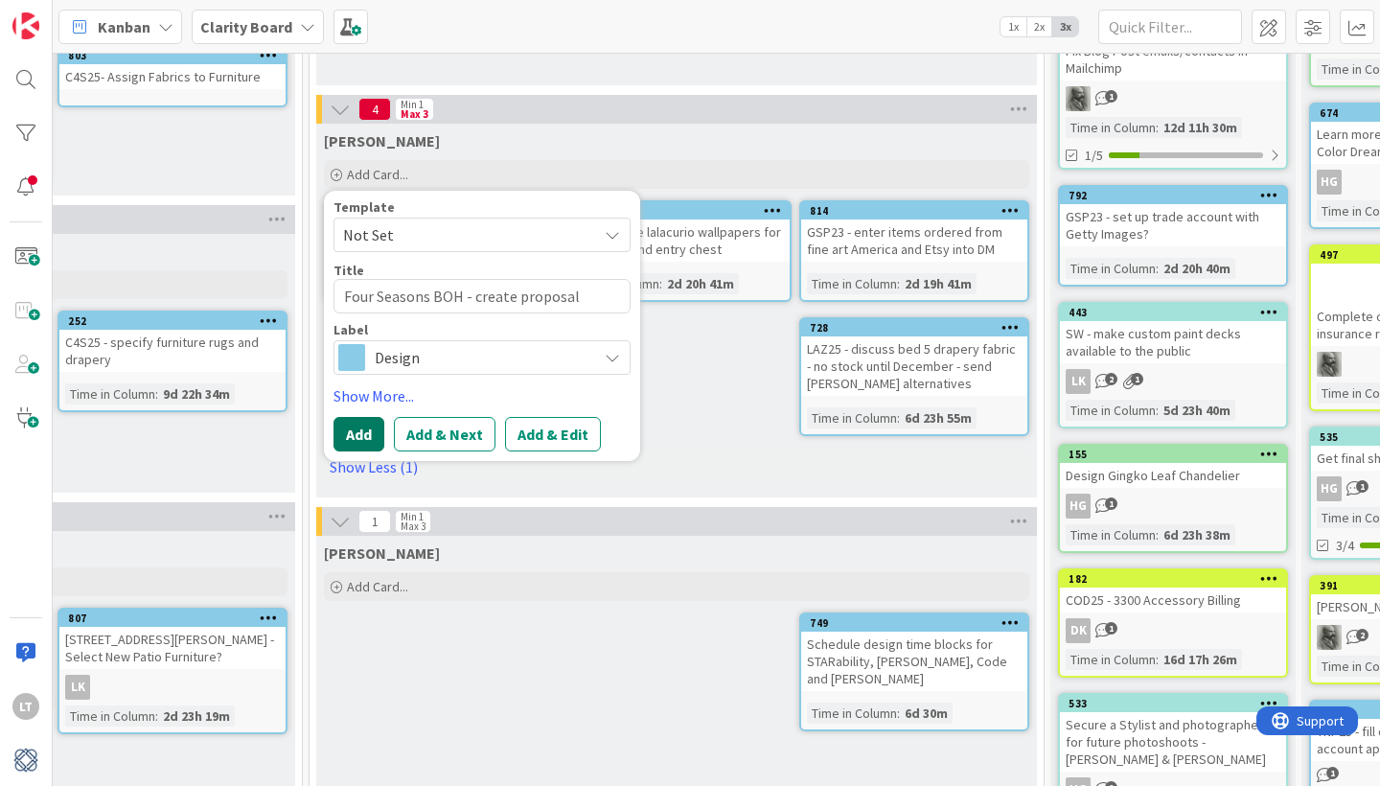
click at [370, 430] on button "Add" at bounding box center [358, 434] width 51 height 34
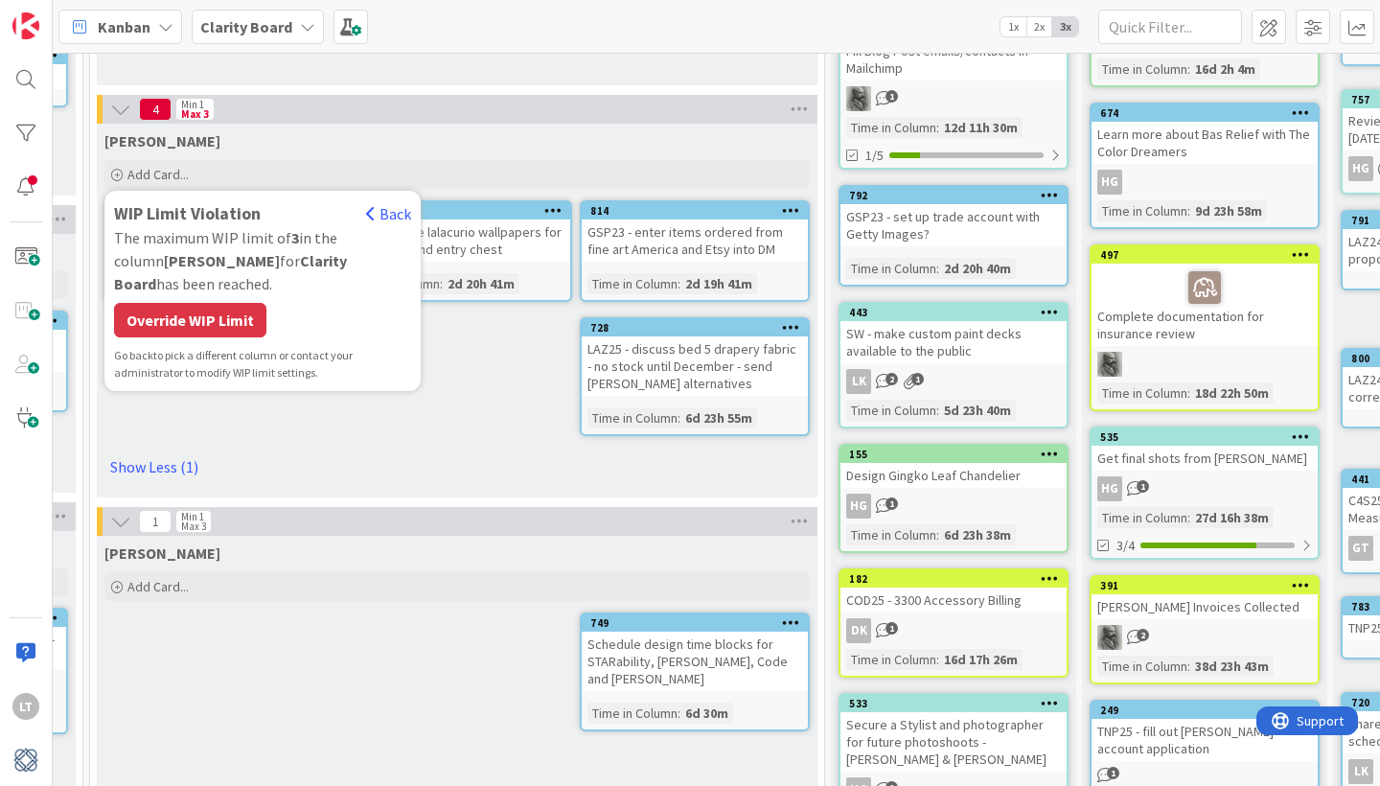
scroll to position [349, 1979]
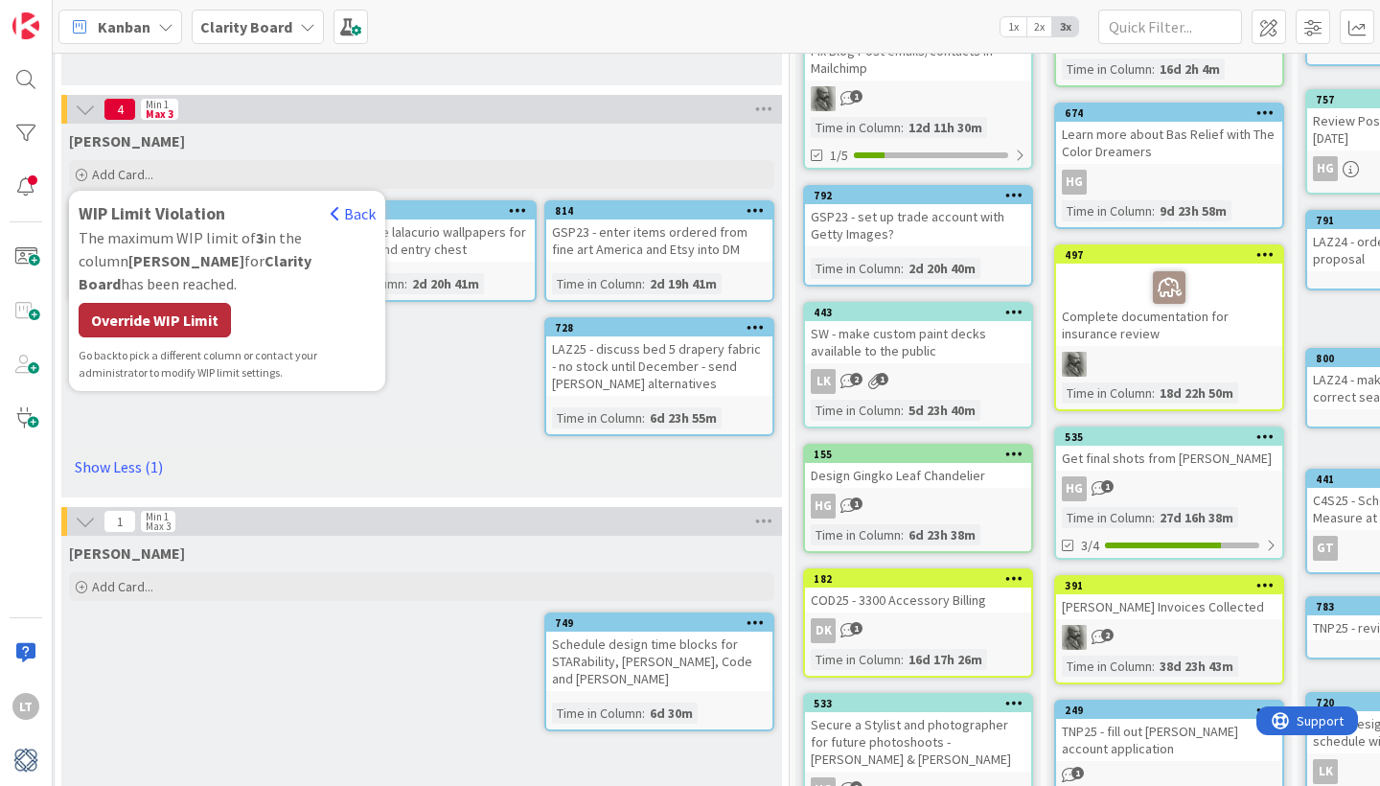
click at [184, 303] on div "Override WIP Limit" at bounding box center [155, 320] width 152 height 34
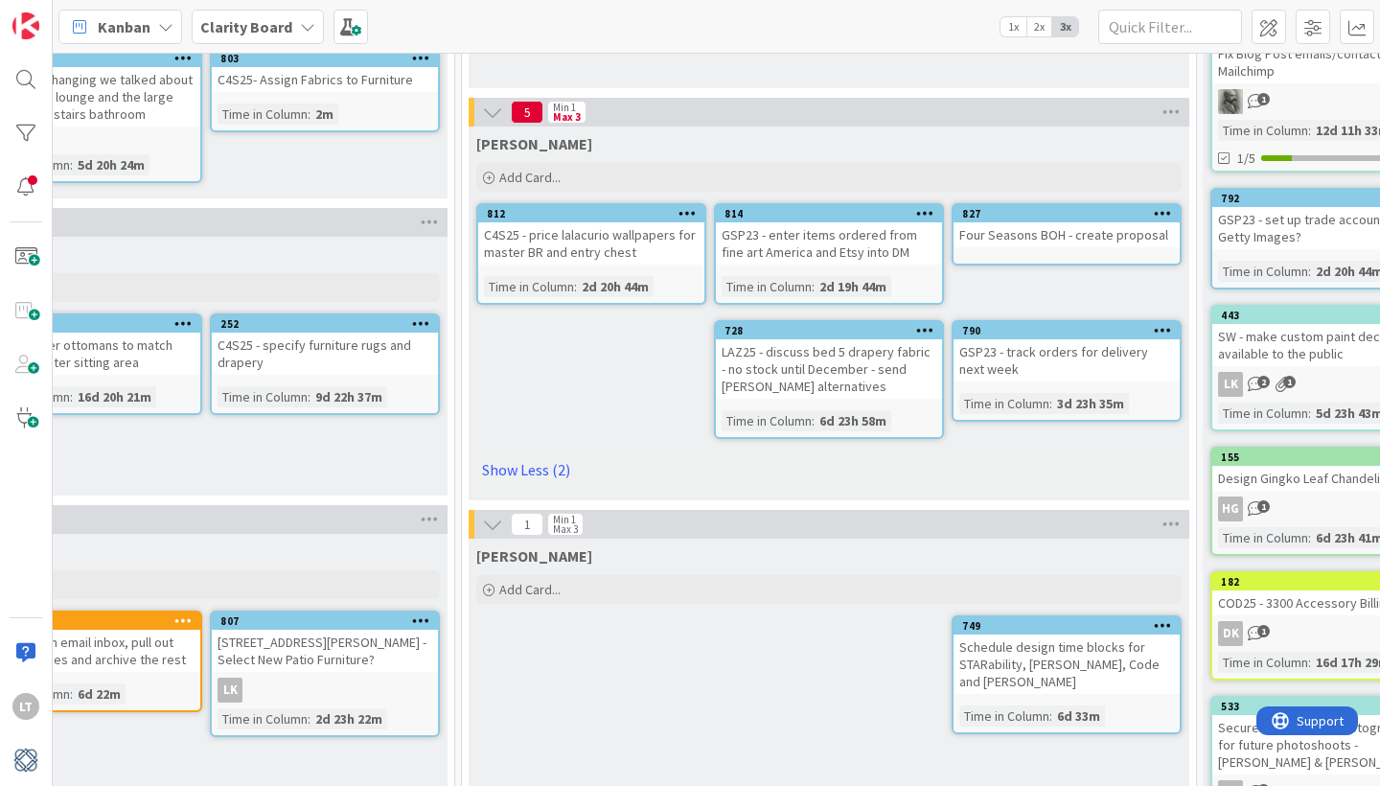
scroll to position [349, 1575]
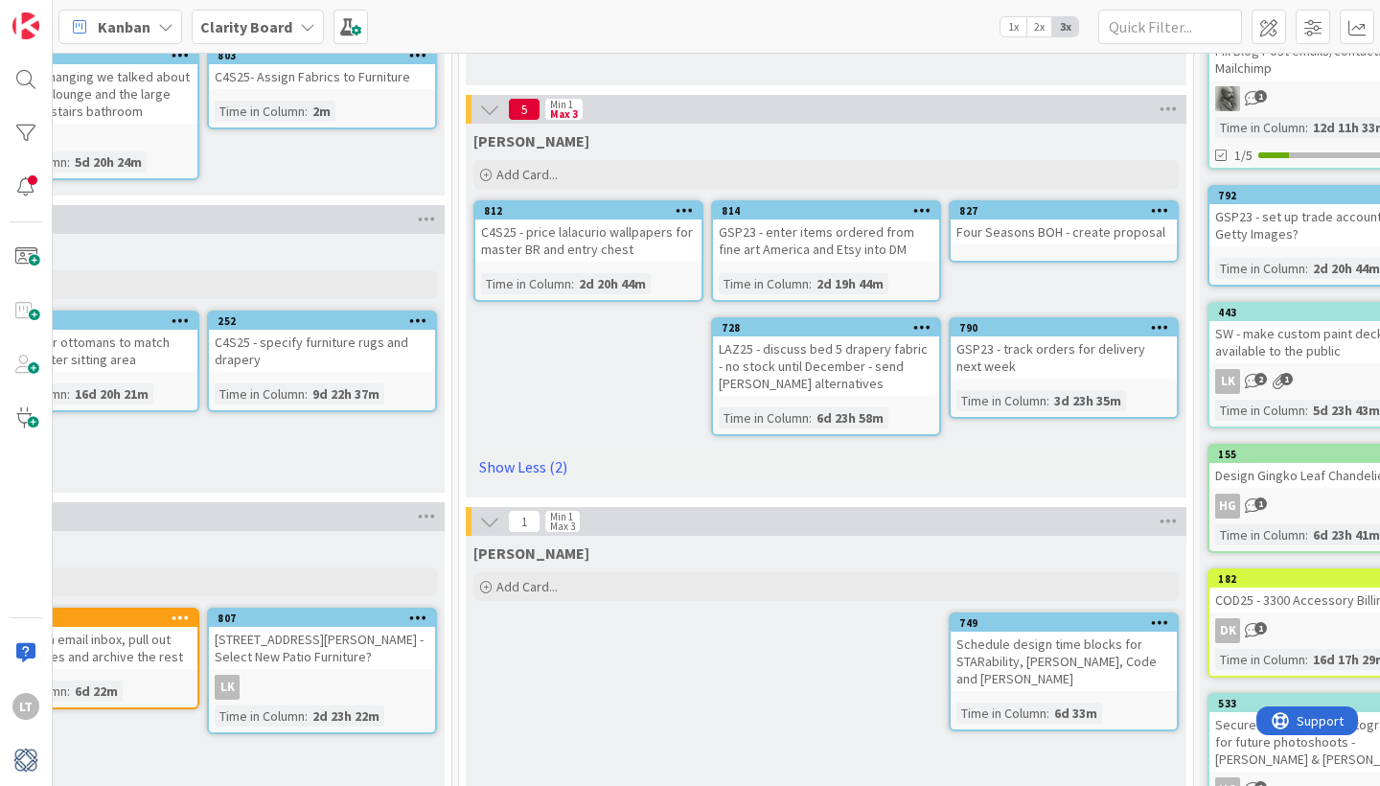
click at [968, 234] on div "Four Seasons BOH - create proposal" at bounding box center [1063, 231] width 226 height 25
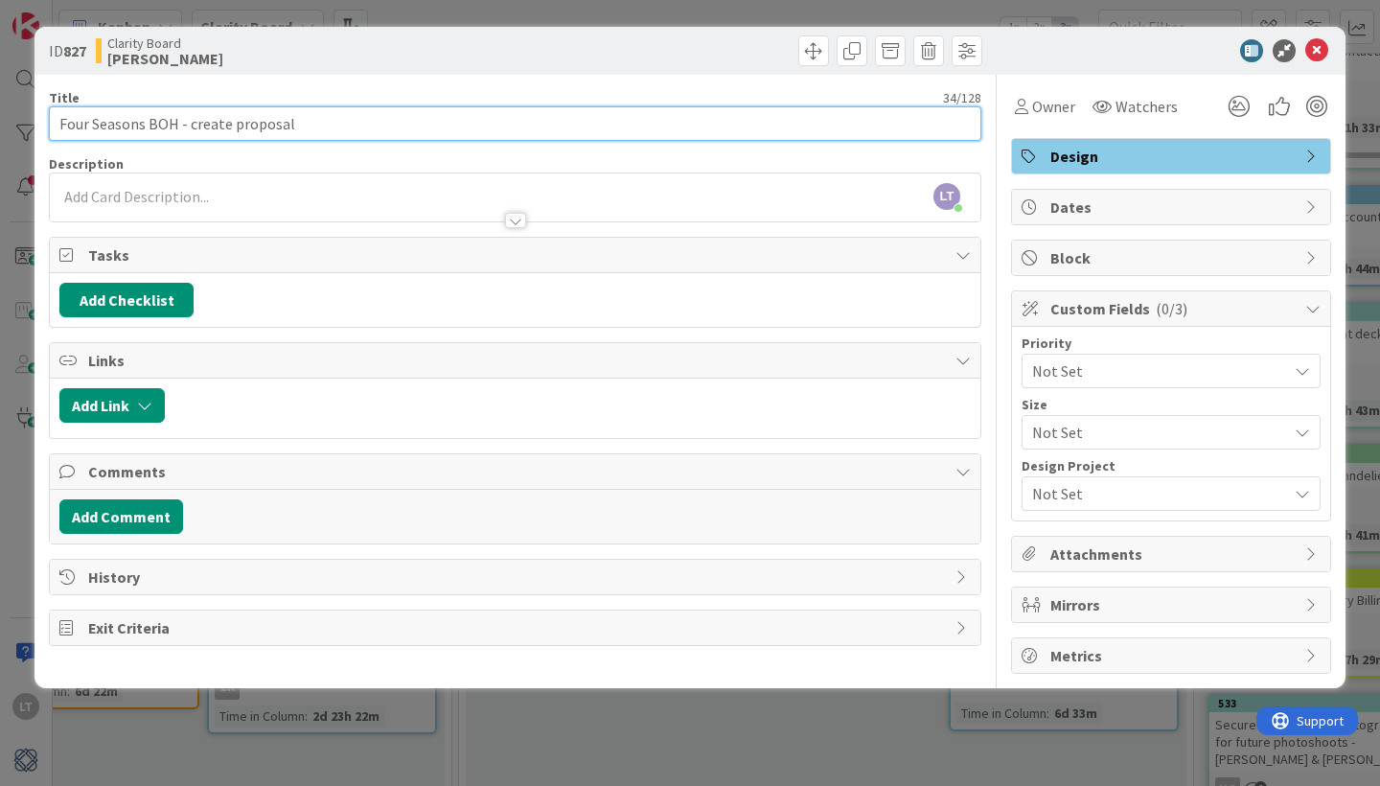
click at [60, 126] on input "Four Seasons BOH - create proposal" at bounding box center [515, 123] width 932 height 34
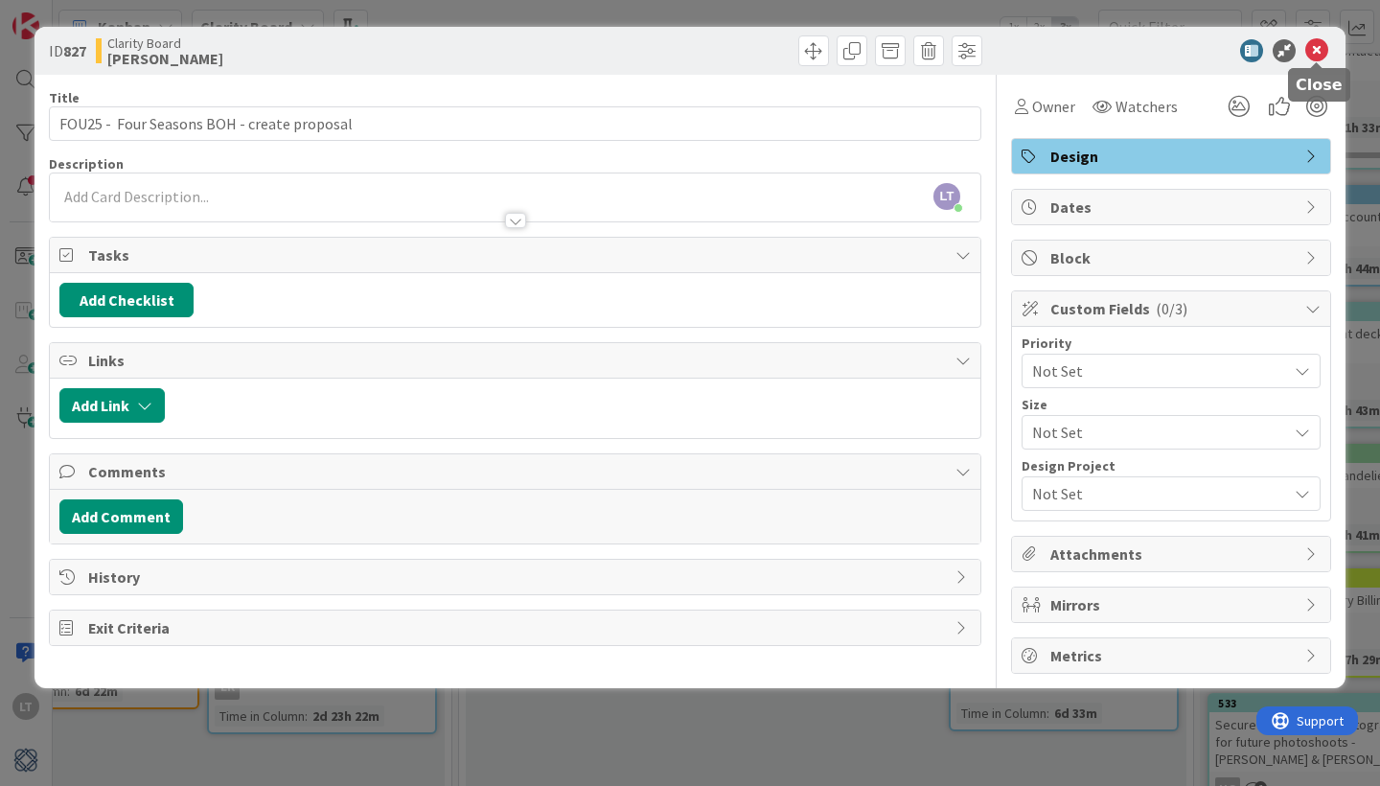
click at [1317, 46] on icon at bounding box center [1316, 50] width 23 height 23
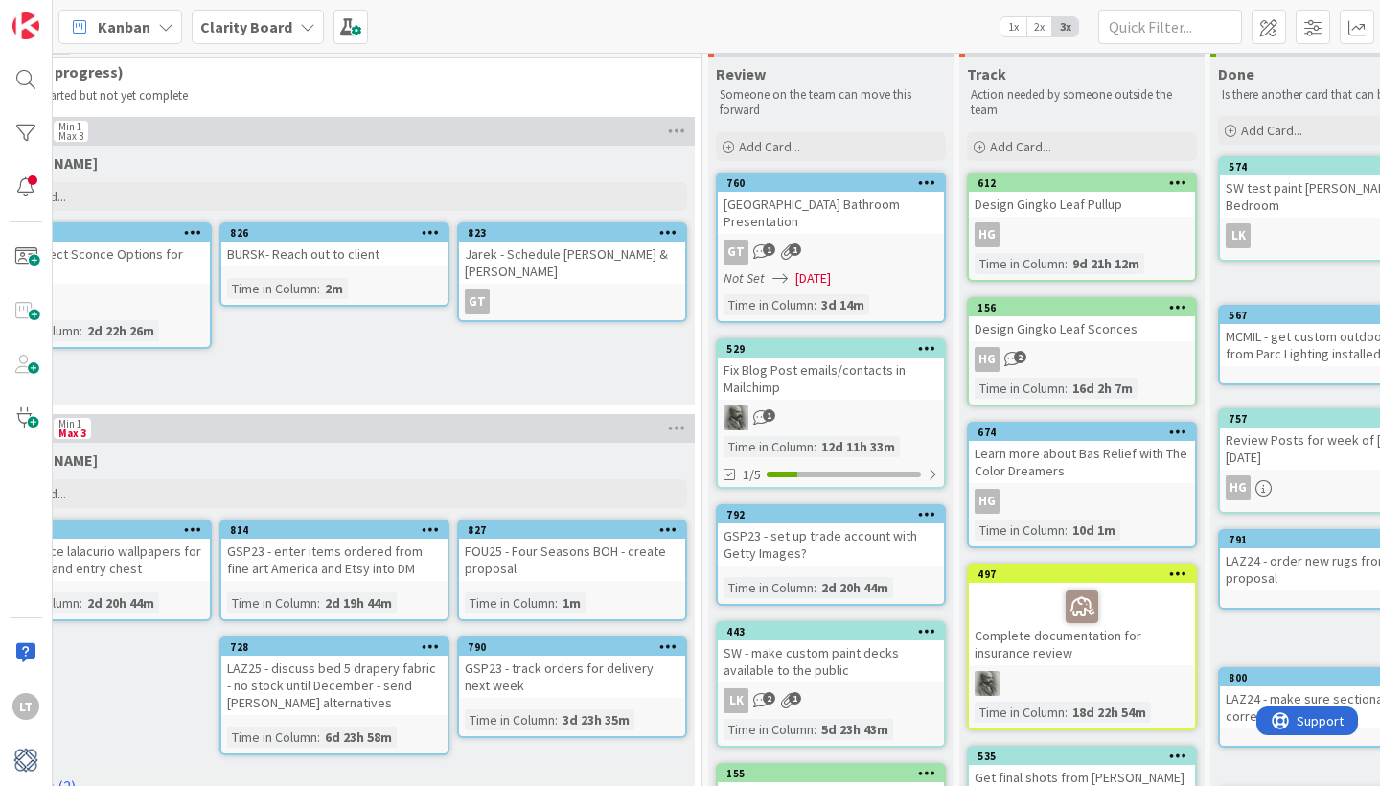
scroll to position [20, 2067]
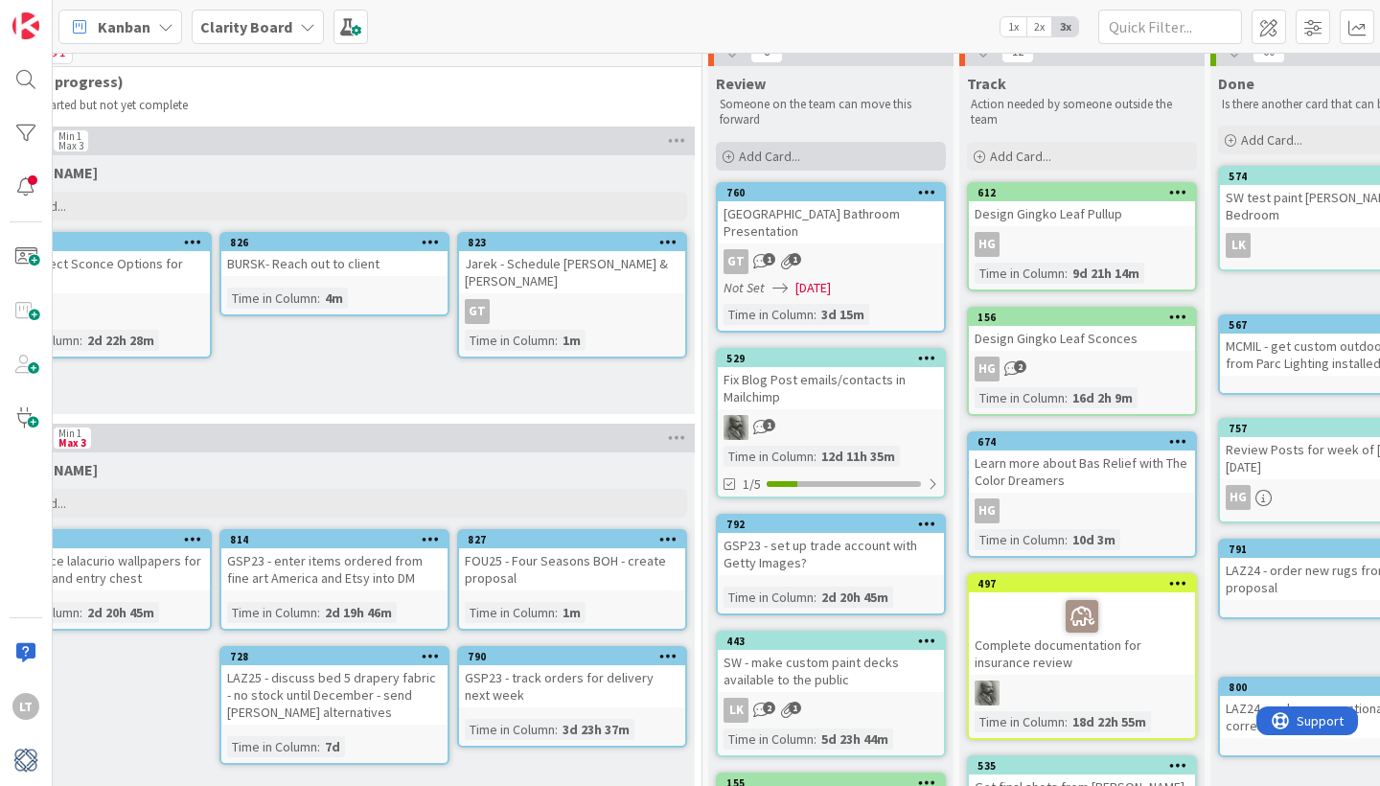
click at [837, 154] on div "Add Card..." at bounding box center [831, 156] width 230 height 29
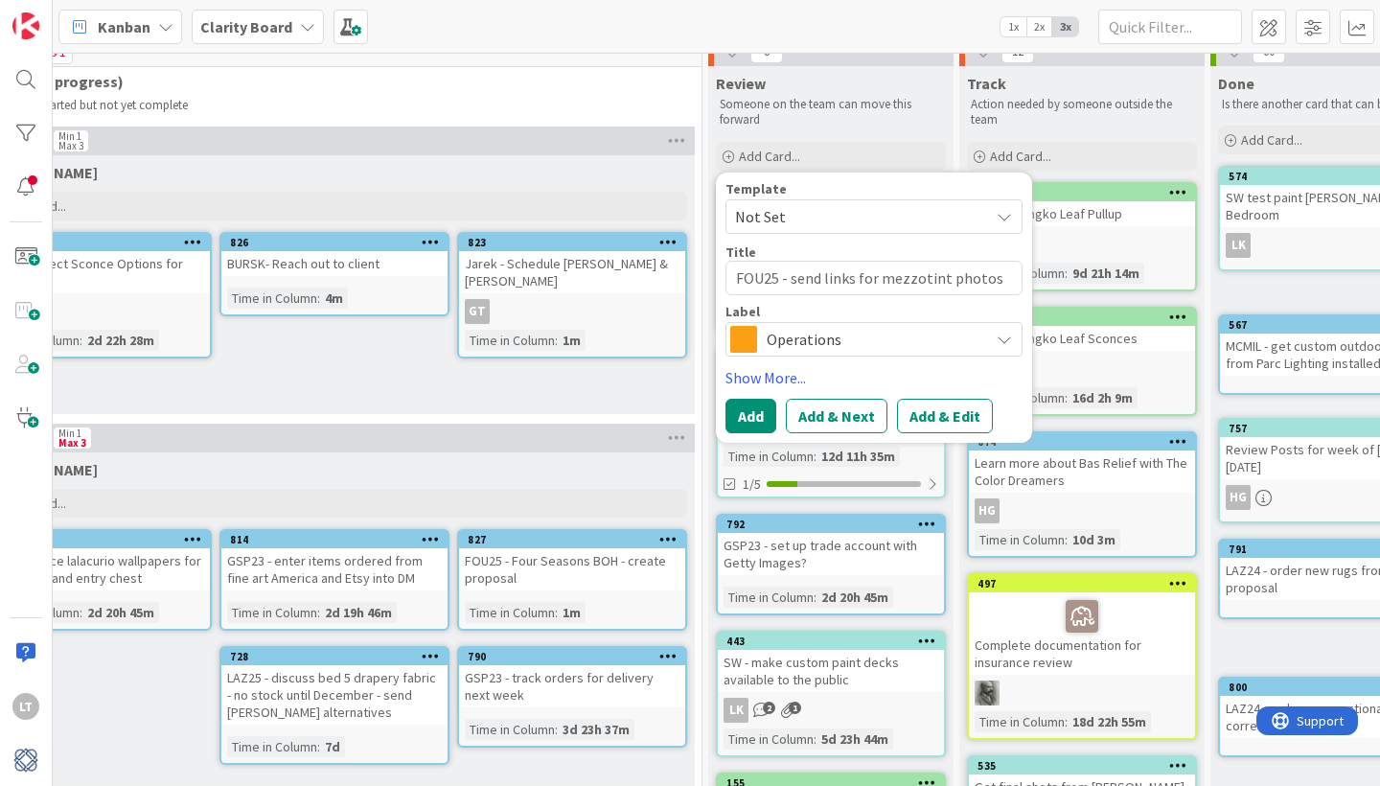
click at [818, 336] on span "Operations" at bounding box center [872, 339] width 213 height 27
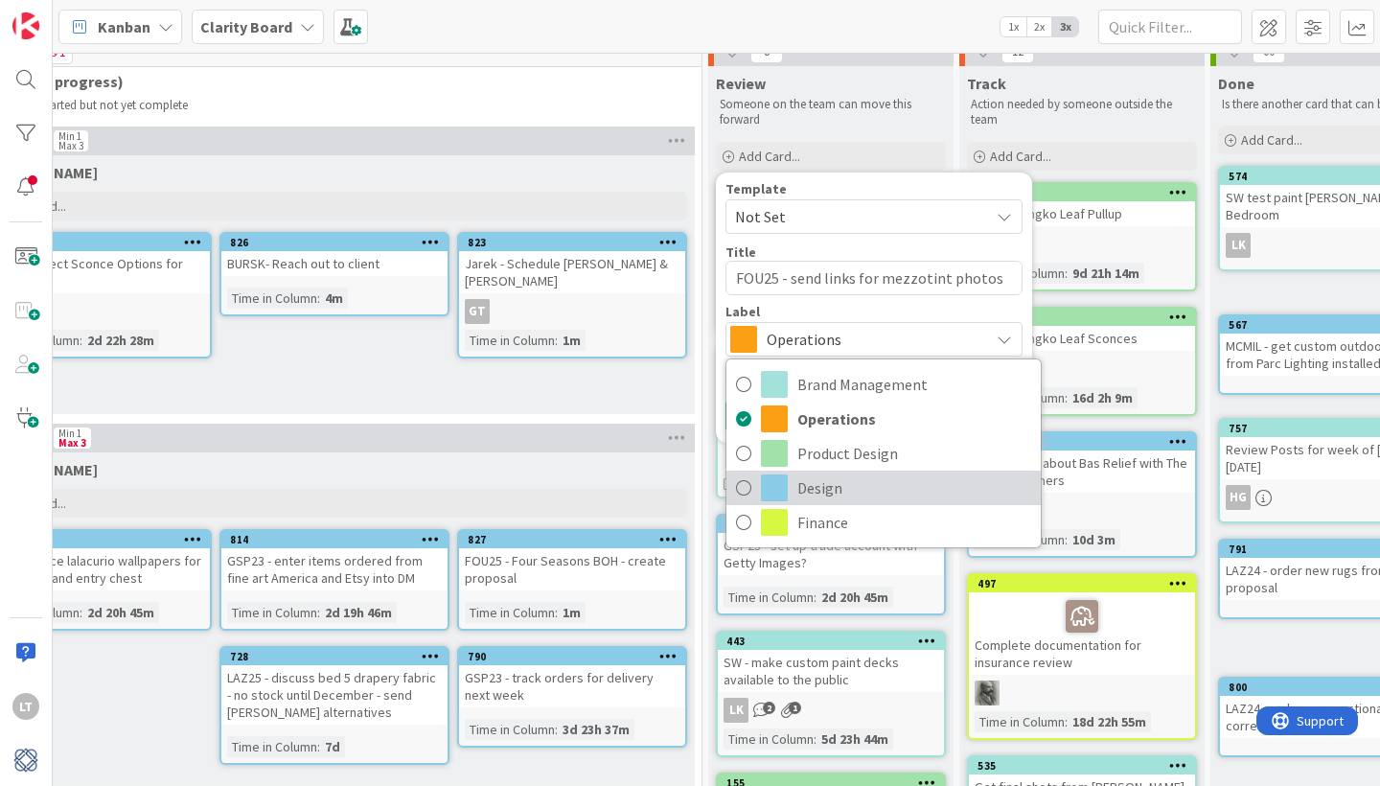
click at [779, 497] on span at bounding box center [774, 487] width 27 height 27
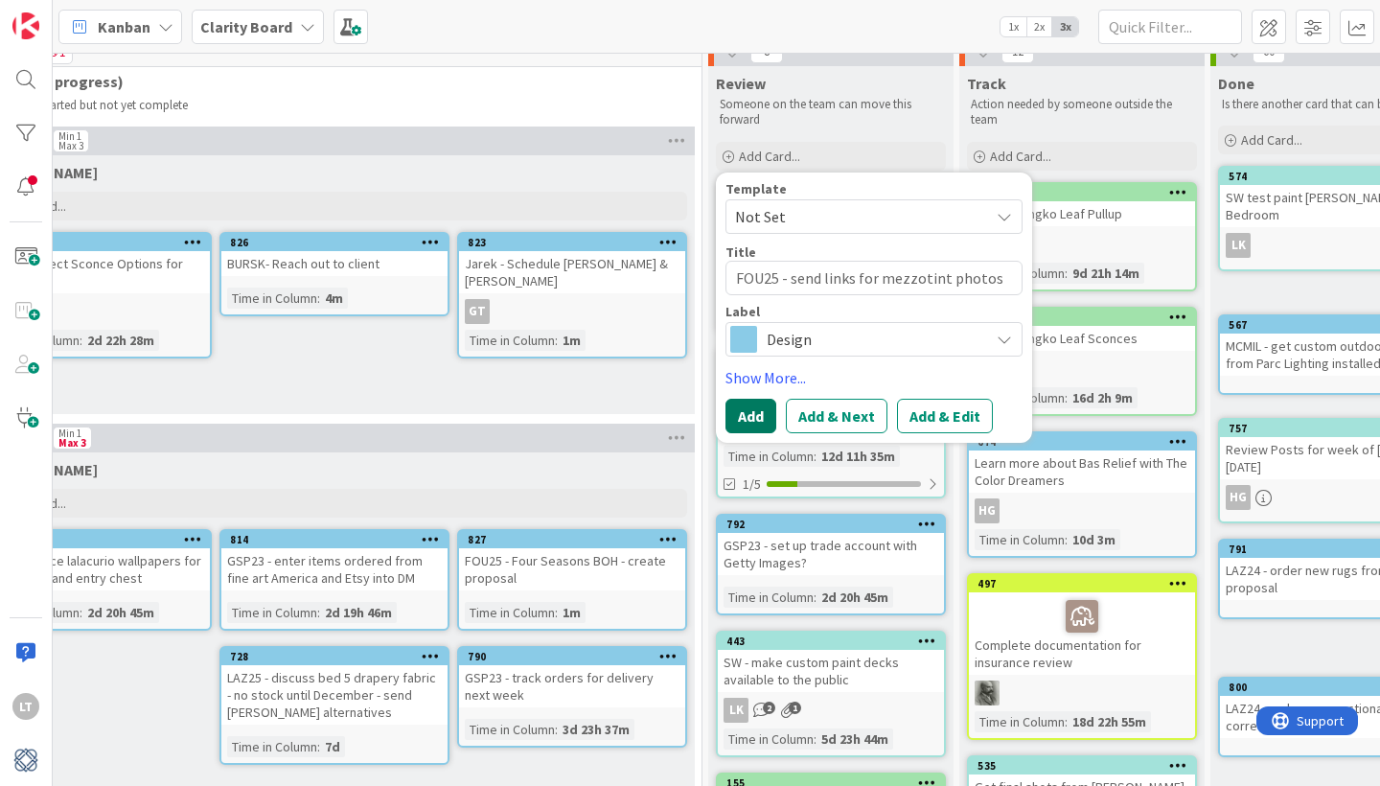
click at [744, 411] on button "Add" at bounding box center [750, 416] width 51 height 34
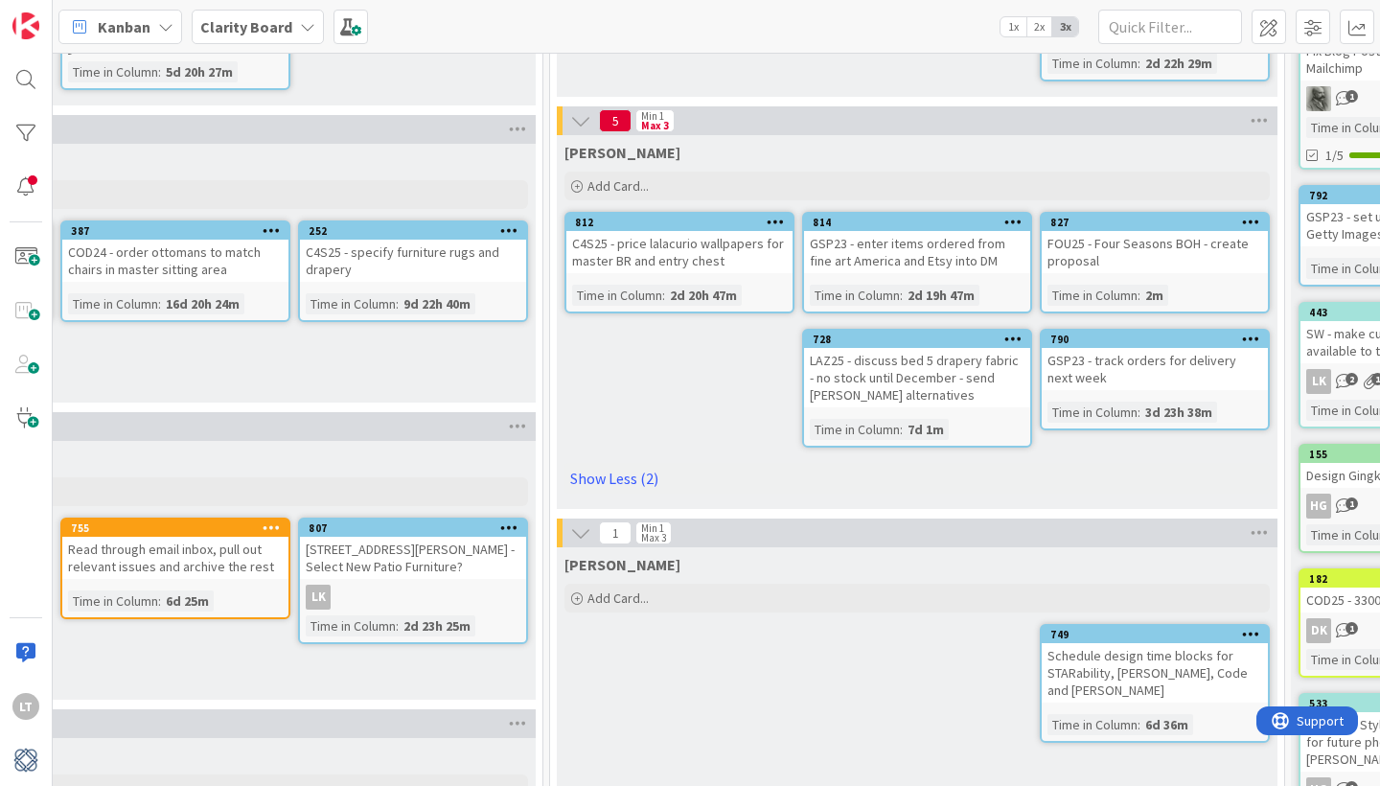
scroll to position [441, 1485]
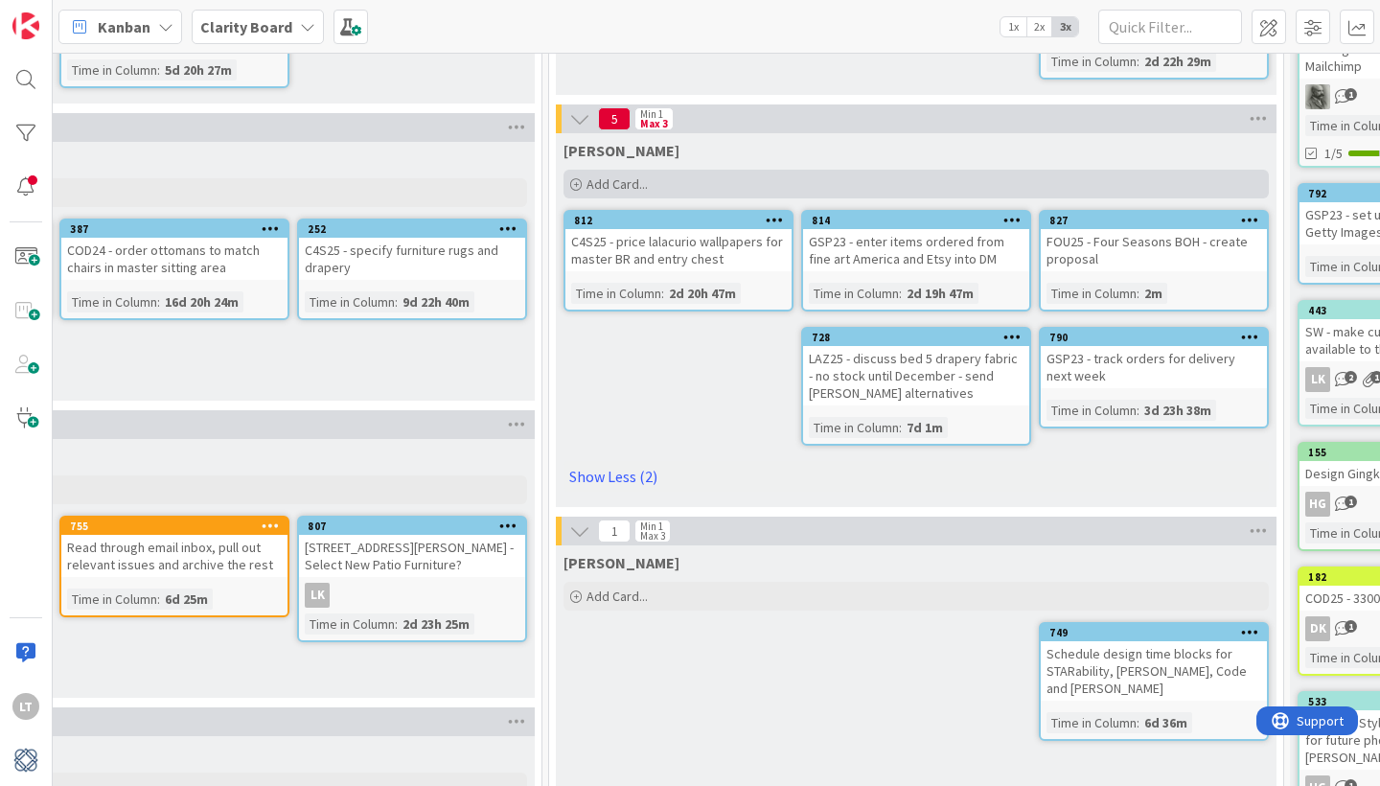
click at [599, 175] on span "Add Card..." at bounding box center [616, 183] width 61 height 17
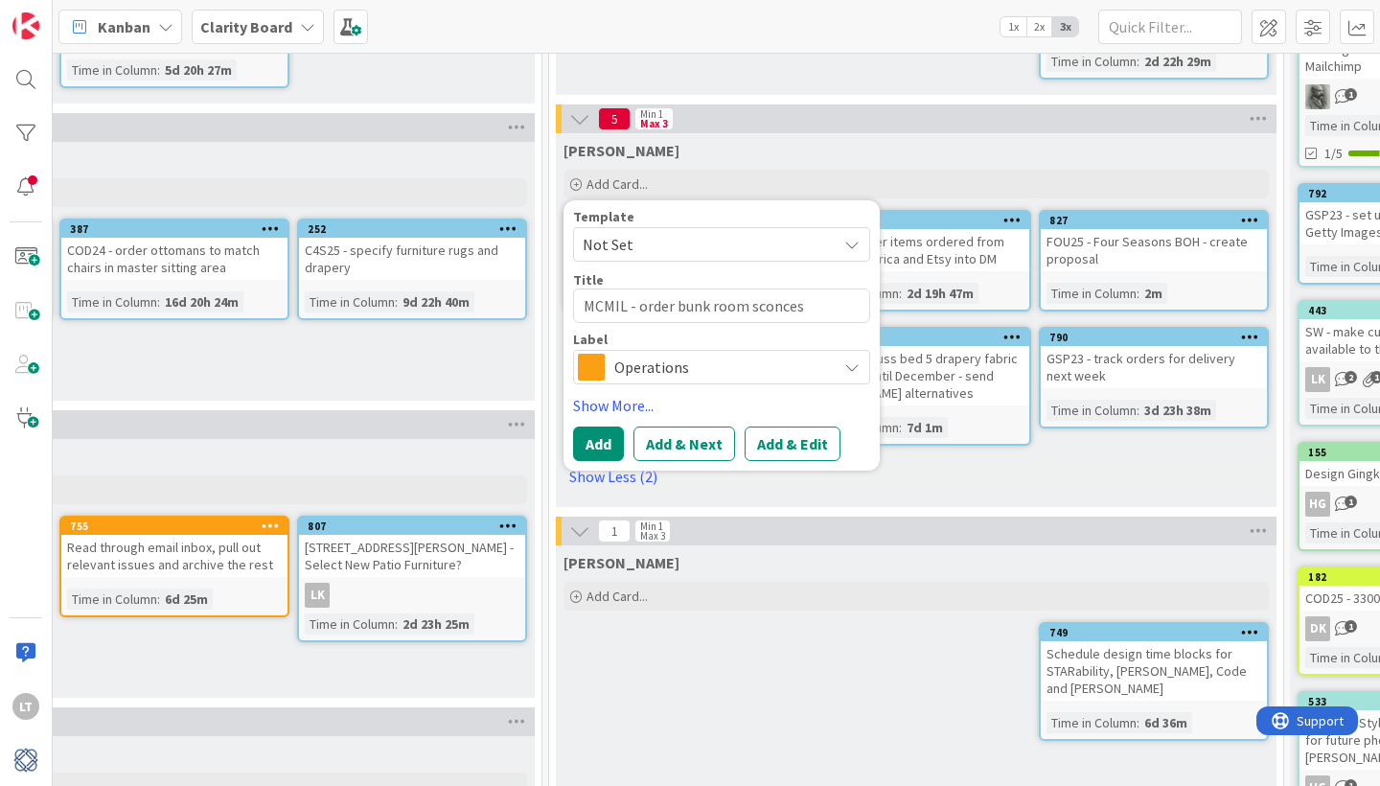
click at [656, 360] on span "Operations" at bounding box center [720, 367] width 213 height 27
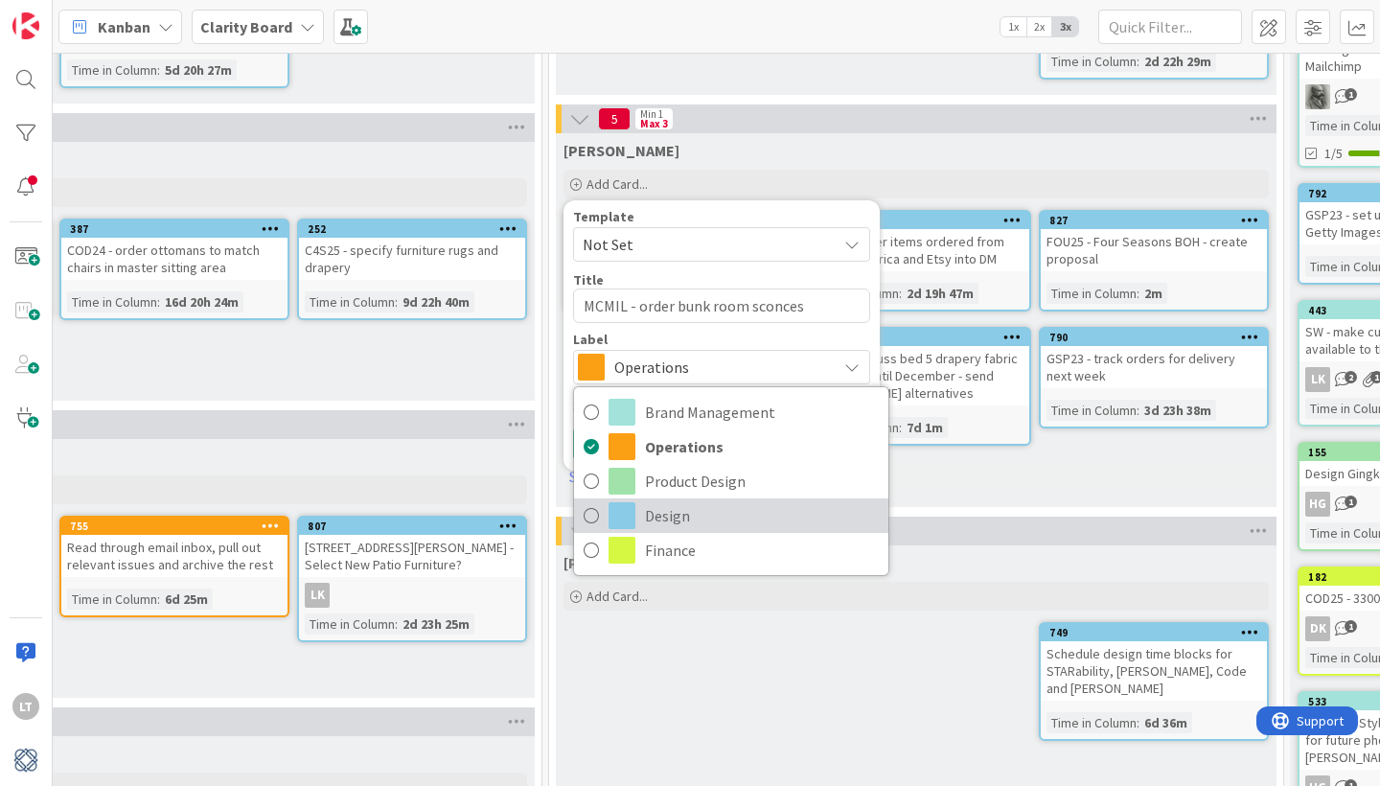
click at [629, 502] on span at bounding box center [621, 515] width 27 height 27
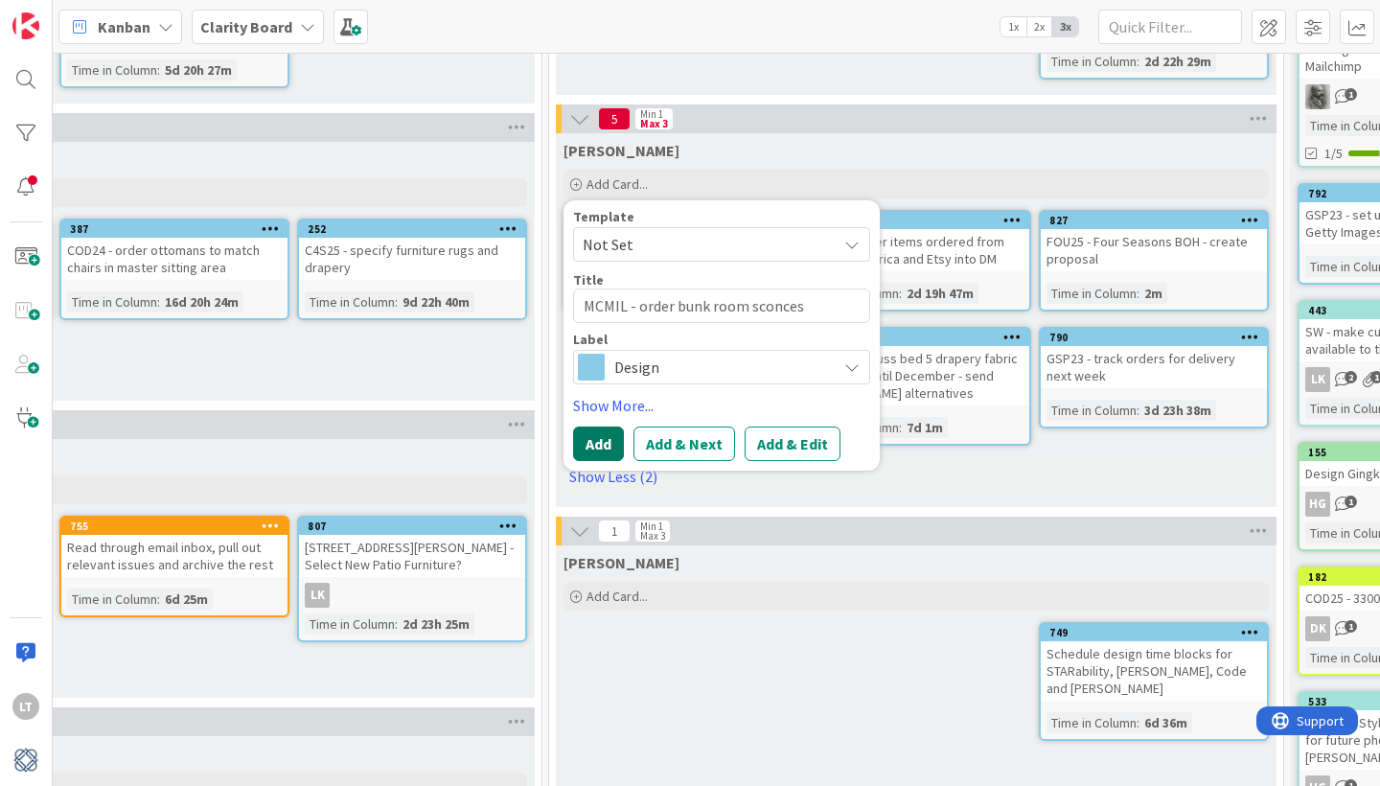
click at [584, 426] on button "Add" at bounding box center [598, 443] width 51 height 34
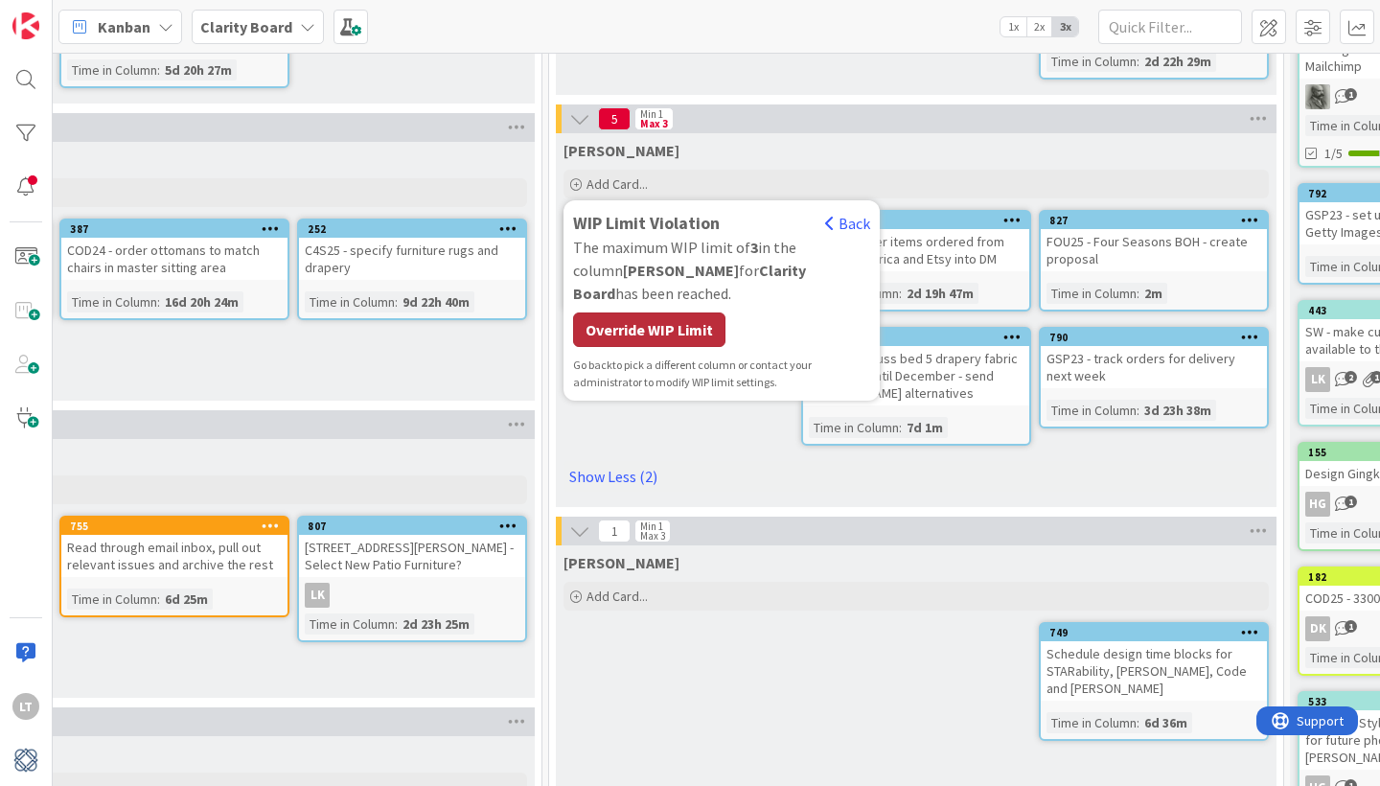
click at [651, 312] on div "Override WIP Limit" at bounding box center [649, 329] width 152 height 34
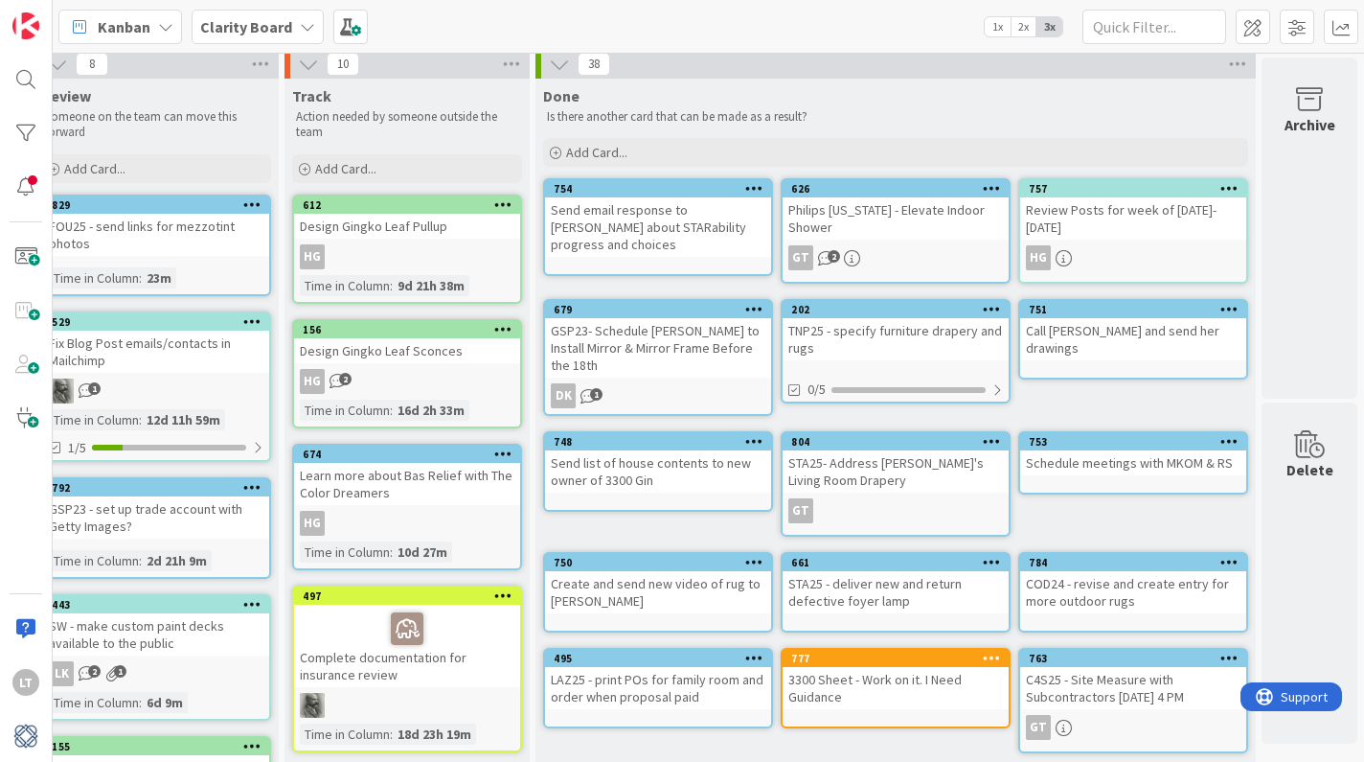
scroll to position [11, 2741]
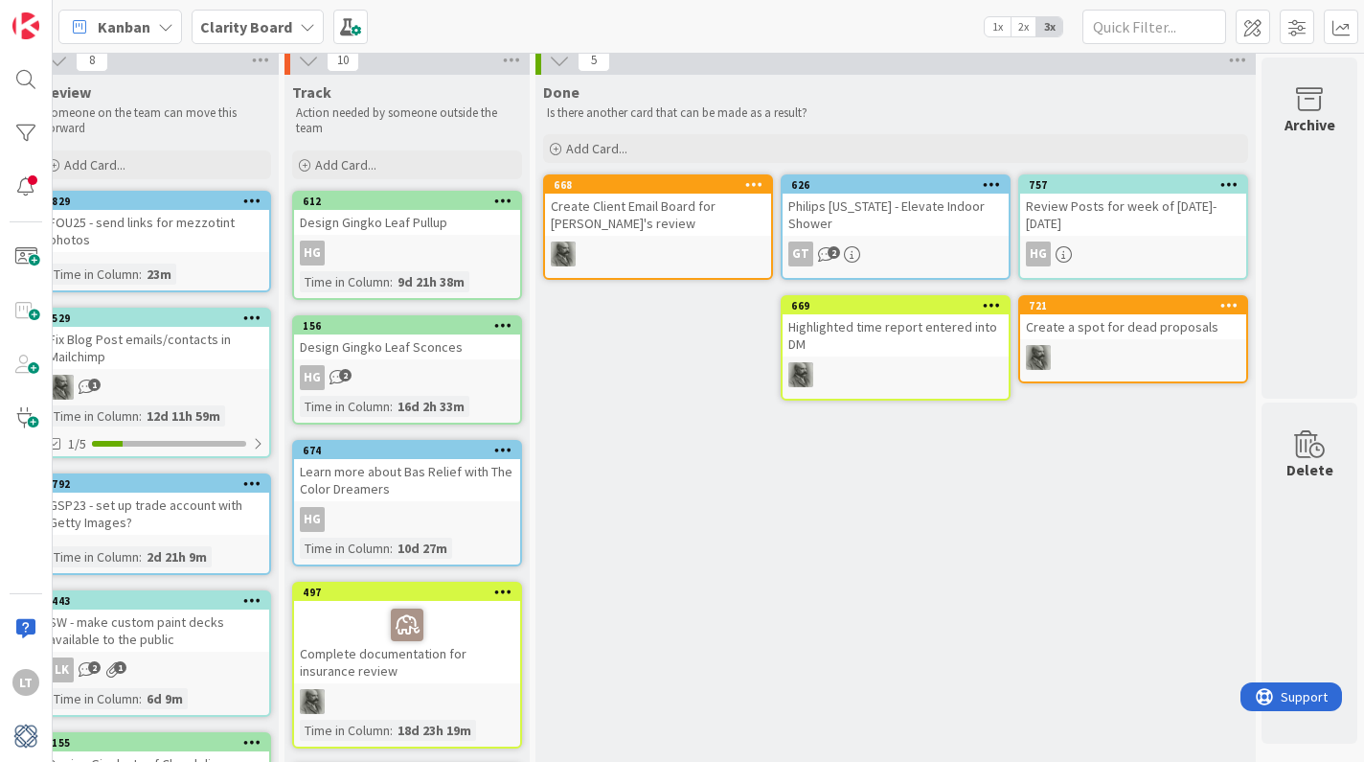
click at [267, 20] on b "Clarity Board" at bounding box center [246, 26] width 92 height 19
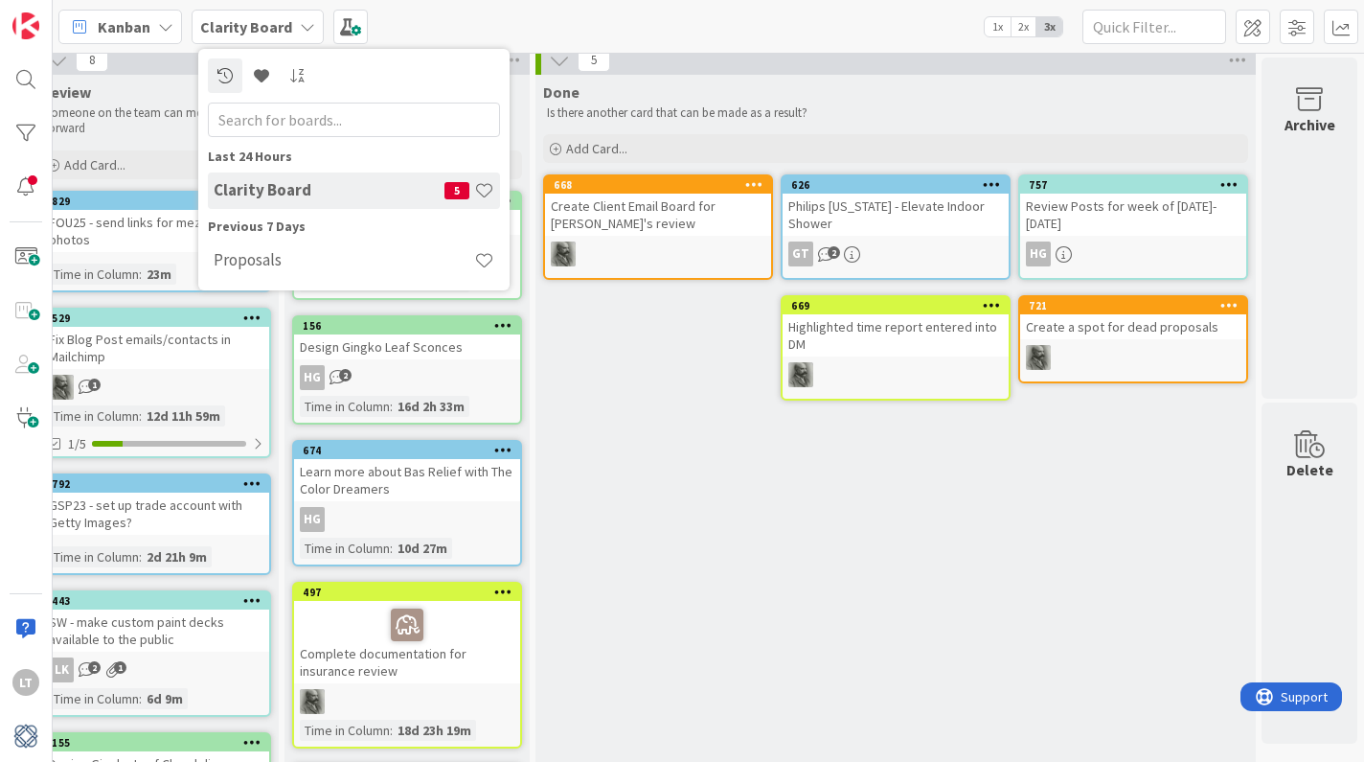
click at [436, 21] on div "Kanban Clarity Board Last 24 Hours Clarity Board 5 Previous 7 Days Proposals 1x…" at bounding box center [709, 26] width 1312 height 53
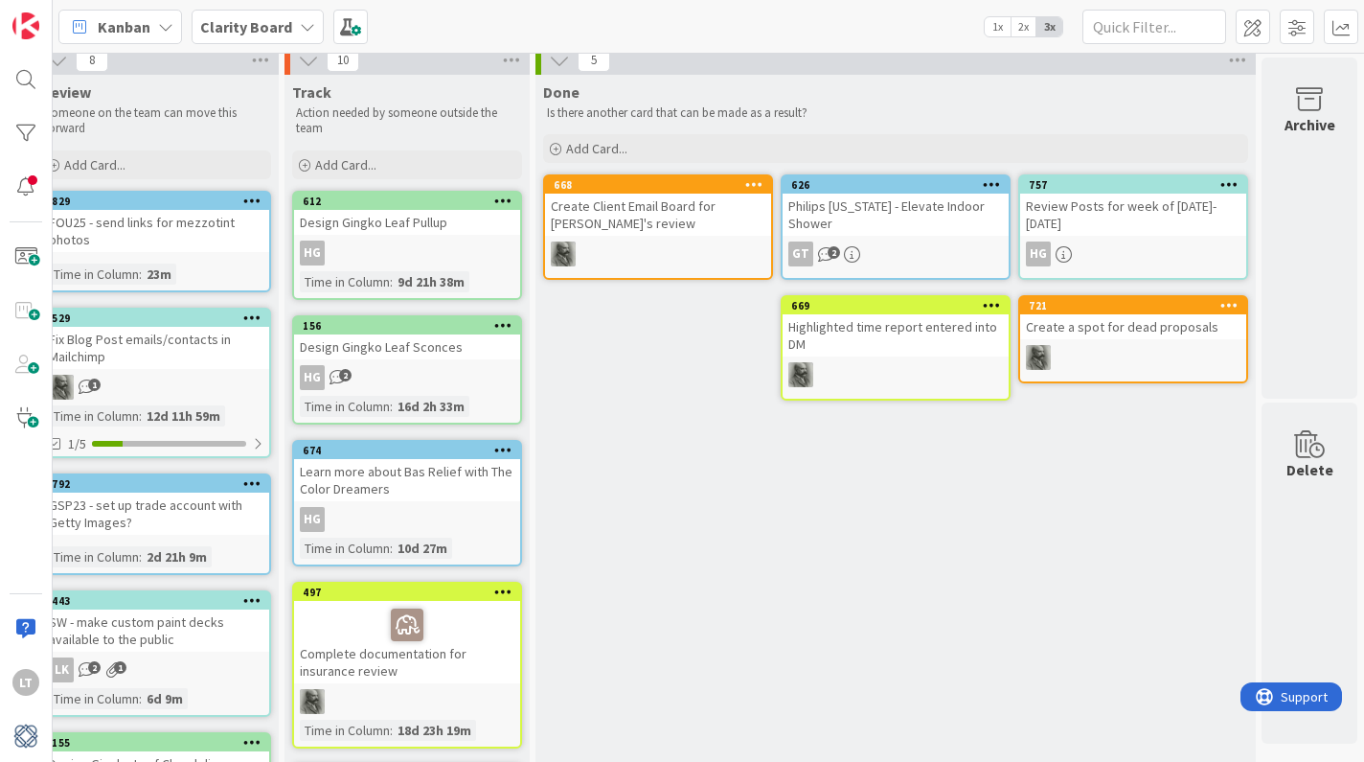
click at [300, 23] on icon at bounding box center [307, 26] width 15 height 15
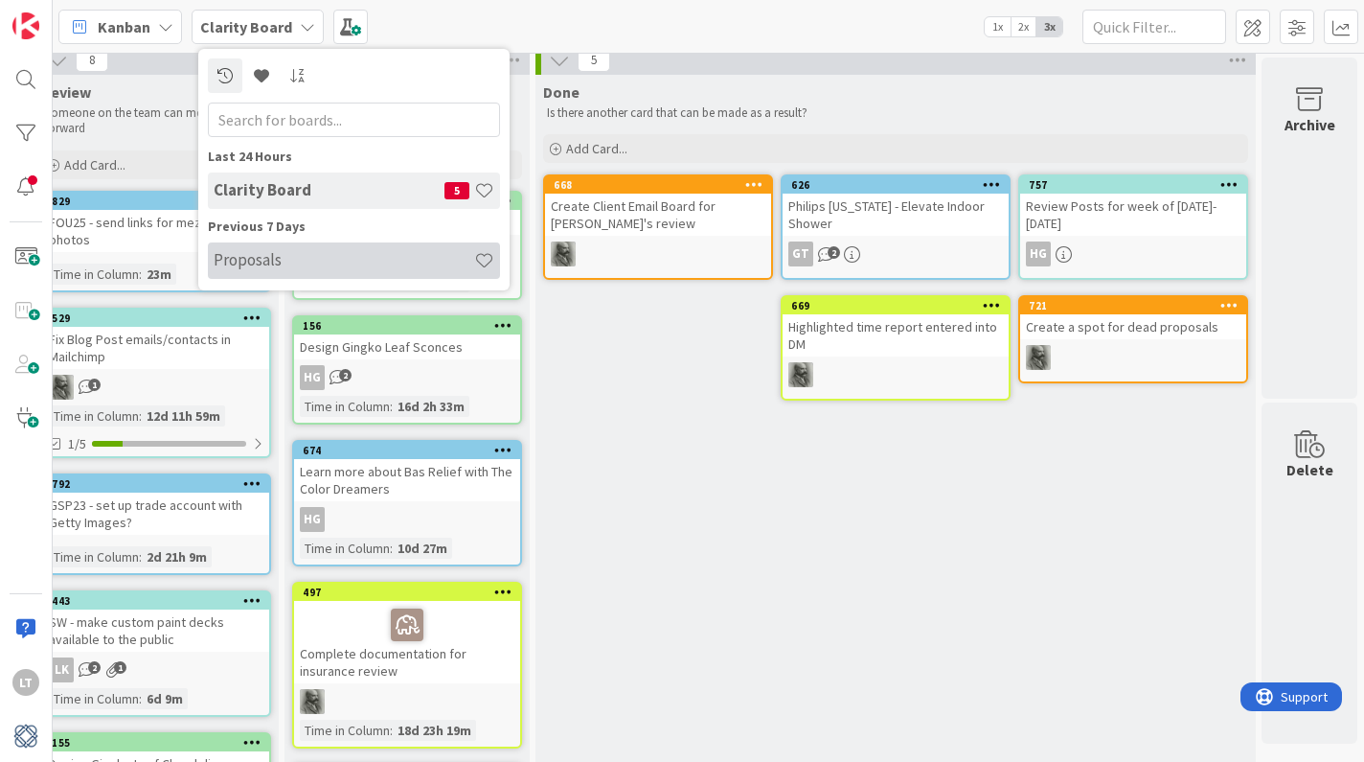
click at [279, 269] on h4 "Proposals" at bounding box center [344, 259] width 261 height 19
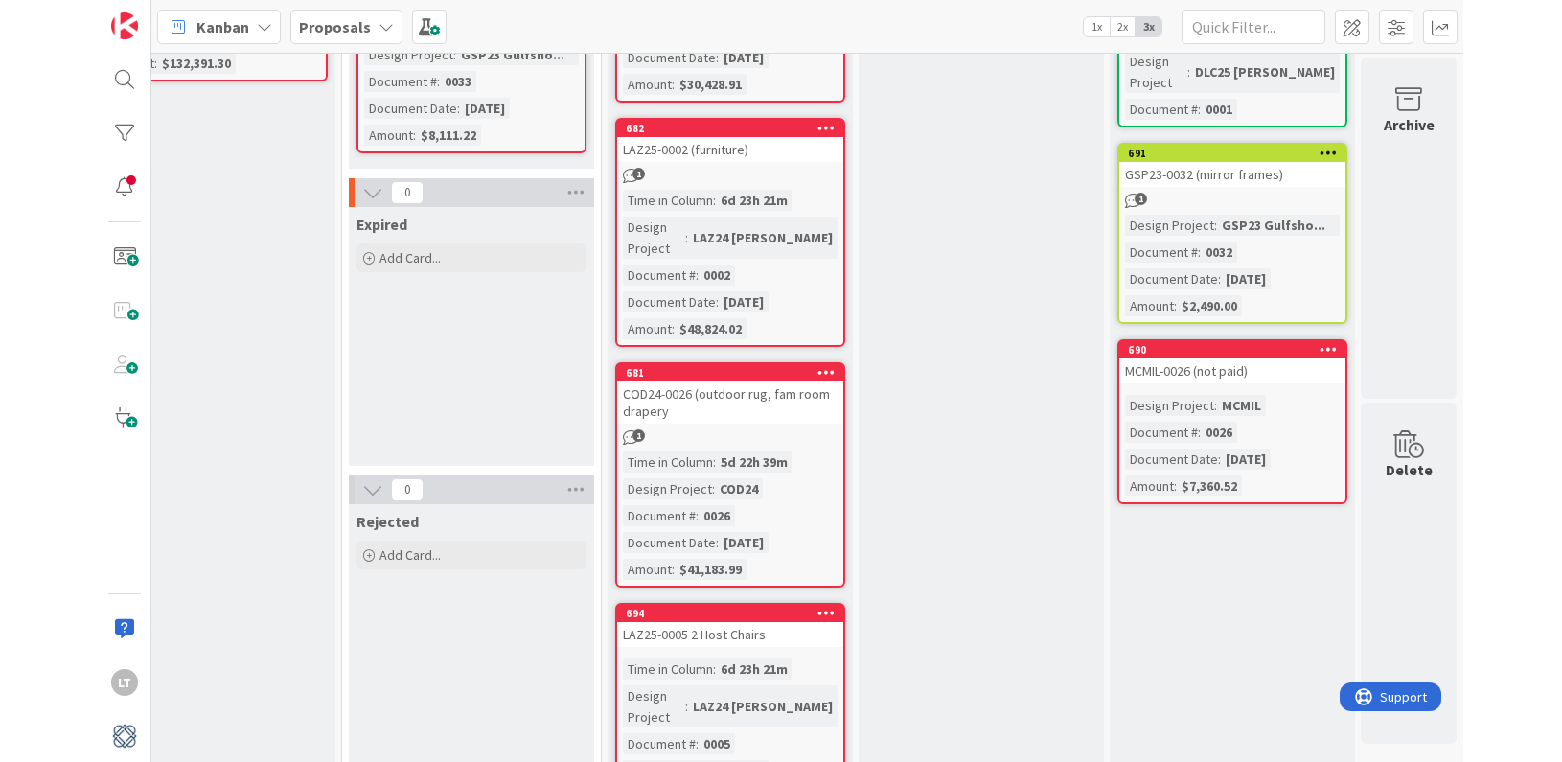
scroll to position [480, 1825]
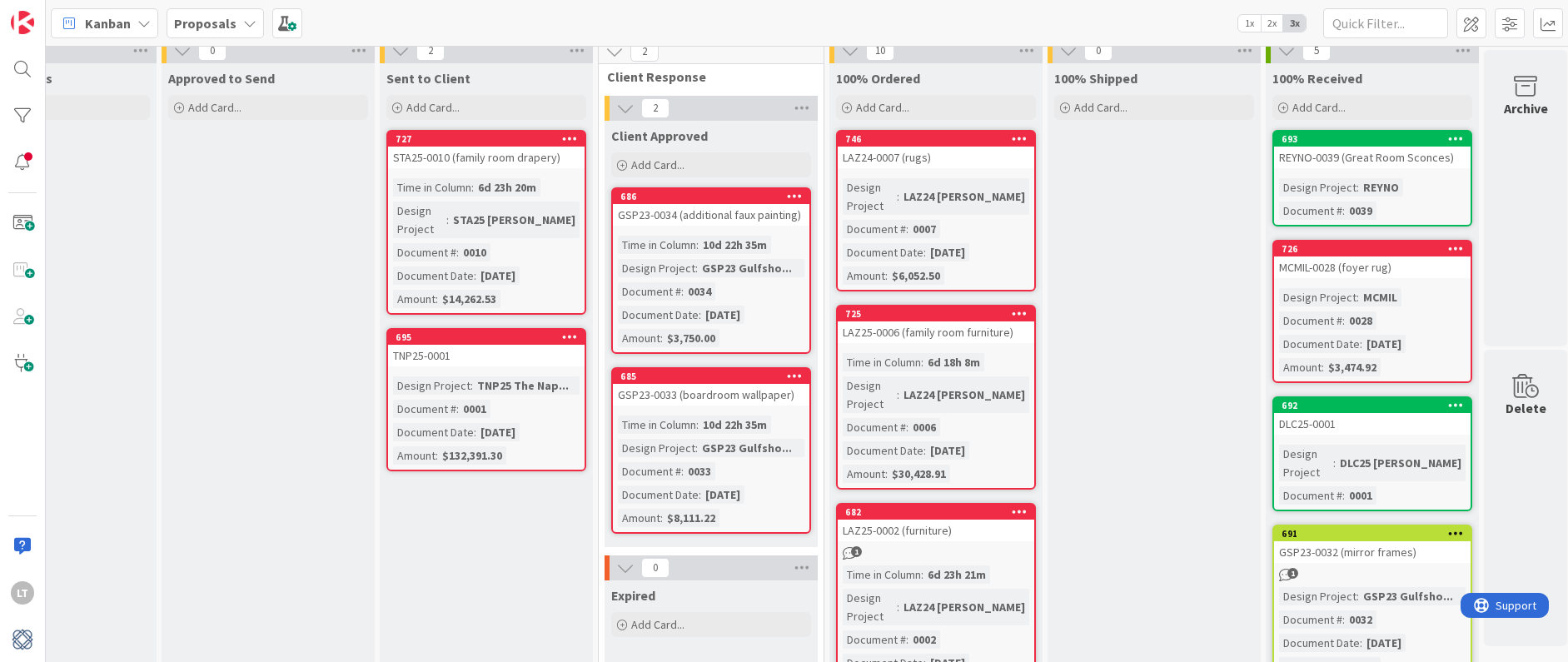
scroll to position [11, 1199]
click at [805, 103] on icon at bounding box center [802, 108] width 22 height 25
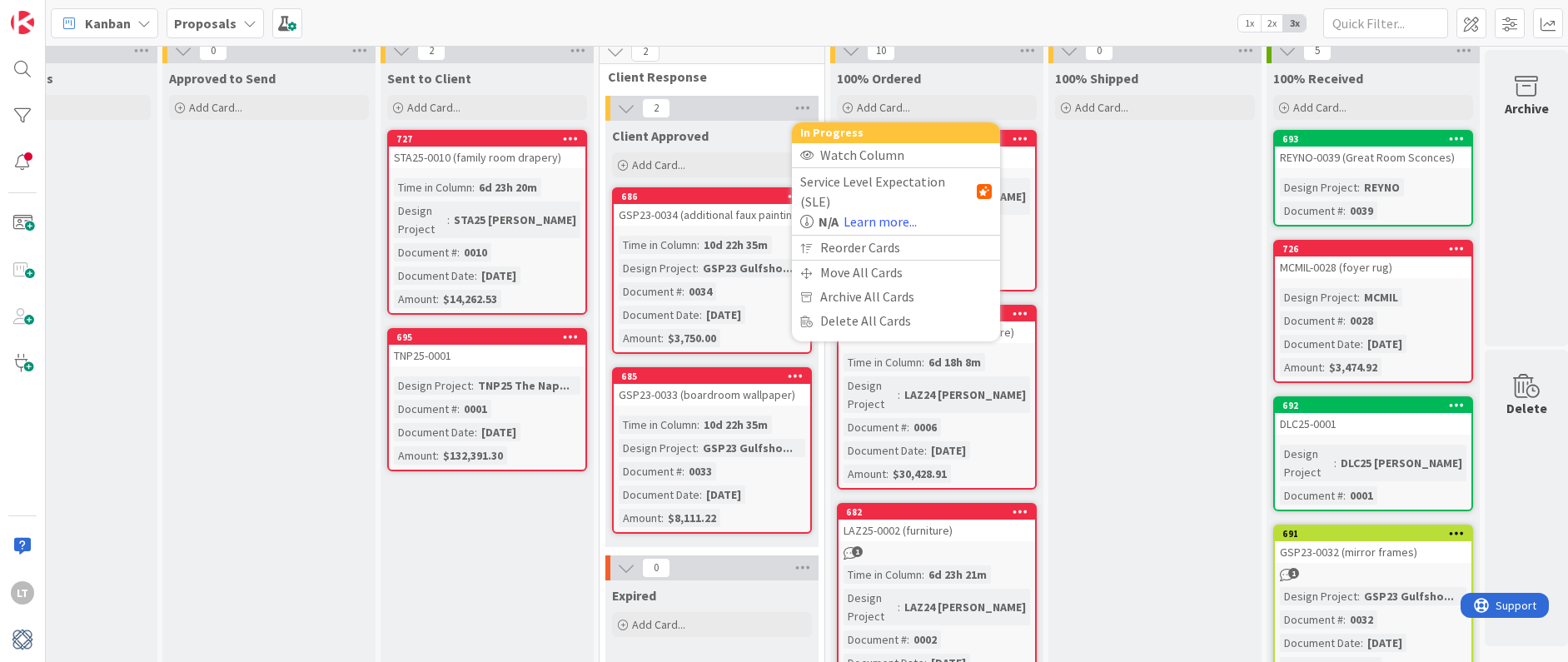
click at [734, 109] on div "2 In Progress Watch Column Service Level Expectation (SLE) N/A Learn more... Re…" at bounding box center [712, 108] width 213 height 25
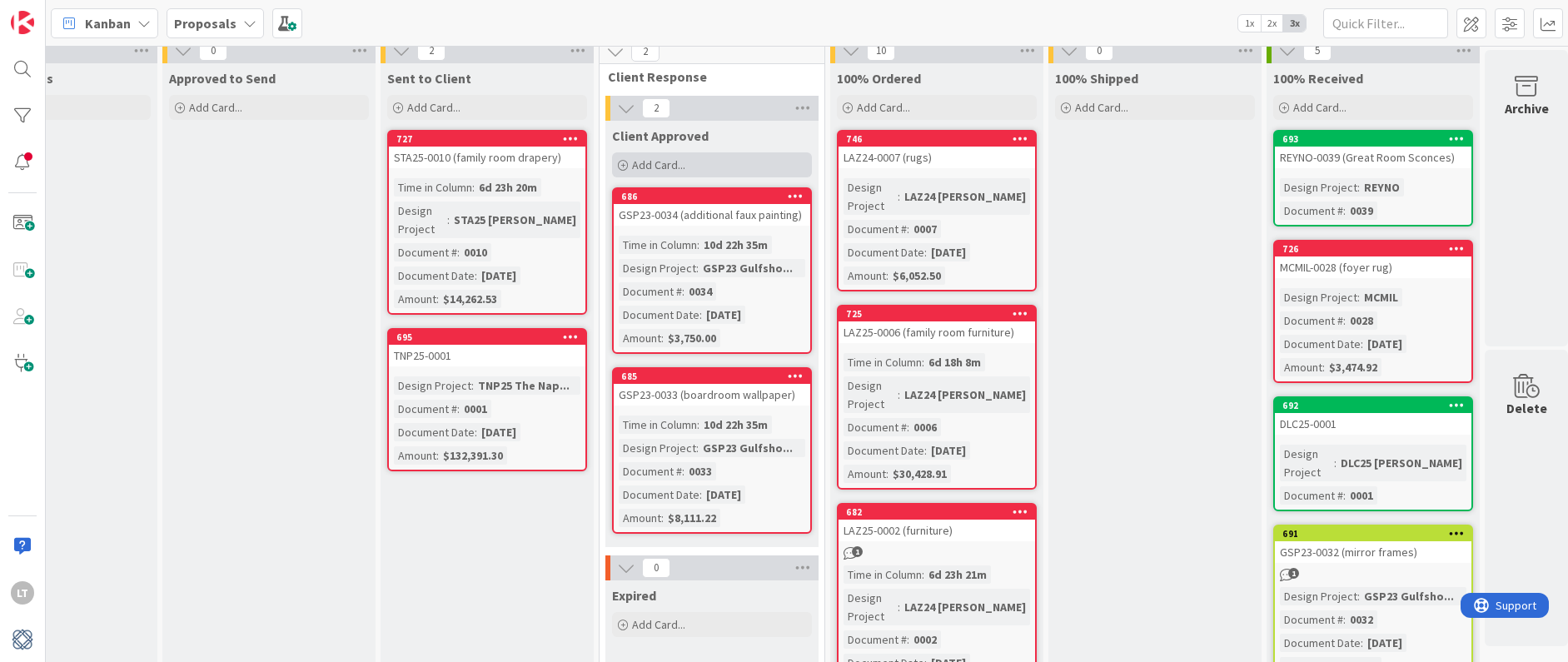
click at [630, 166] on div "Add Card..." at bounding box center [712, 164] width 200 height 25
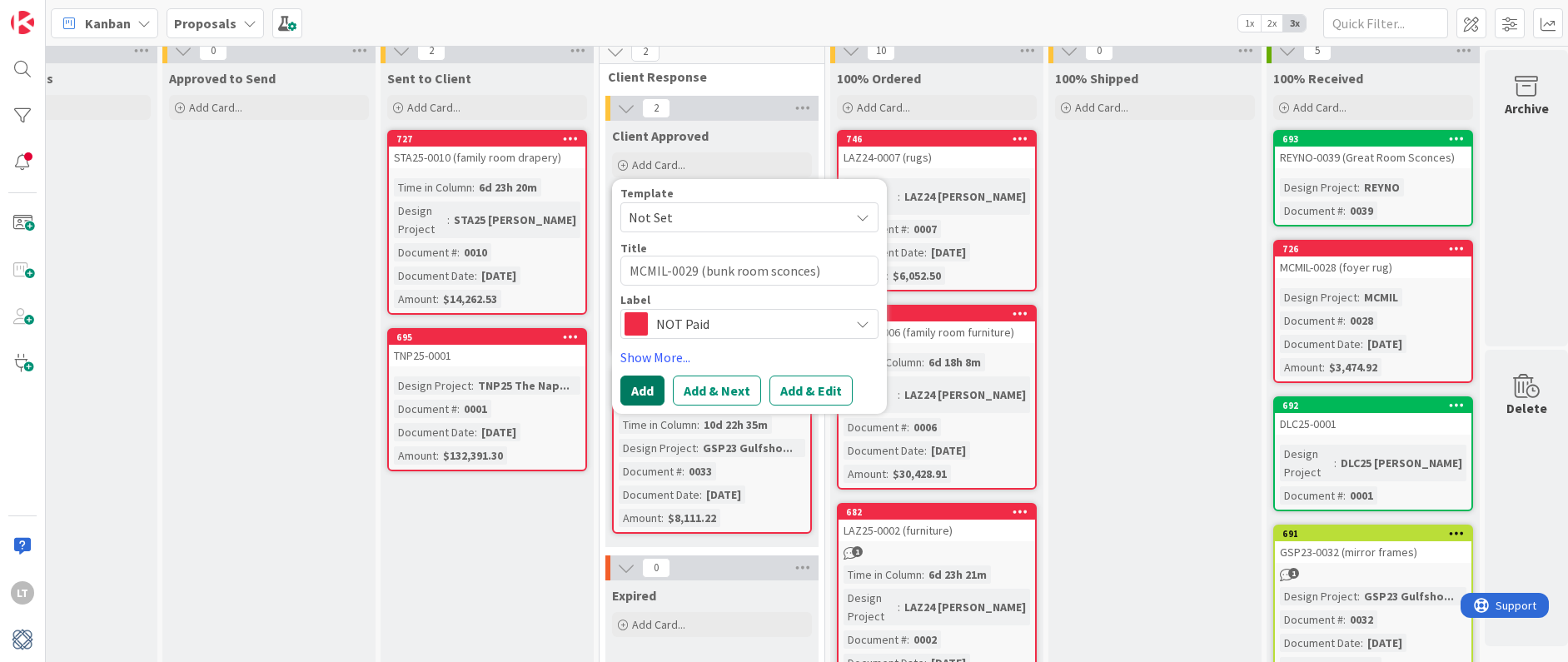
click at [639, 389] on button "Add" at bounding box center [642, 390] width 44 height 30
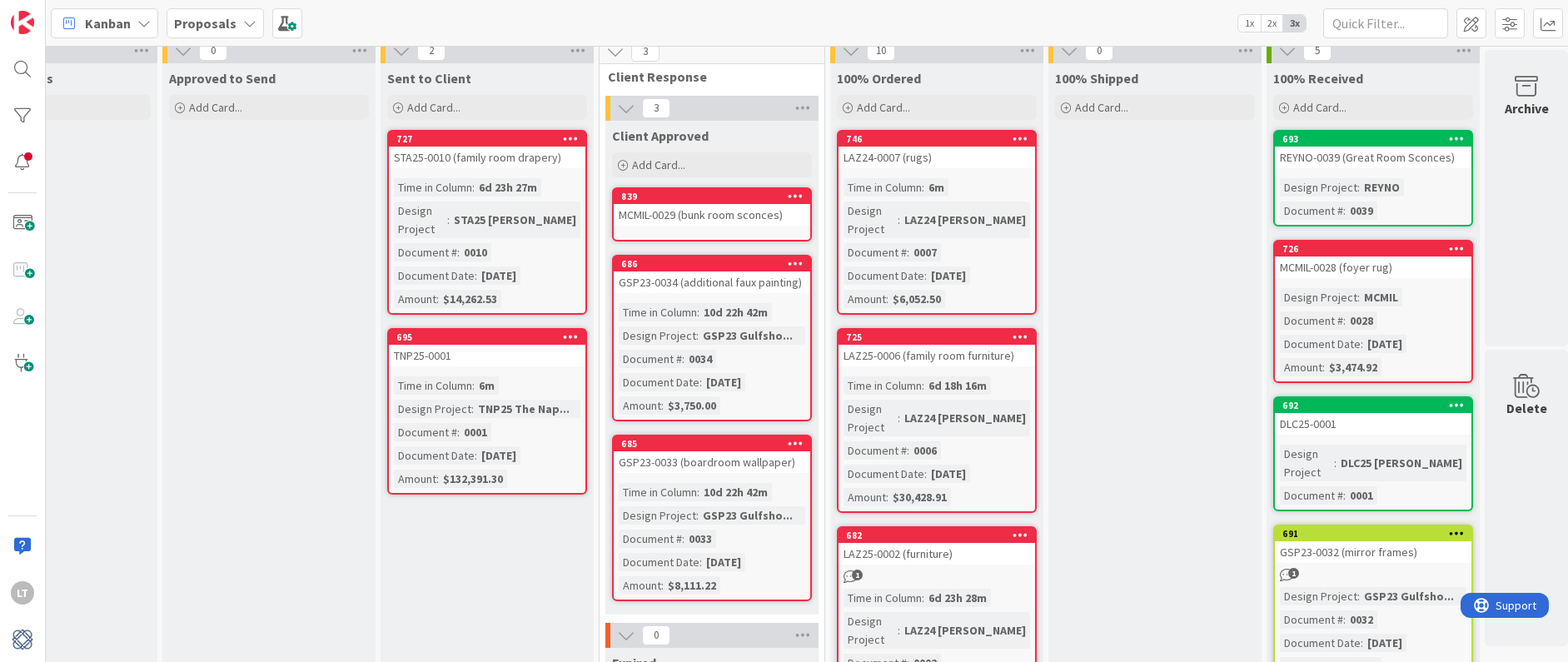
click at [798, 194] on icon at bounding box center [795, 195] width 16 height 11
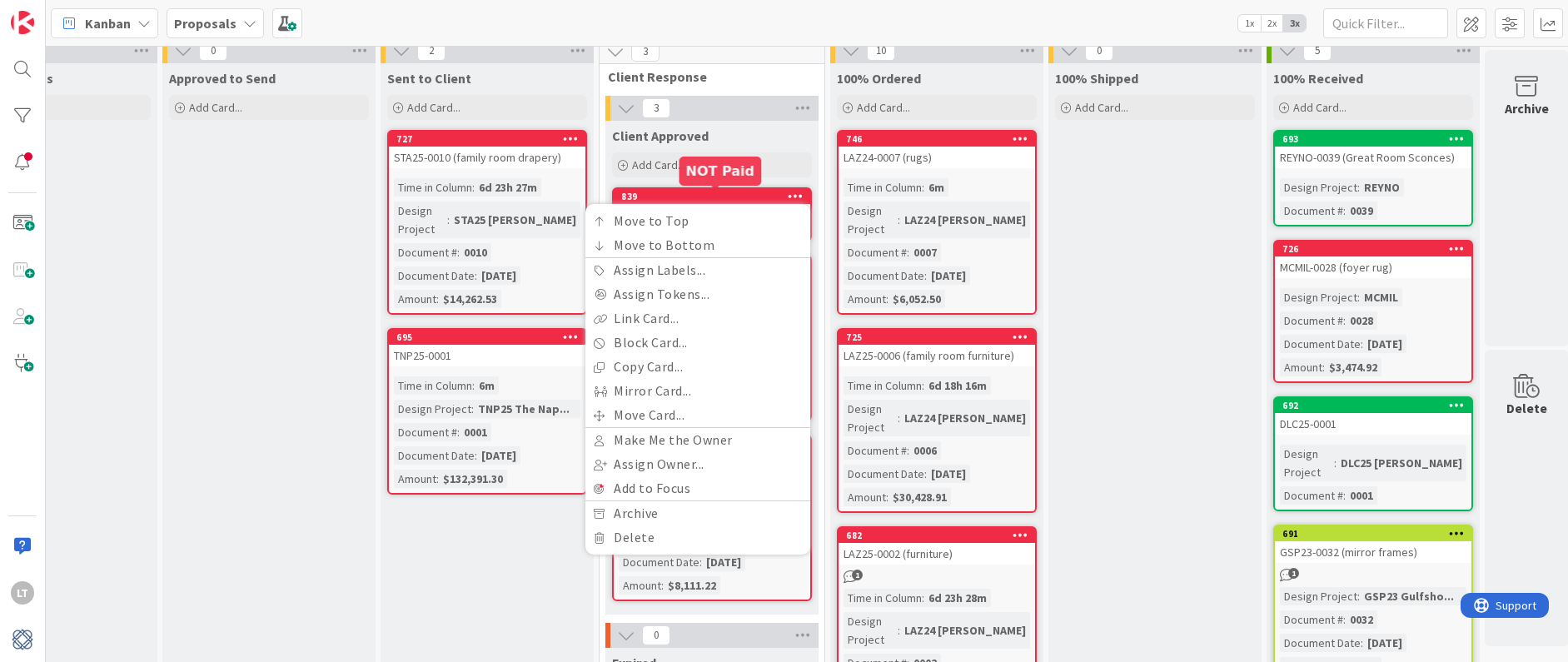
click at [754, 192] on div "839" at bounding box center [715, 195] width 189 height 11
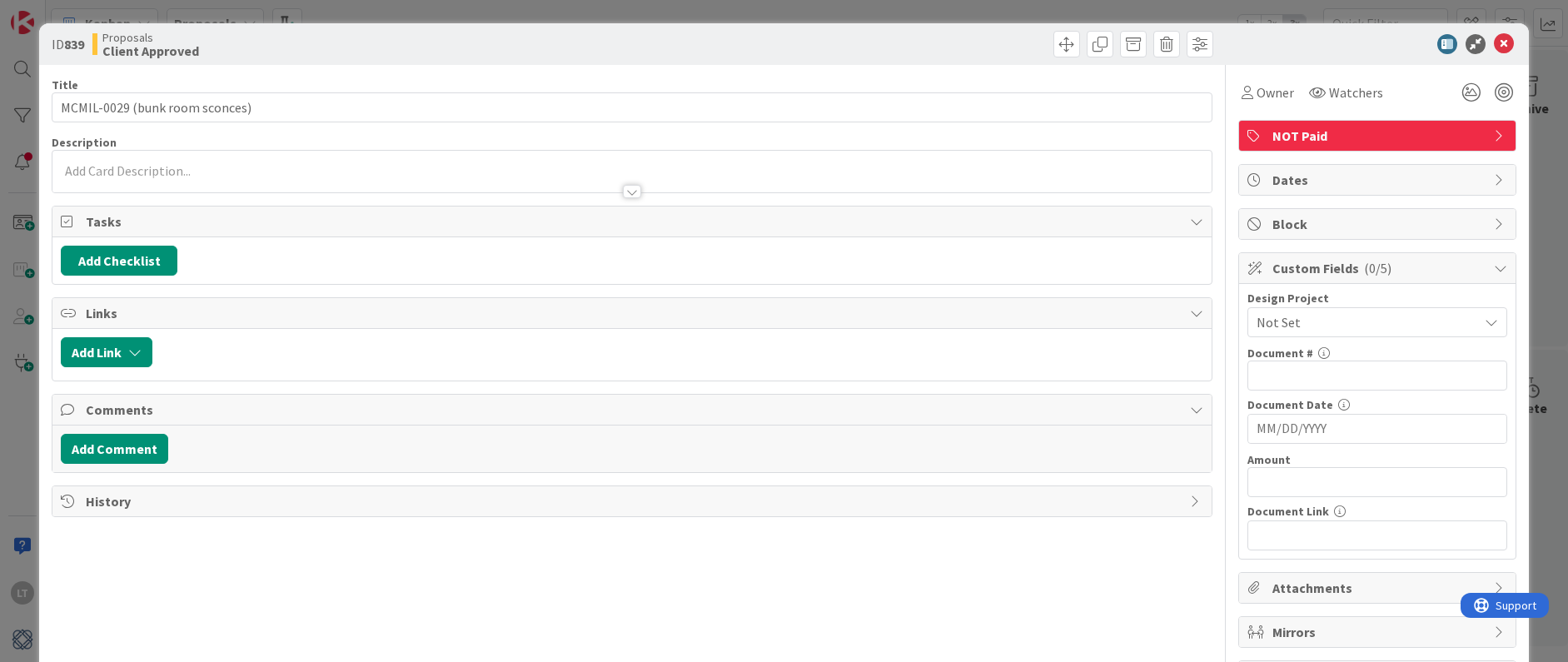
click at [1199, 319] on span "Not Set" at bounding box center [1363, 321] width 213 height 23
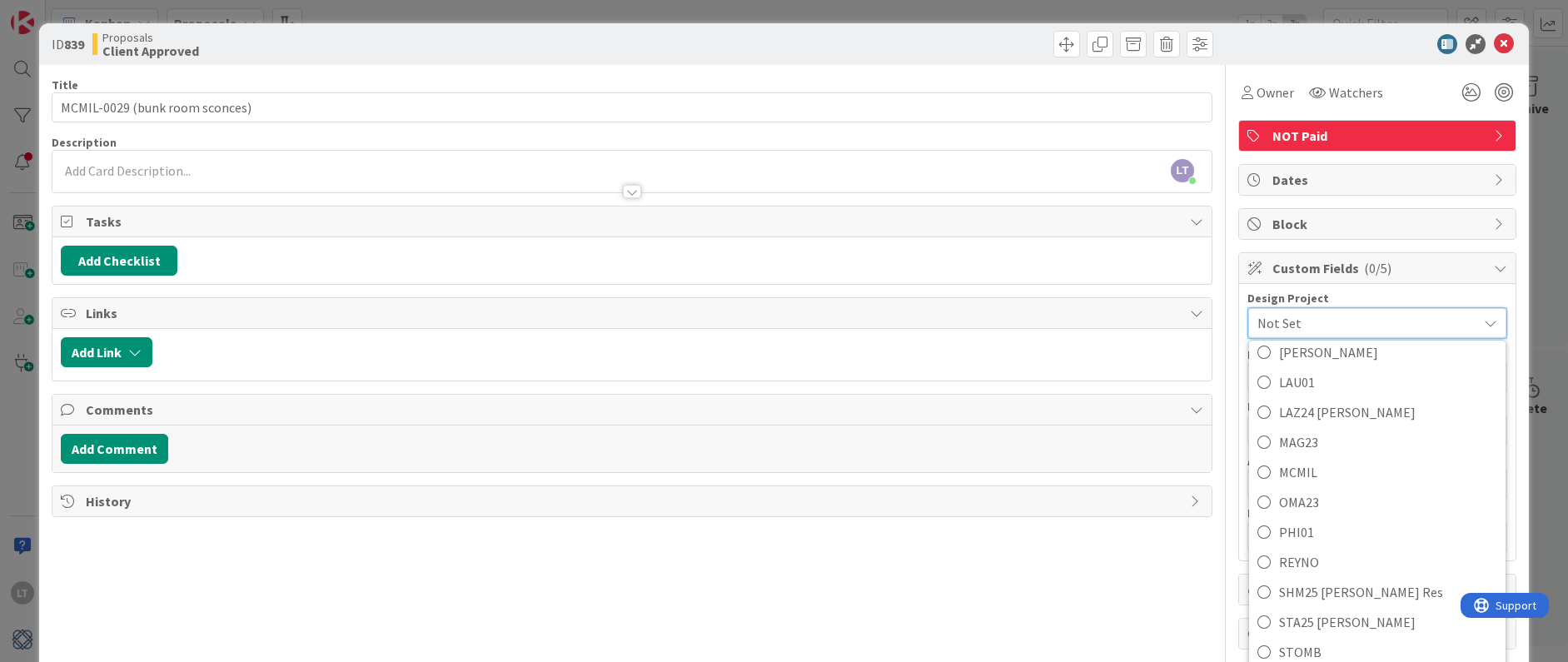
scroll to position [537, 0]
click at [1199, 470] on icon at bounding box center [1264, 471] width 13 height 25
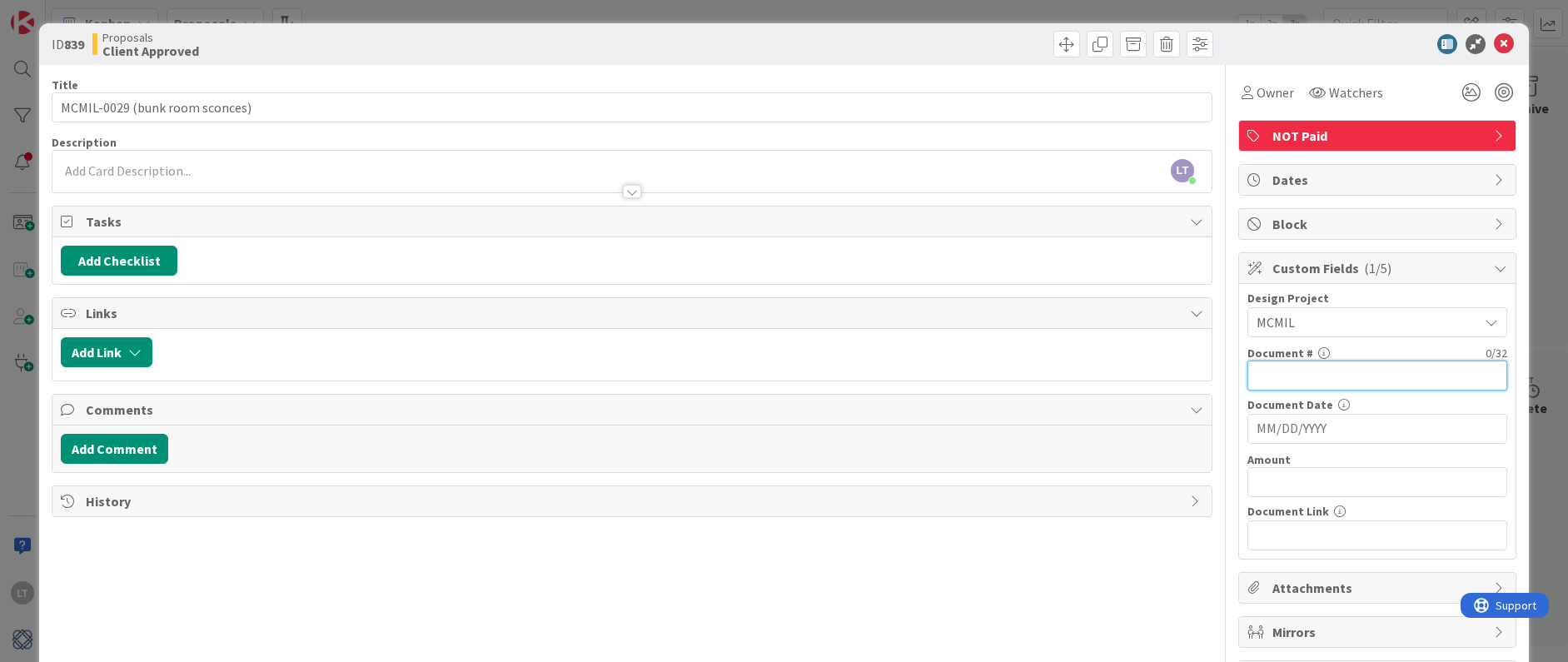
click at [1199, 373] on input "text" at bounding box center [1377, 375] width 260 height 30
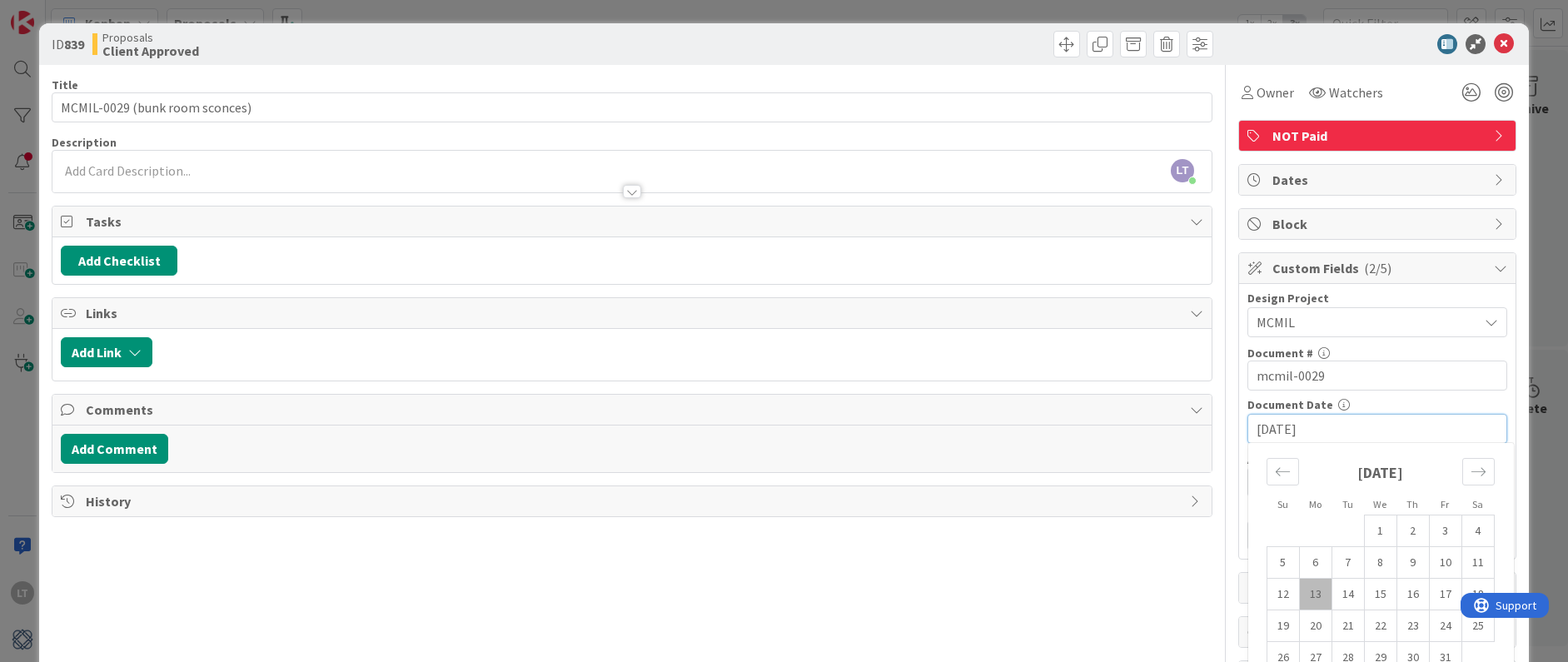
click at [1199, 566] on td "10" at bounding box center [1445, 562] width 32 height 31
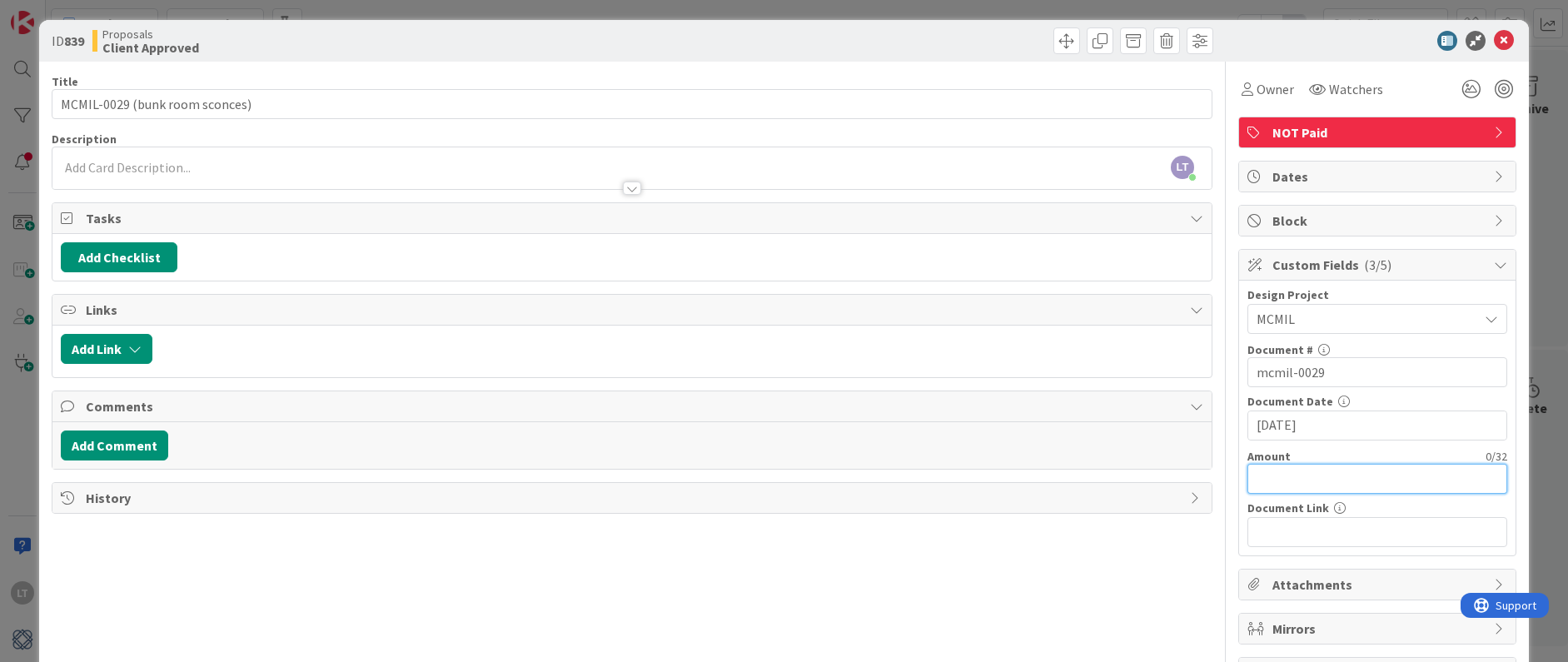
click at [1199, 475] on input "text" at bounding box center [1377, 479] width 260 height 30
click at [1199, 36] on icon at bounding box center [1504, 40] width 20 height 20
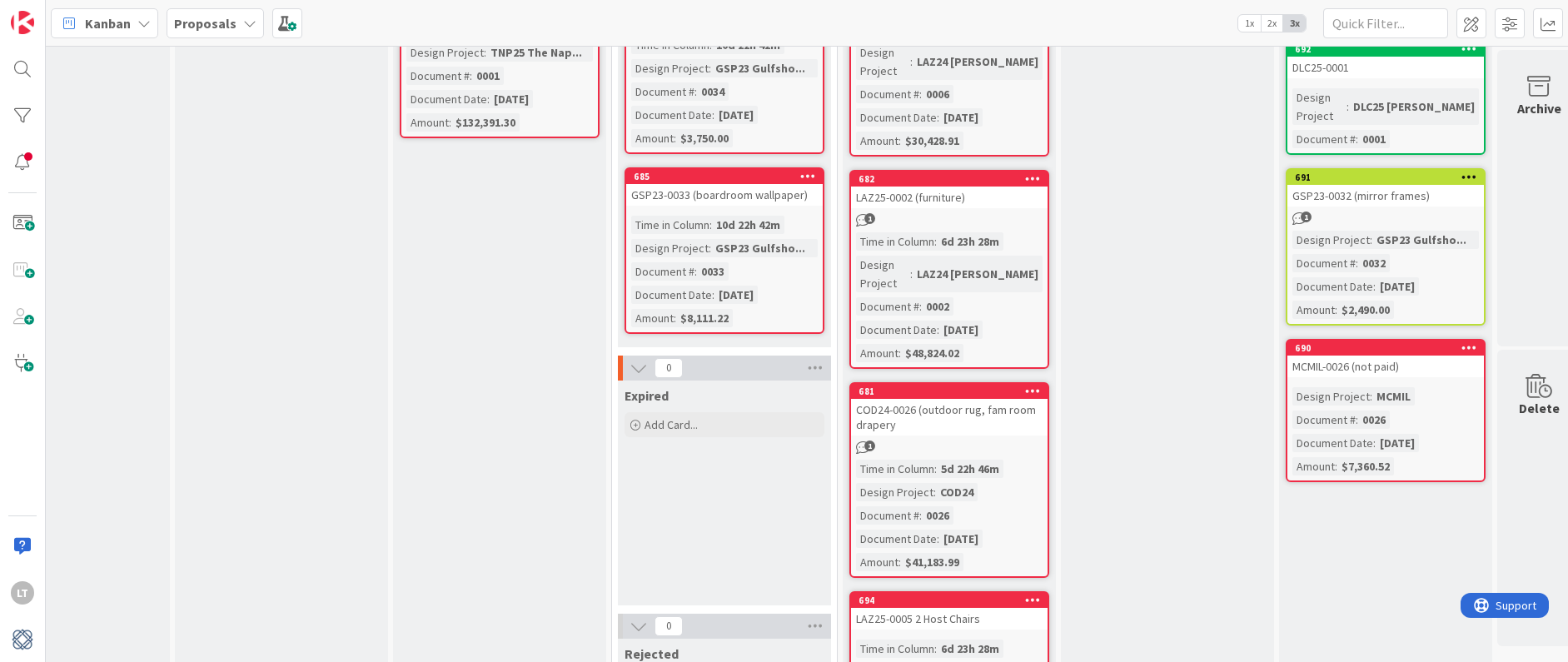
scroll to position [367, 1184]
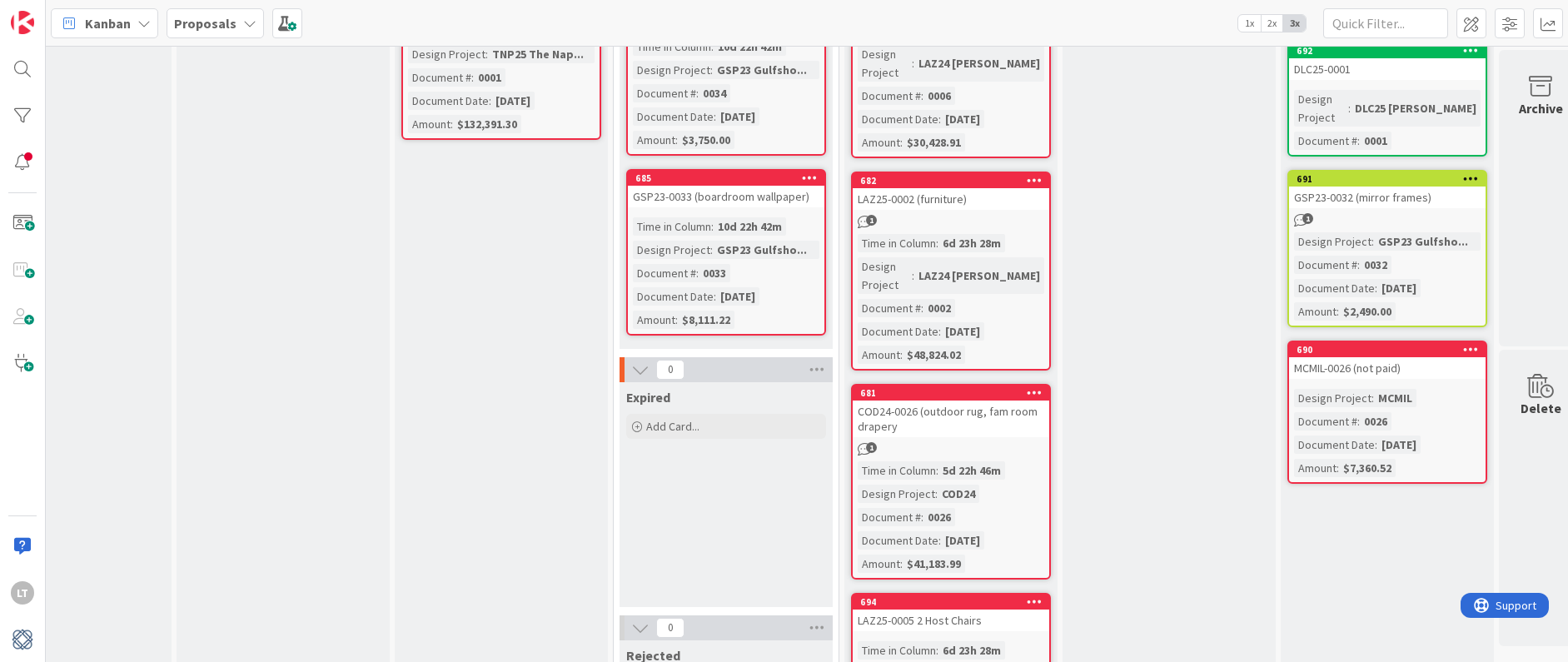
click at [867, 442] on span "1" at bounding box center [871, 447] width 10 height 10
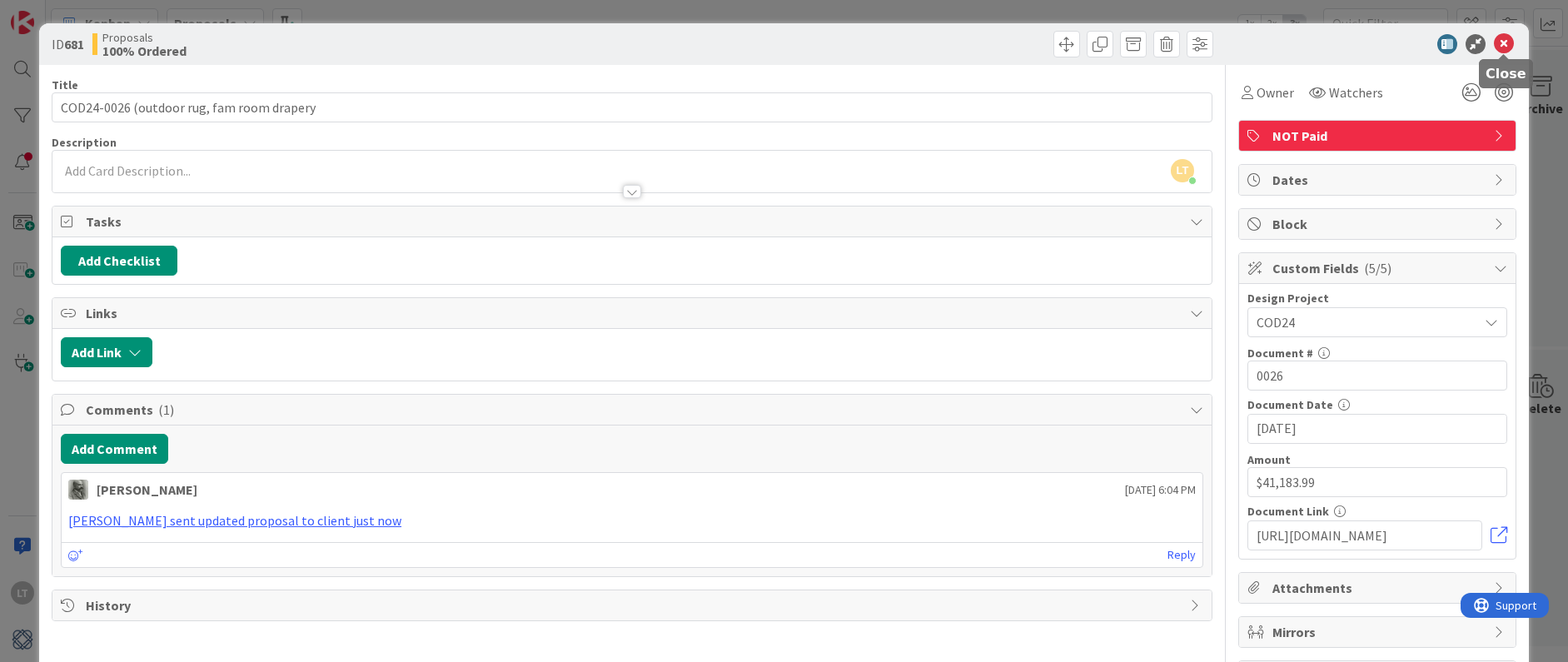
click at [1199, 43] on icon at bounding box center [1504, 43] width 20 height 20
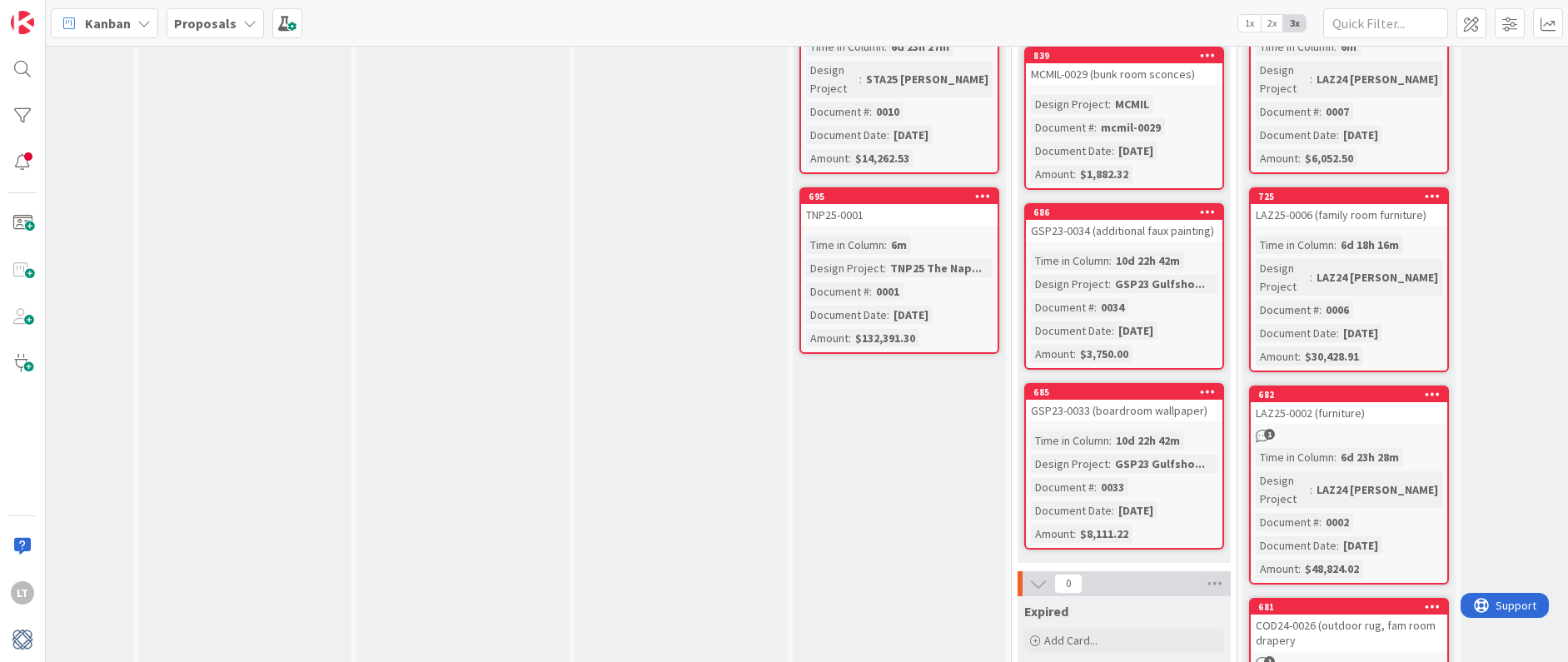
scroll to position [157, 789]
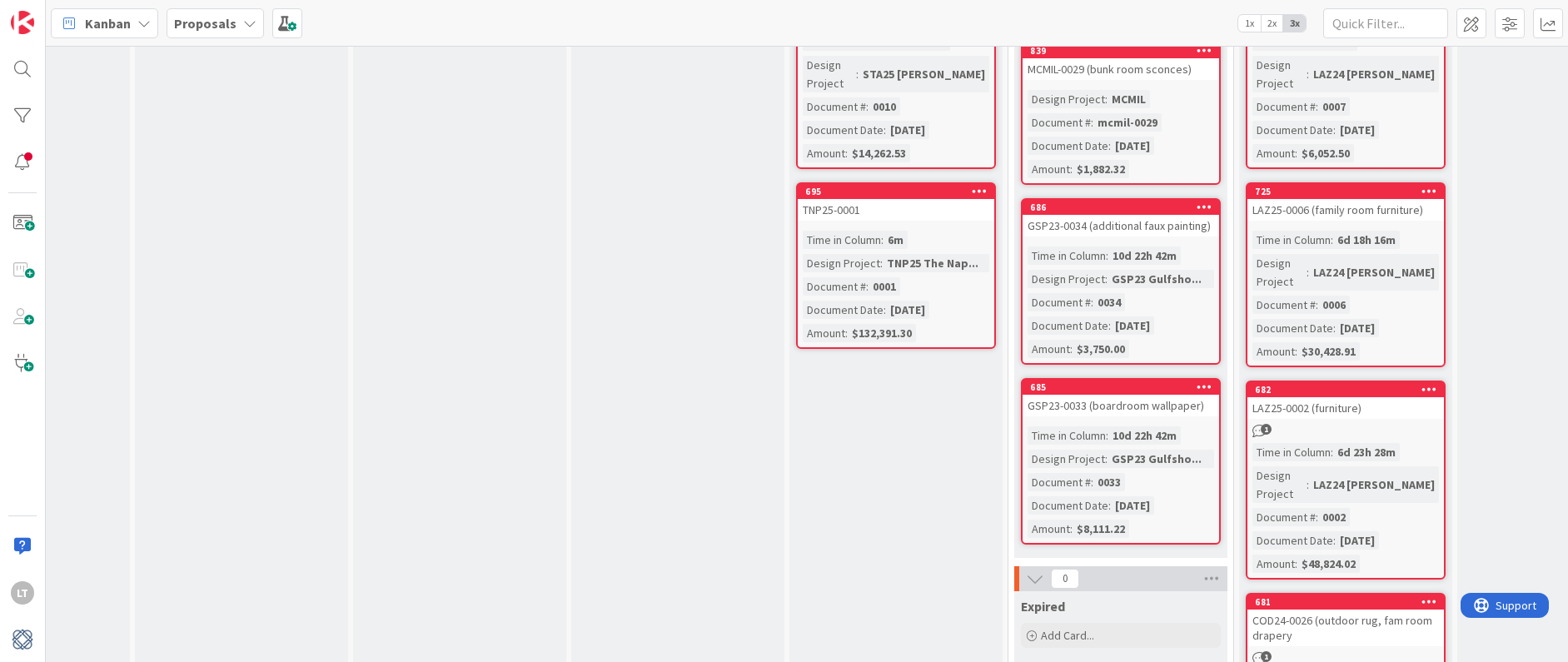
click at [1199, 460] on div "Time in Column : 6d 23h 28m Design Project : LAZ24 [PERSON_NAME] Document # : 0…" at bounding box center [1345, 507] width 187 height 129
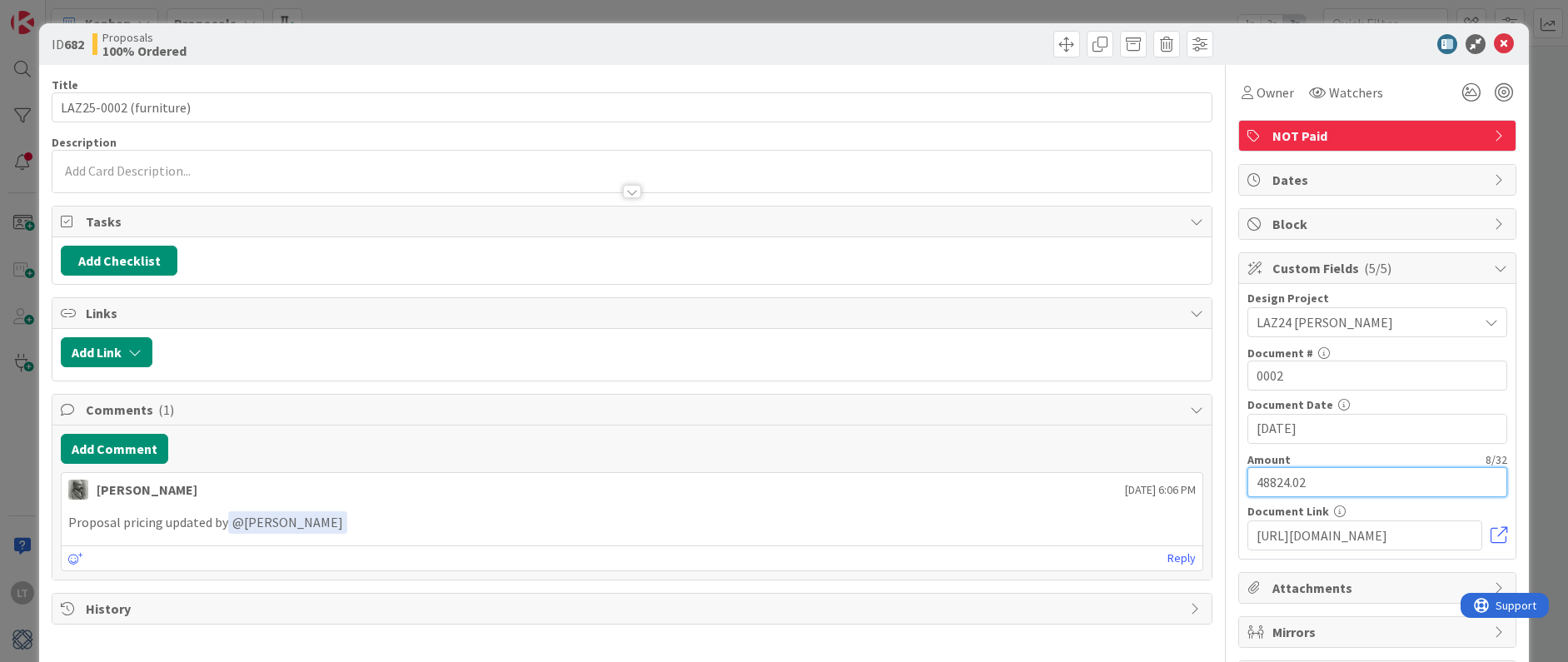
drag, startPoint x: 1328, startPoint y: 484, endPoint x: 1227, endPoint y: 478, distance: 101.2
click at [1199, 479] on div "Title 22 / 128 LAZ25-0002 (furniture) Description Owner Watchers NOT Paid Tasks…" at bounding box center [783, 378] width 1465 height 626
click at [1199, 42] on icon at bounding box center [1504, 43] width 20 height 20
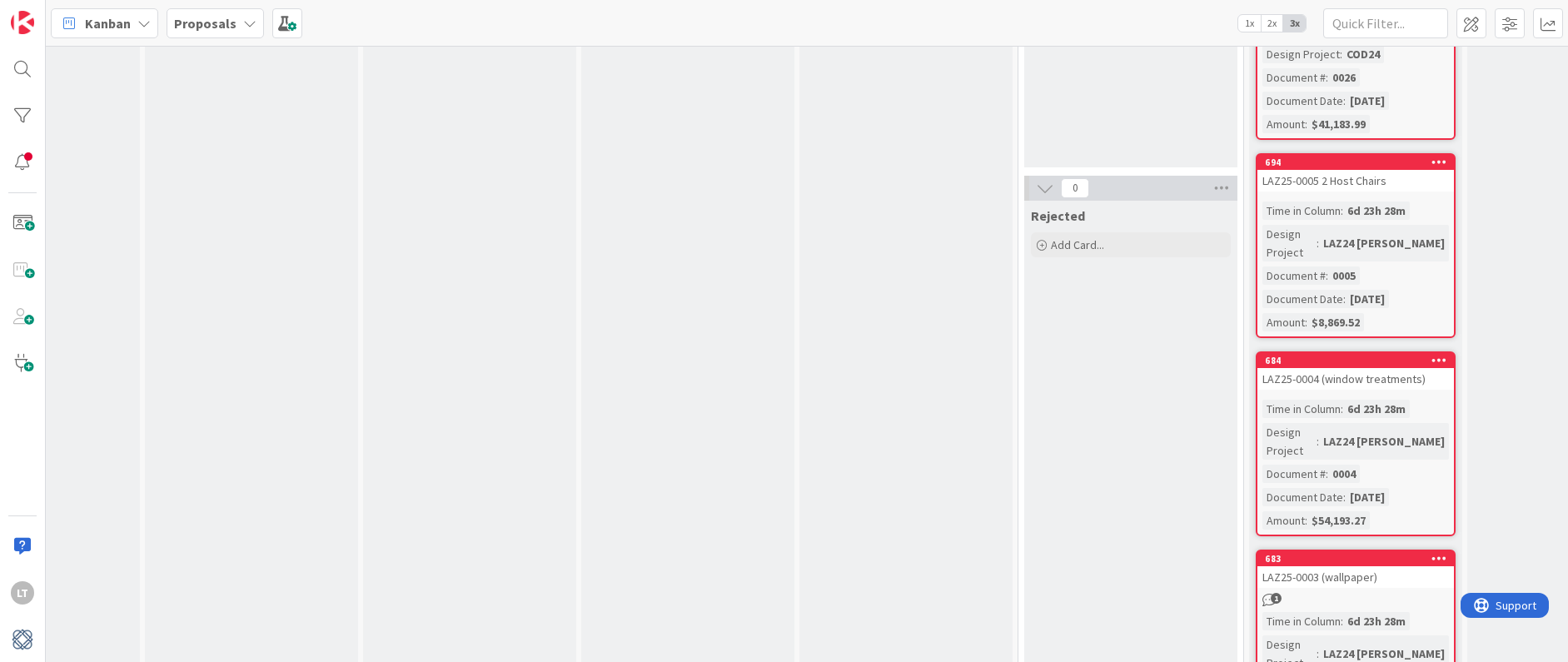
scroll to position [804, 780]
click at [1199, 567] on div "LAZ25-0003 (wallpaper)" at bounding box center [1356, 578] width 196 height 22
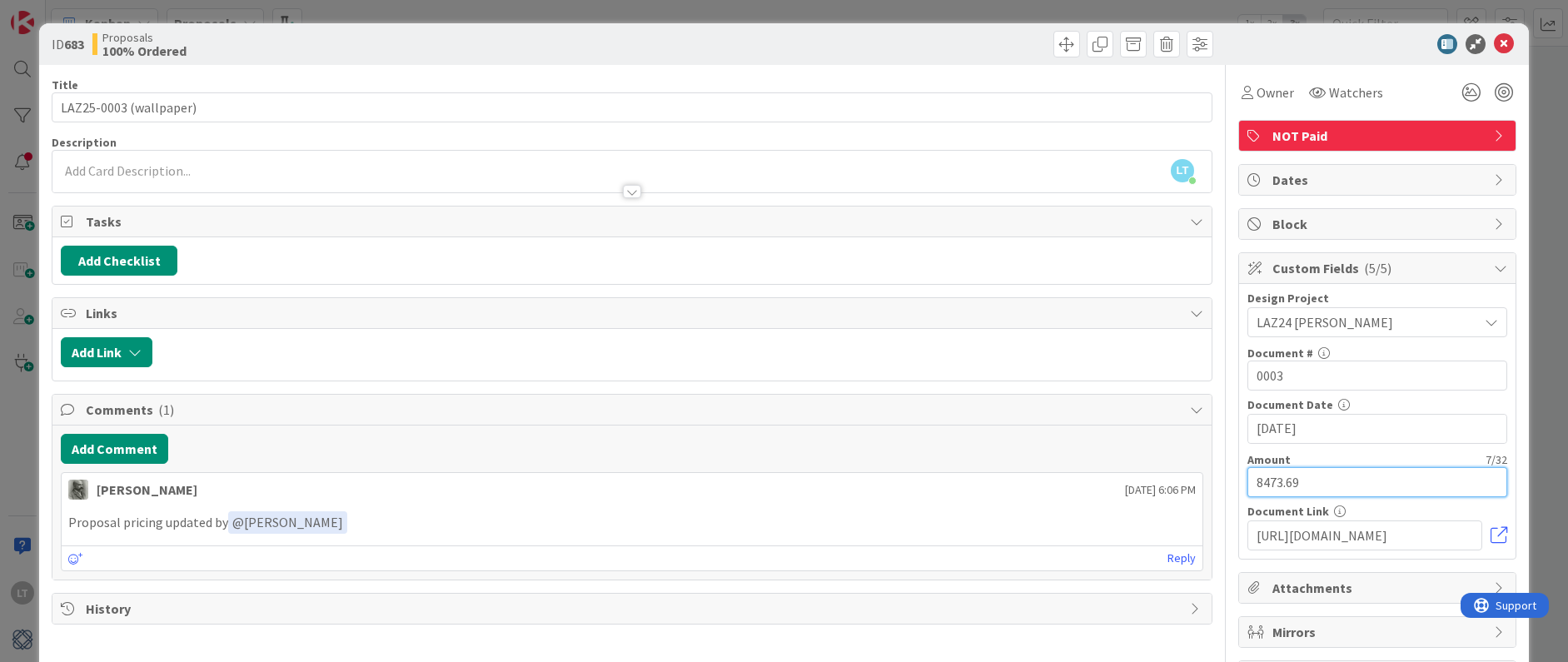
drag, startPoint x: 1306, startPoint y: 480, endPoint x: 1166, endPoint y: 473, distance: 140.2
click at [1172, 474] on div "Title 22 / 128 LAZ25-0003 (wallpaper) Description LT [PERSON_NAME] just joined …" at bounding box center [783, 378] width 1465 height 626
click at [1199, 38] on icon at bounding box center [1504, 43] width 20 height 20
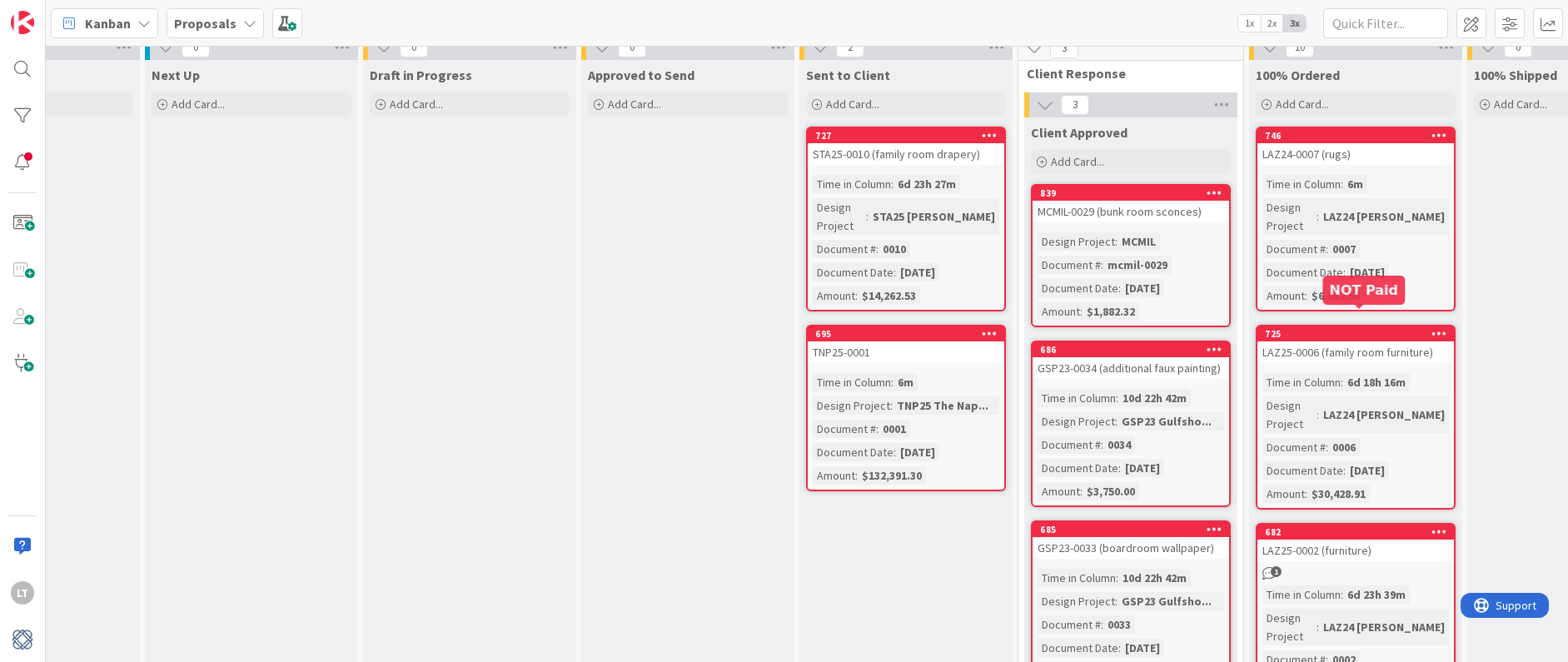
scroll to position [10, 780]
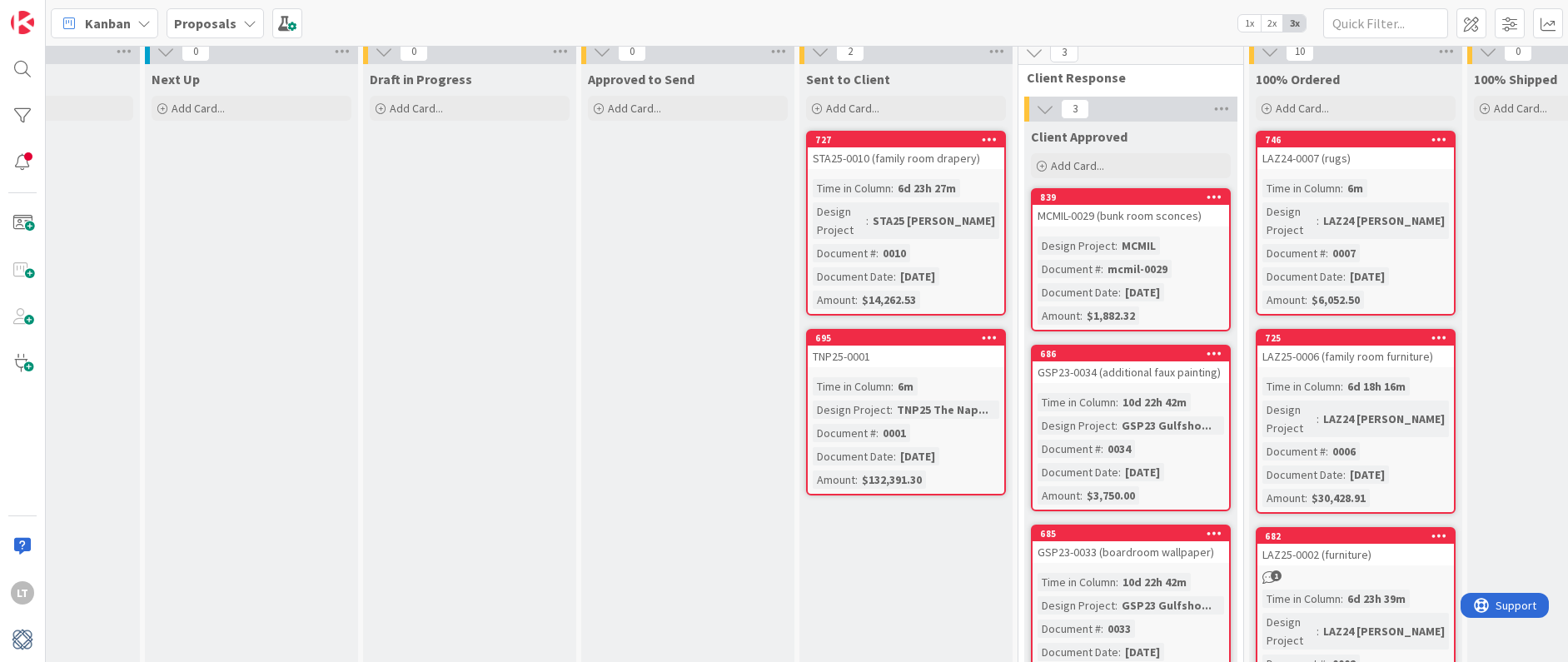
click at [1122, 268] on div "mcmil-0029" at bounding box center [1137, 268] width 69 height 18
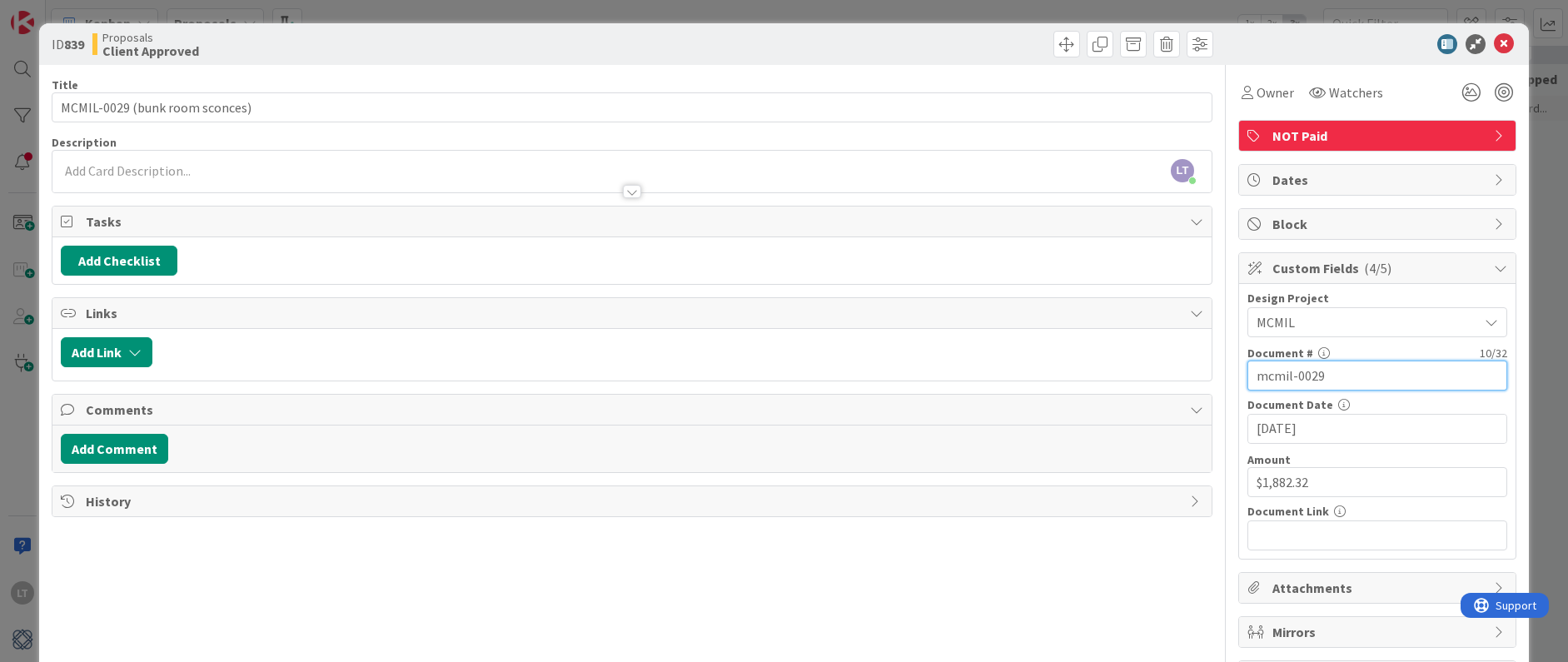
drag, startPoint x: 1289, startPoint y: 377, endPoint x: 1215, endPoint y: 372, distance: 74.2
click at [1199, 372] on div "Title 30 / 128 MCMIL-0029 (bunk room sconces) Description LT [PERSON_NAME] just…" at bounding box center [783, 378] width 1465 height 626
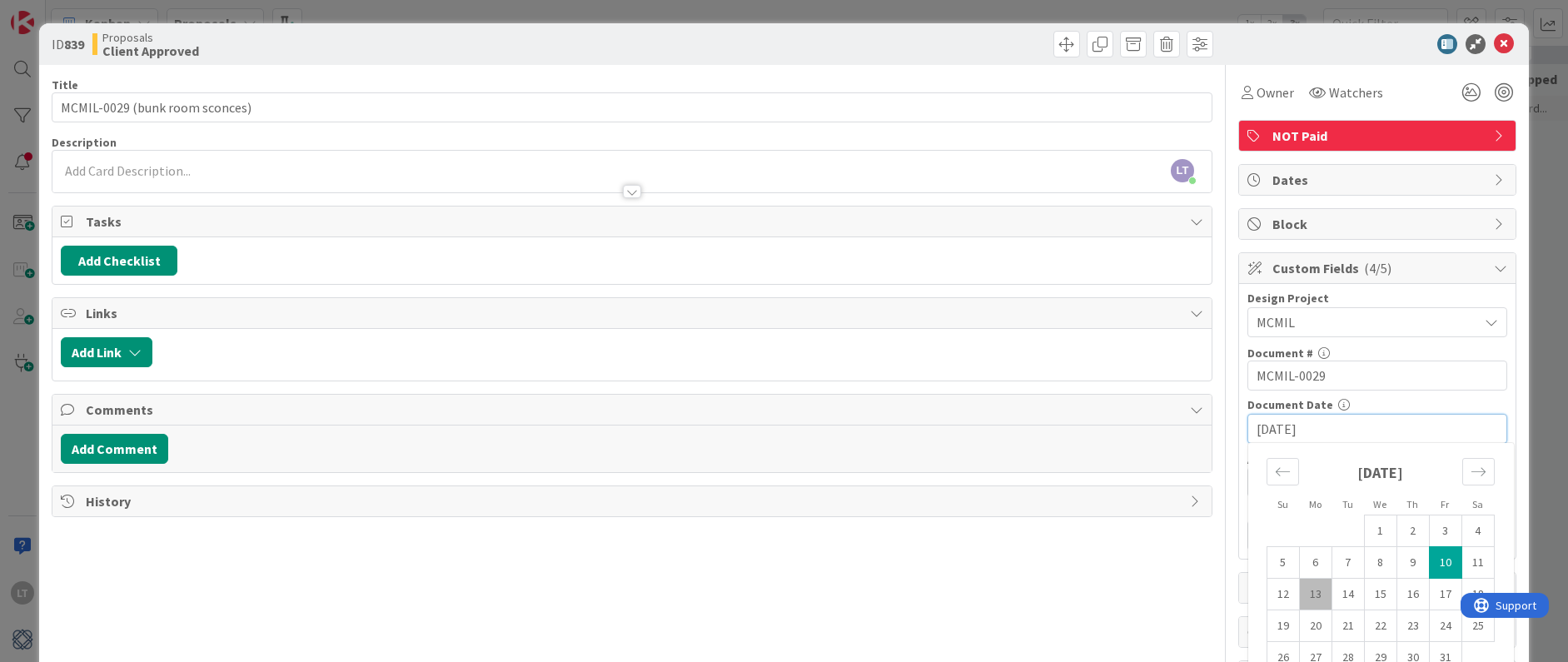
click at [1160, 568] on div "Title 30 / 128 MCMIL-0029 (bunk room sconces) Description LT [PERSON_NAME] just…" at bounding box center [632, 378] width 1161 height 626
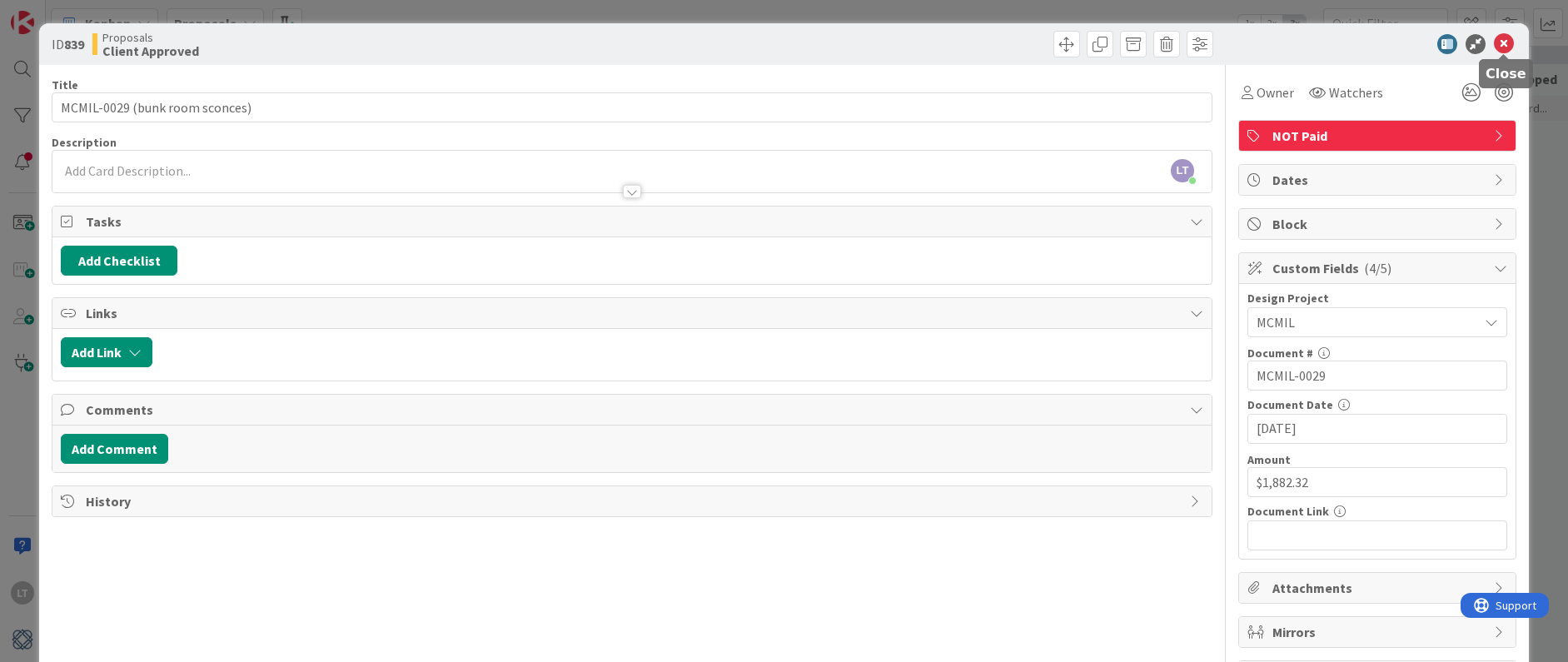
click at [1199, 47] on icon at bounding box center [1504, 43] width 20 height 20
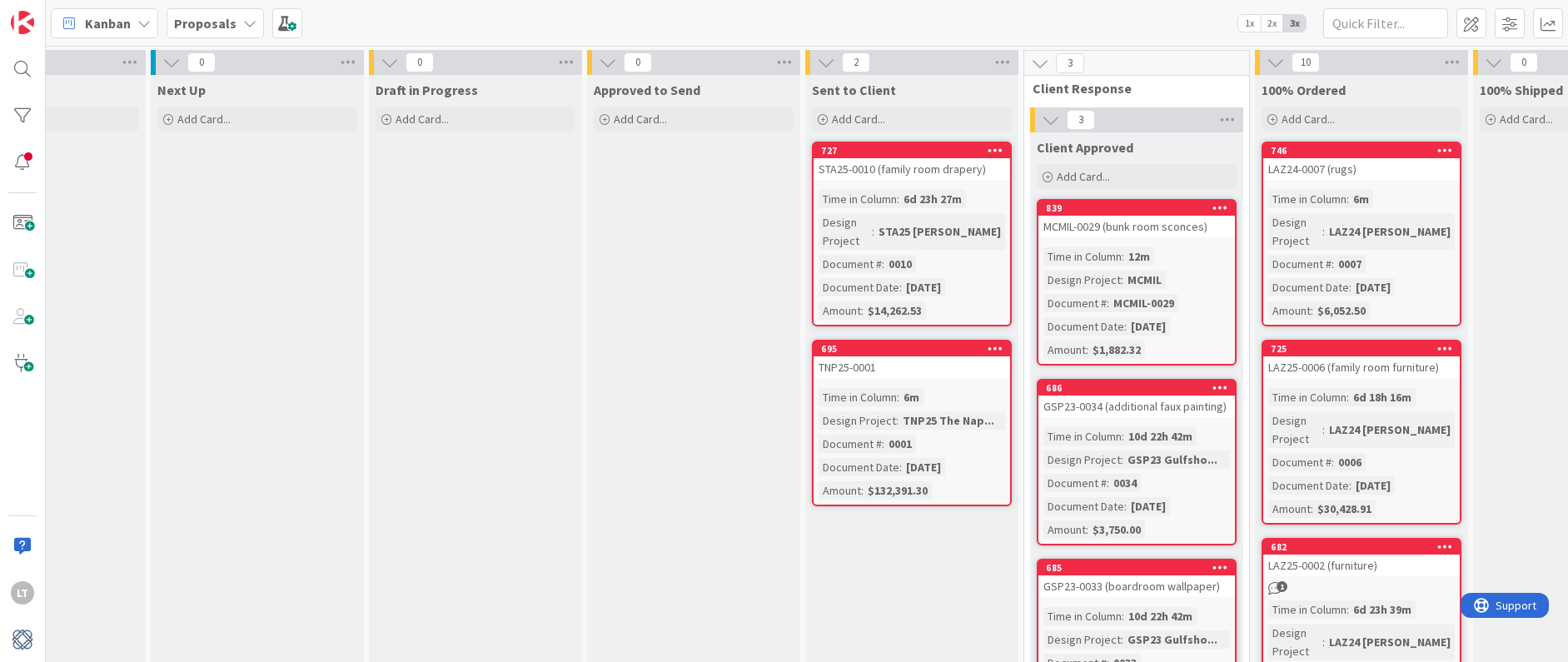
scroll to position [0, 774]
click at [210, 24] on b "Proposals" at bounding box center [205, 23] width 63 height 17
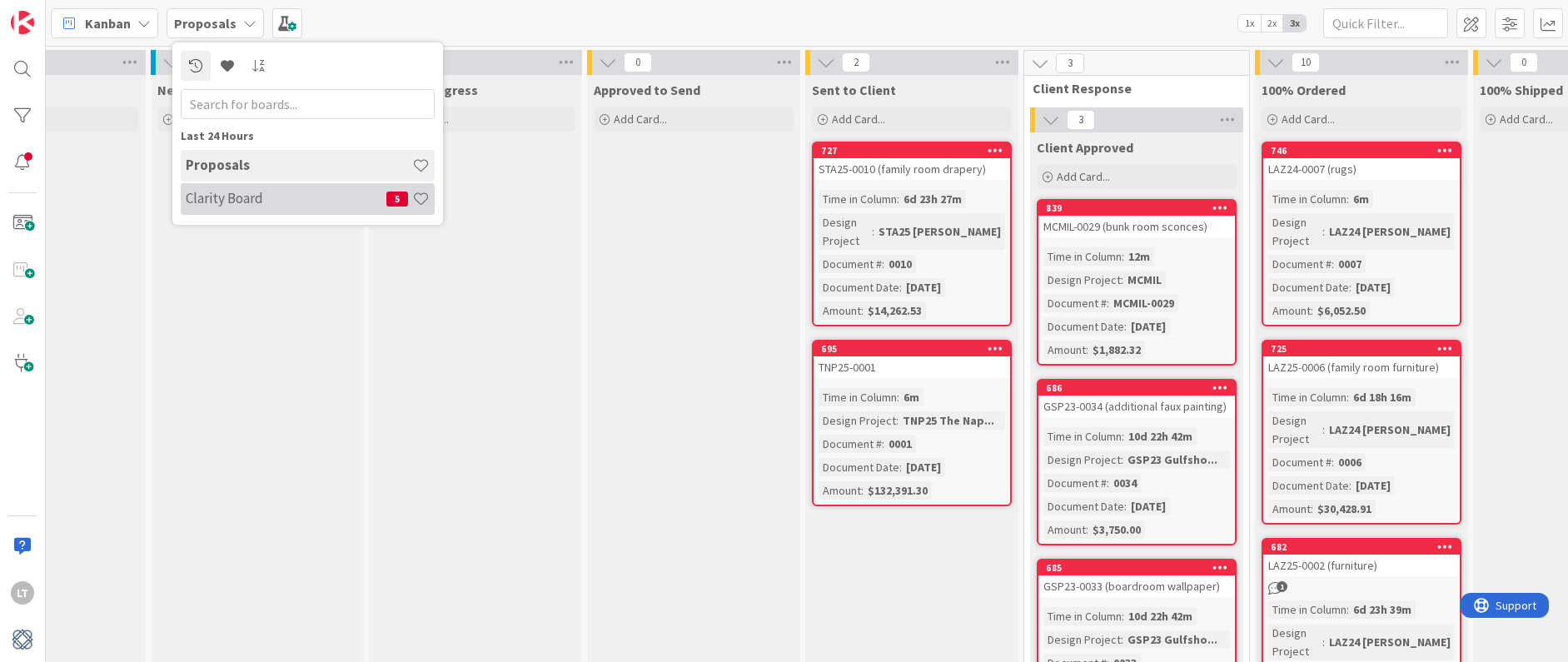
click at [306, 193] on h4 "Clarity Board" at bounding box center [286, 197] width 201 height 17
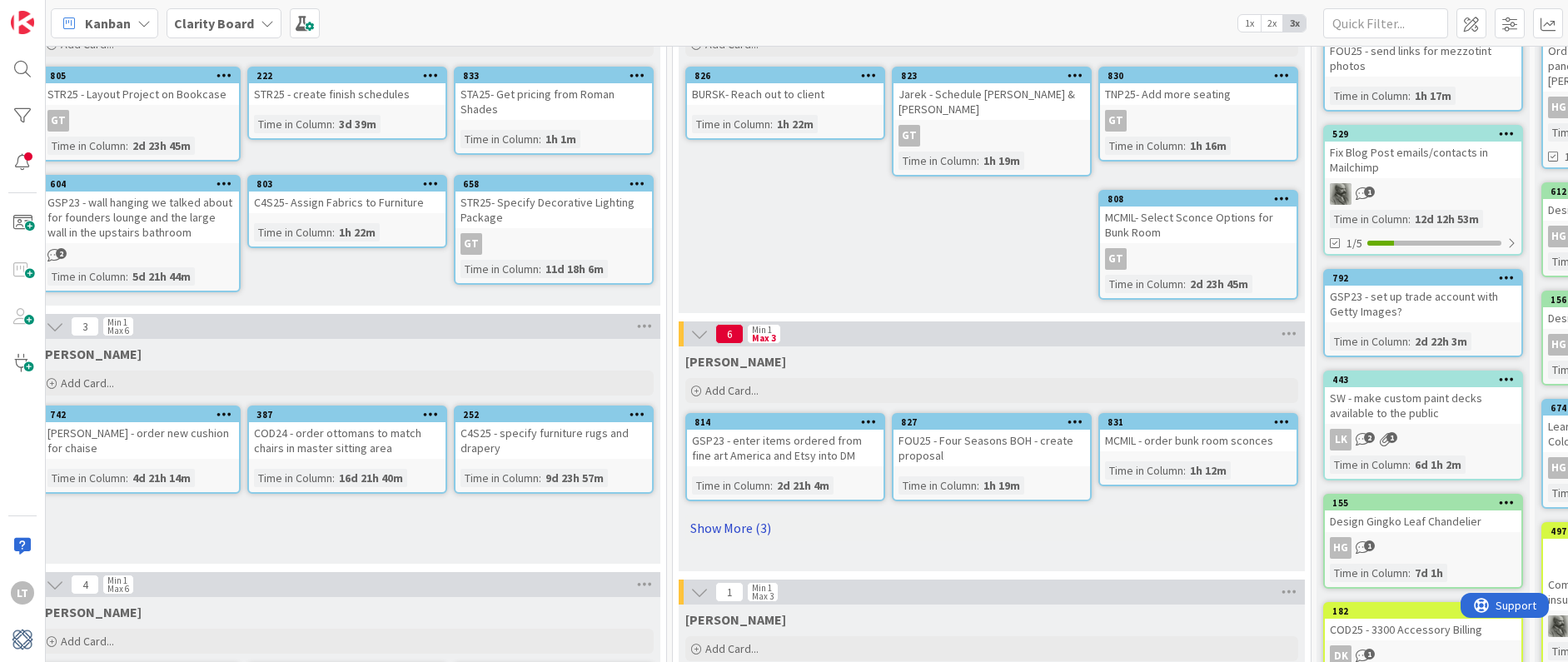
scroll to position [152, 1096]
click at [742, 514] on link "Show More (3)" at bounding box center [991, 527] width 613 height 27
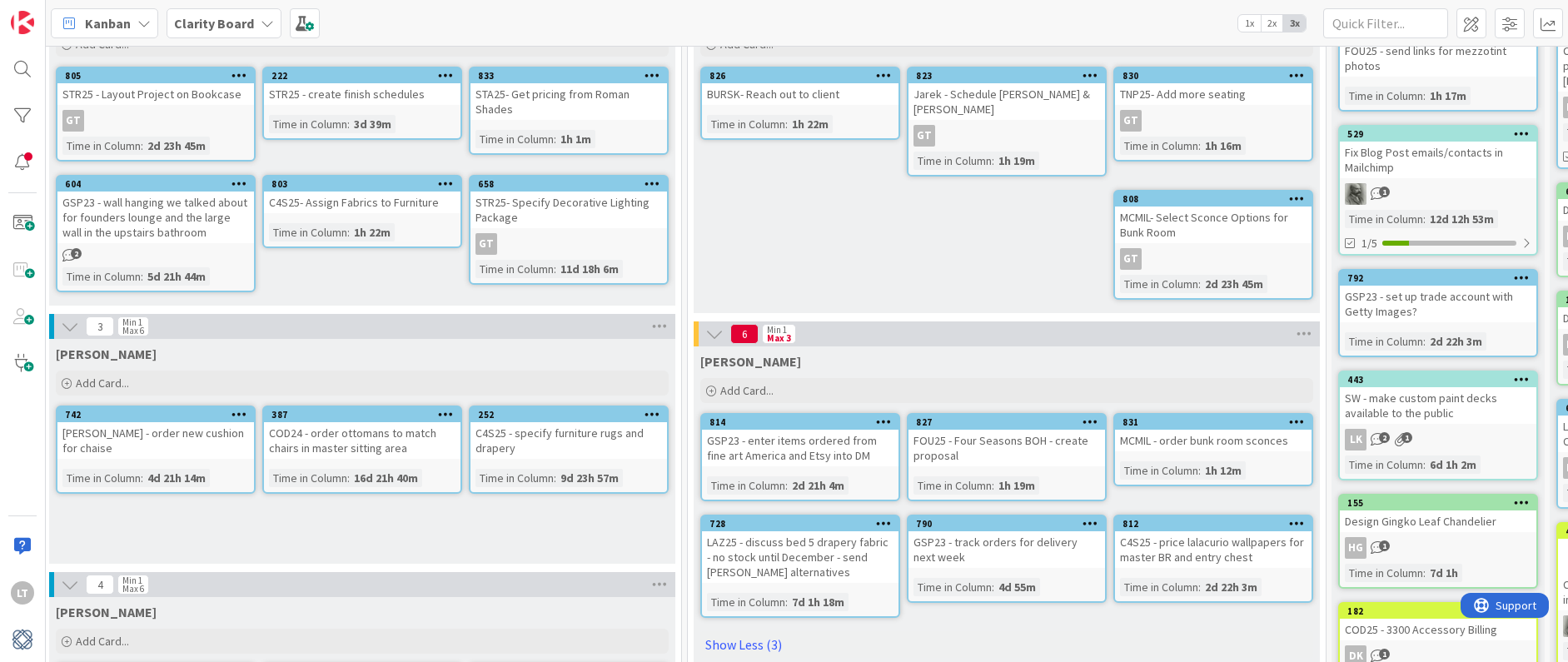
scroll to position [152, 1077]
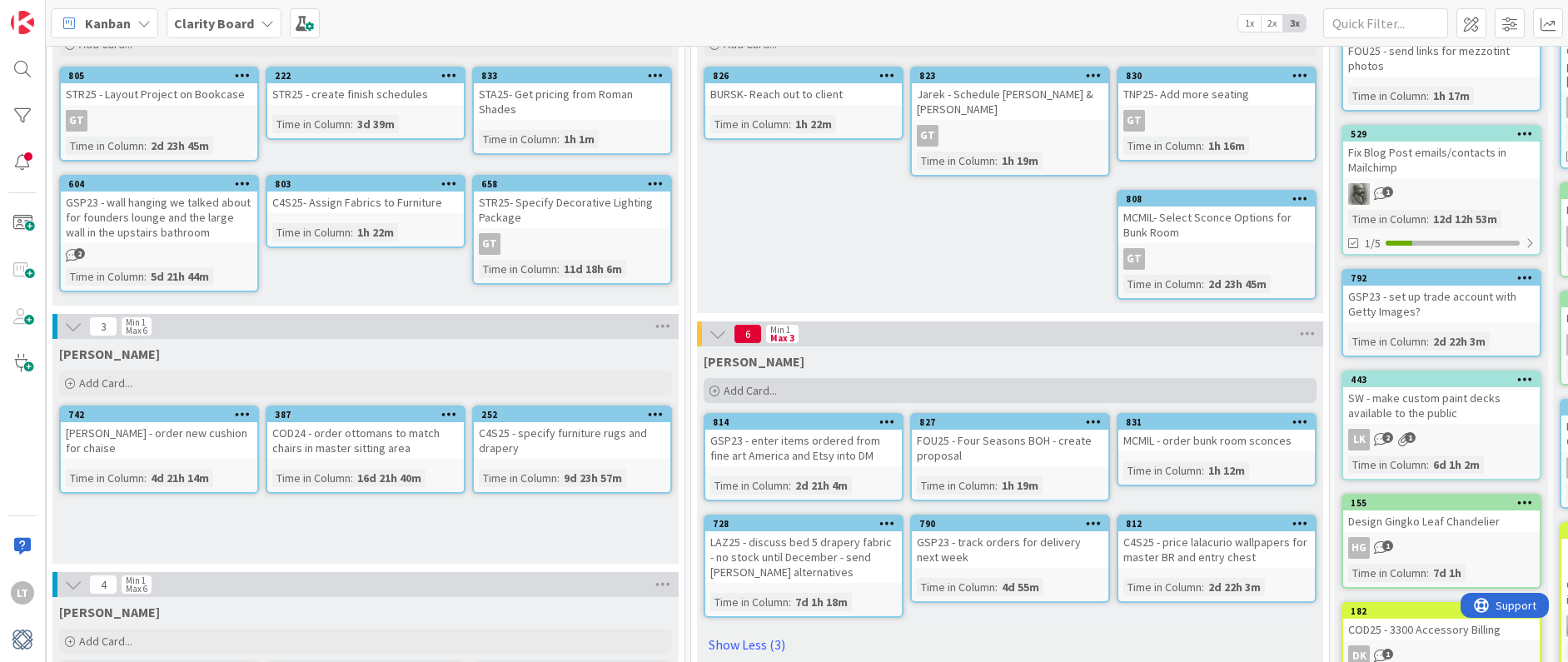
click at [771, 383] on span "Add Card..." at bounding box center [750, 390] width 53 height 15
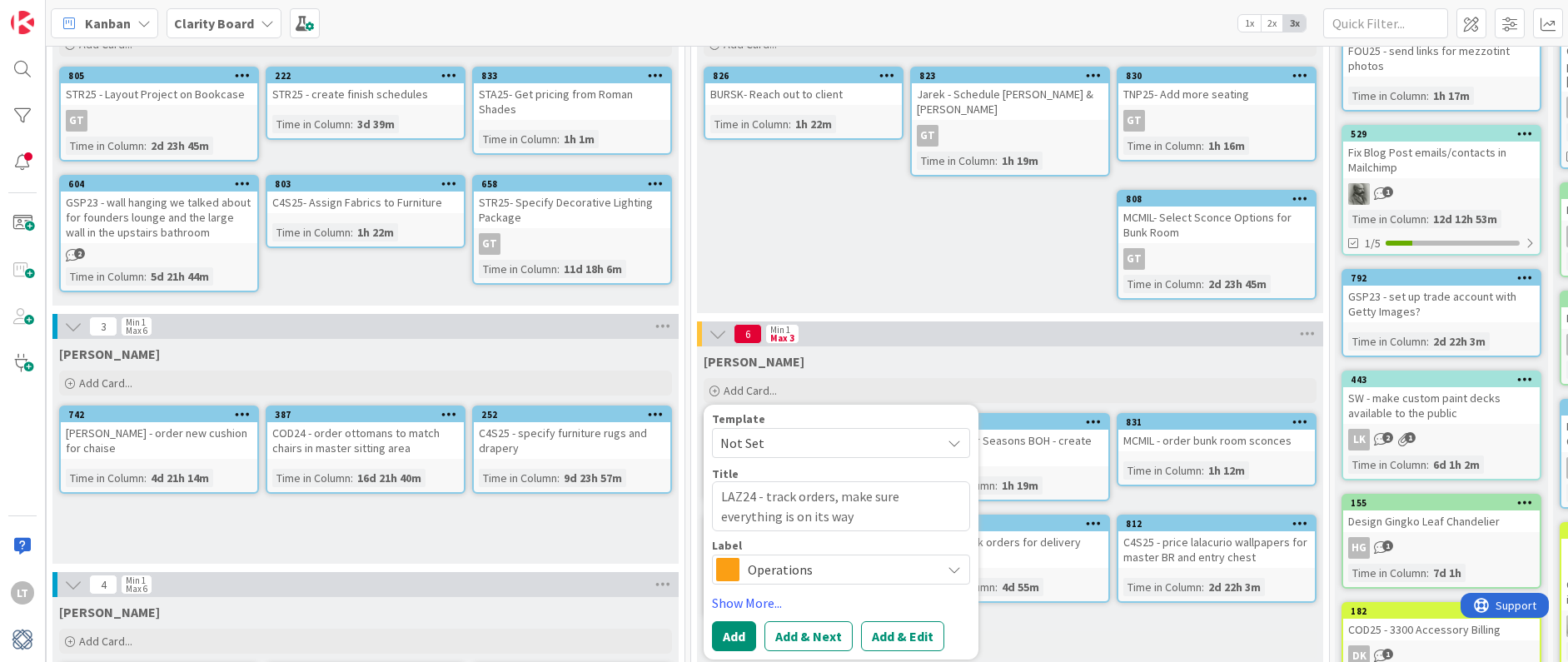
click at [812, 558] on span "Operations" at bounding box center [840, 569] width 185 height 23
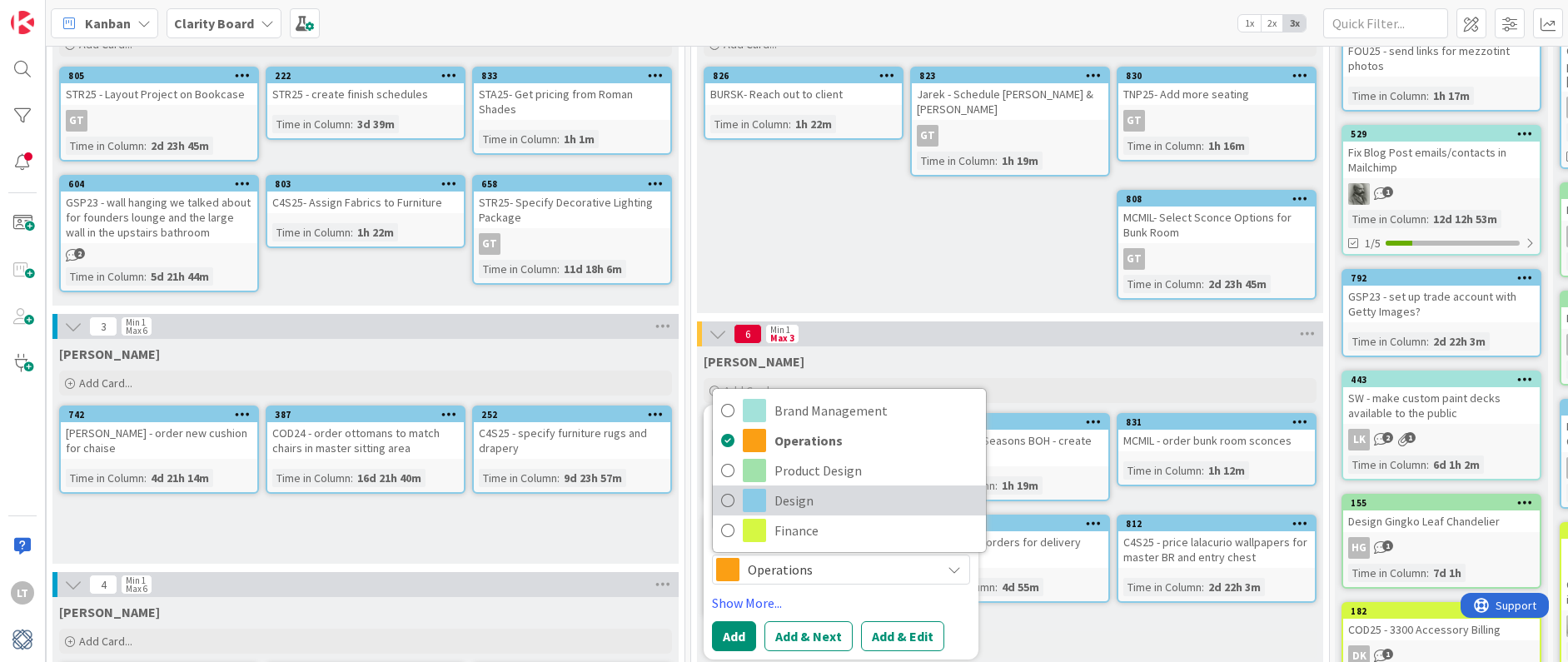
click at [754, 488] on span at bounding box center [754, 500] width 23 height 23
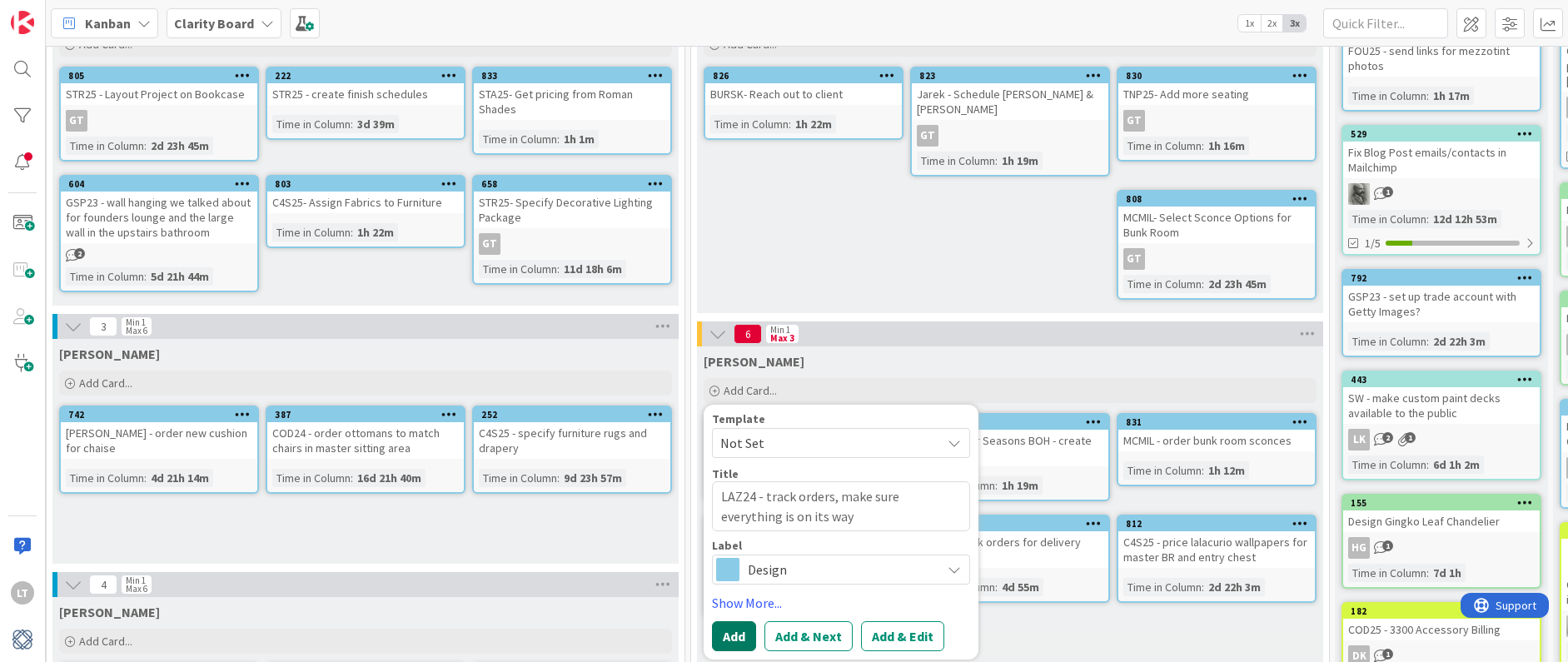
click at [723, 625] on button "Add" at bounding box center [734, 636] width 44 height 30
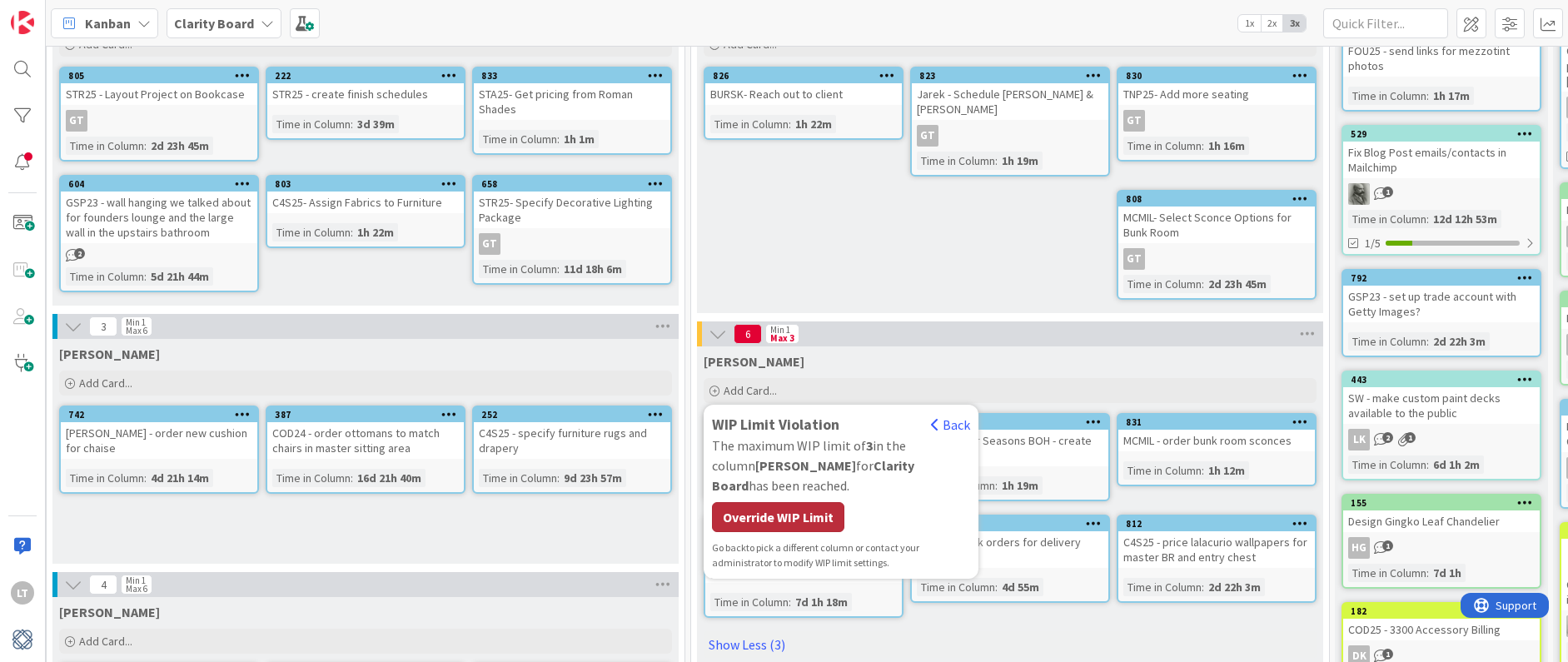
click at [784, 502] on div "Override WIP Limit" at bounding box center [778, 517] width 132 height 30
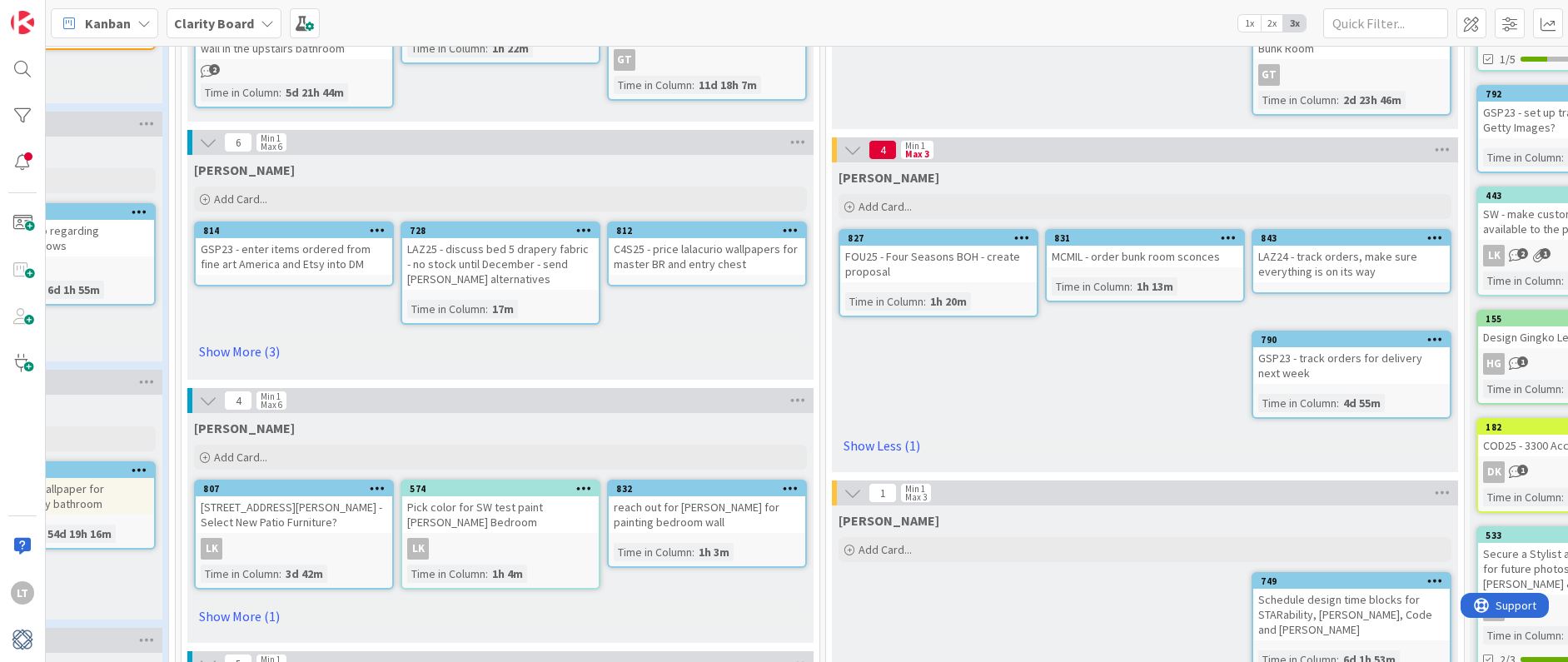
scroll to position [337, 948]
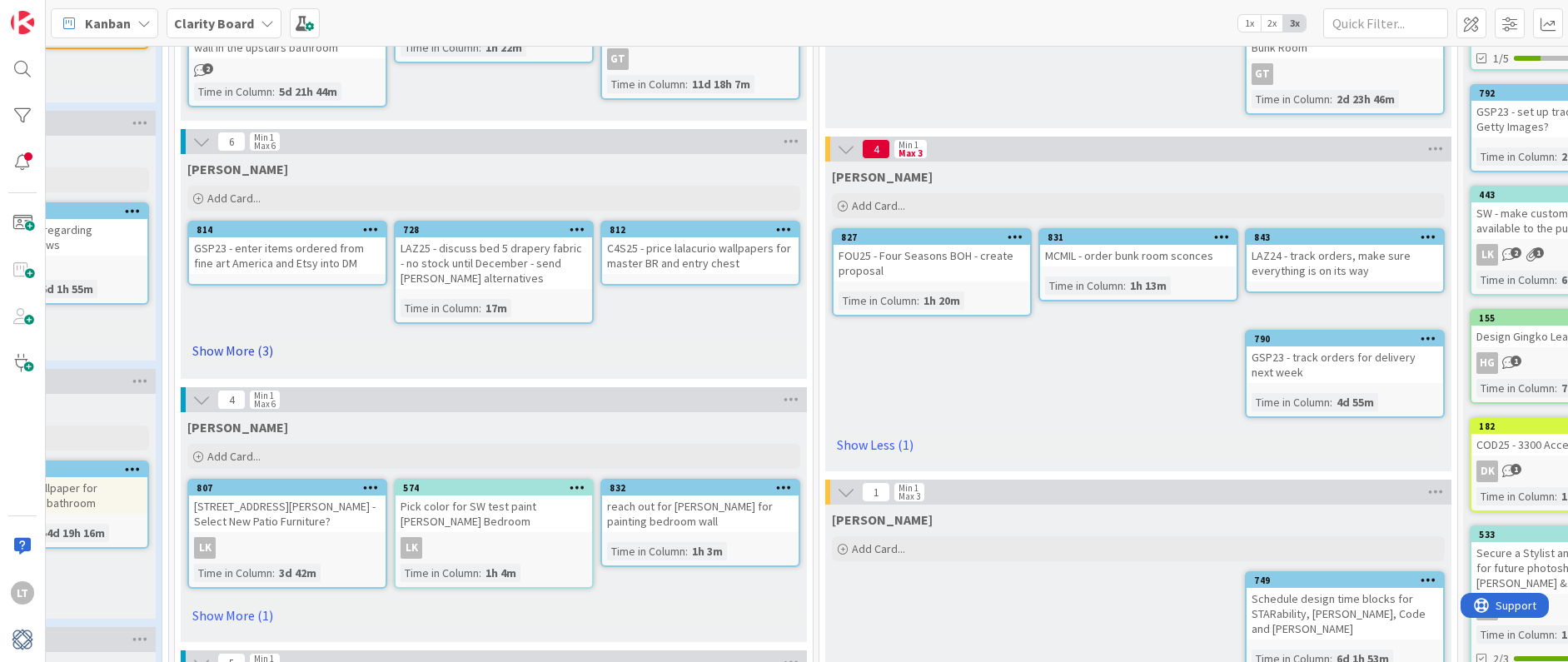
click at [216, 354] on link "Show More (3)" at bounding box center [494, 350] width 613 height 27
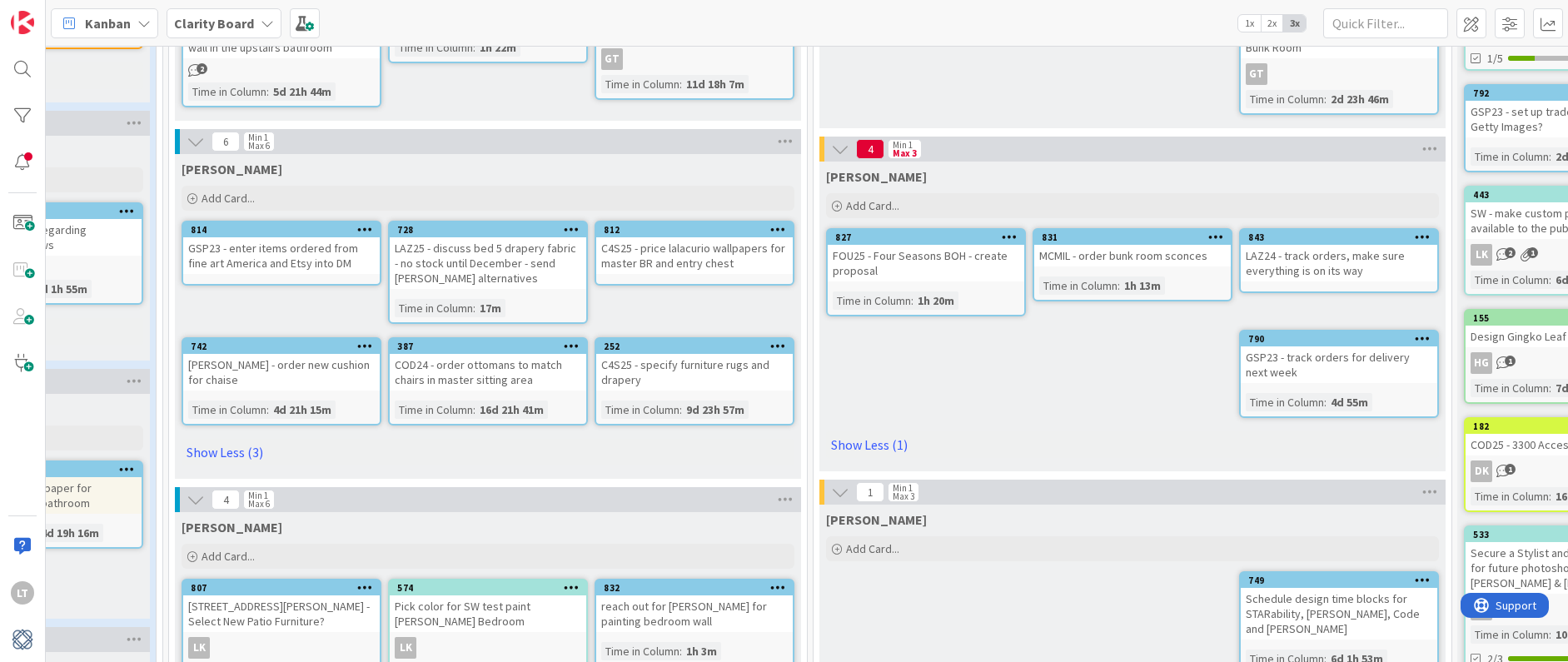
click at [1052, 406] on div "[PERSON_NAME] Add Card... Template Not Set Title 0 / 128 Label Operations Brand…" at bounding box center [1133, 316] width 626 height 309
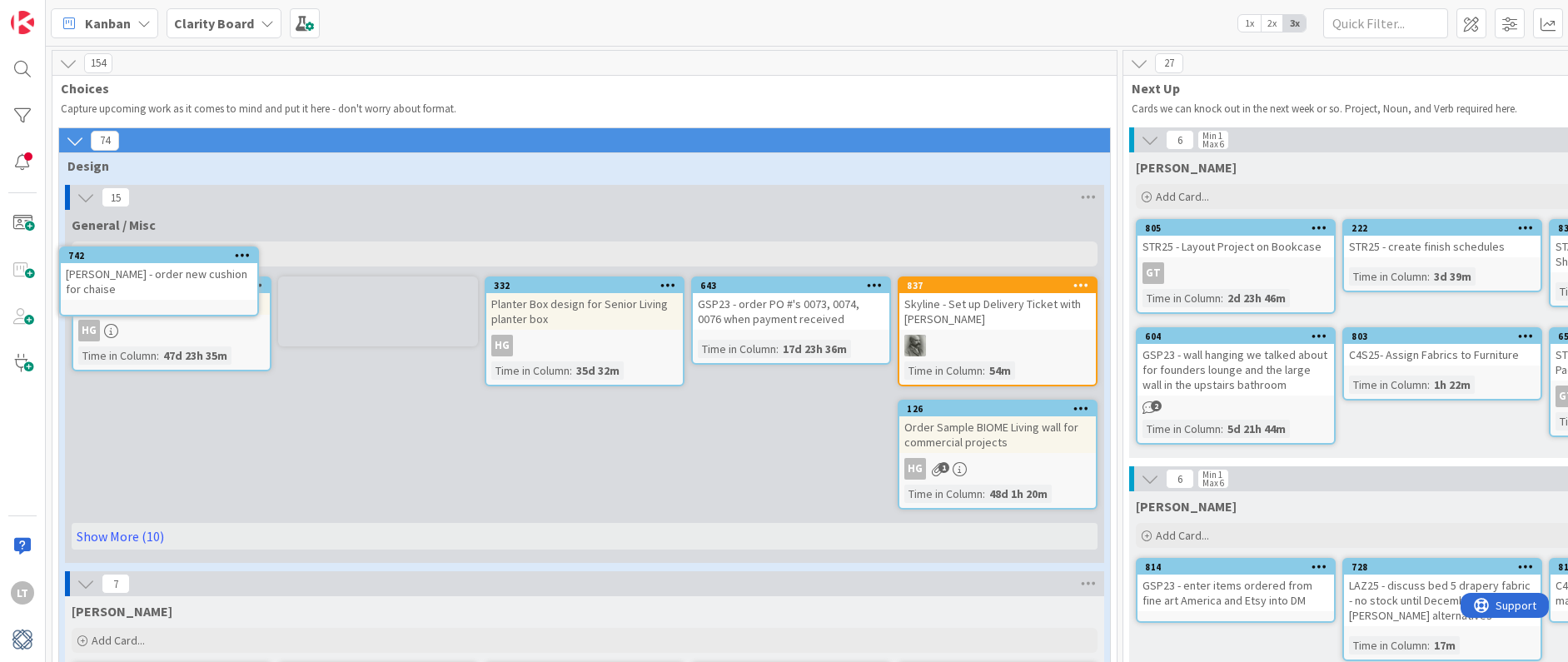
scroll to position [2, 0]
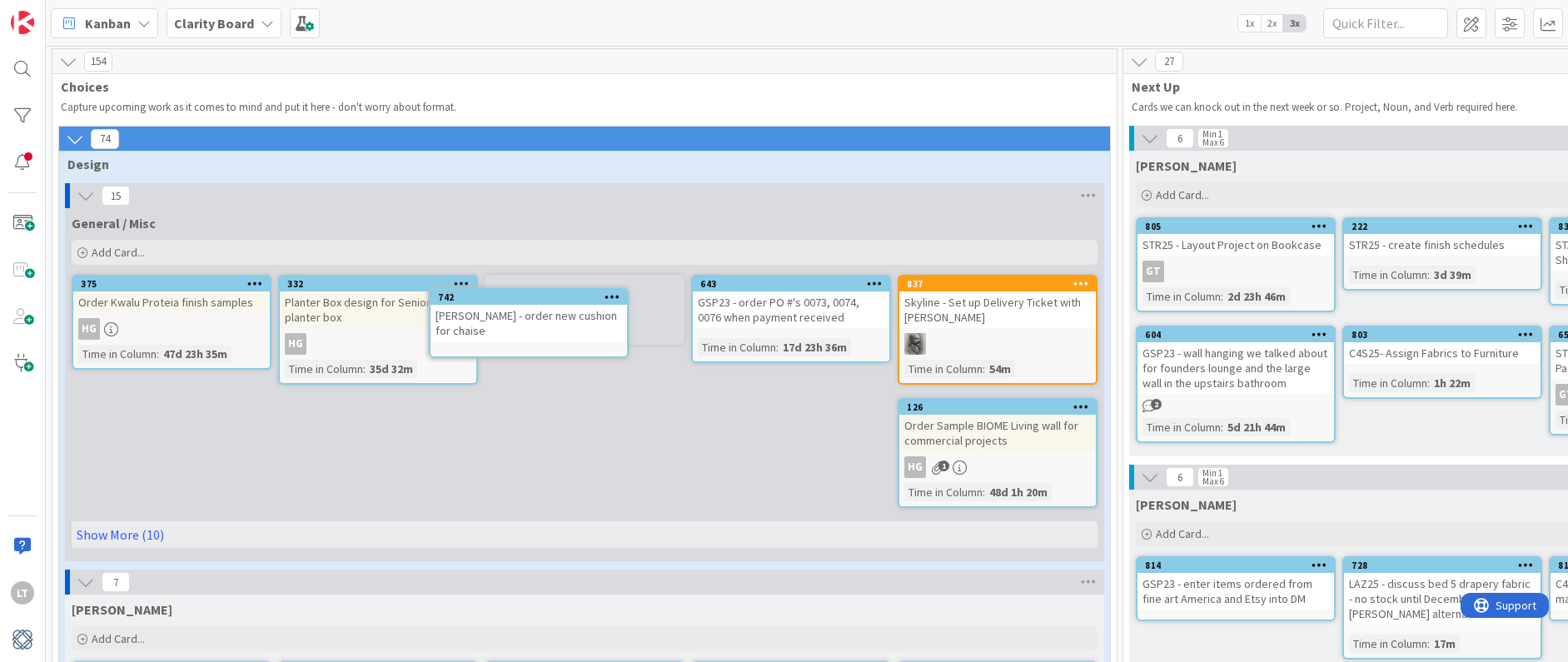
drag, startPoint x: 688, startPoint y: 416, endPoint x: 680, endPoint y: 414, distance: 8.2
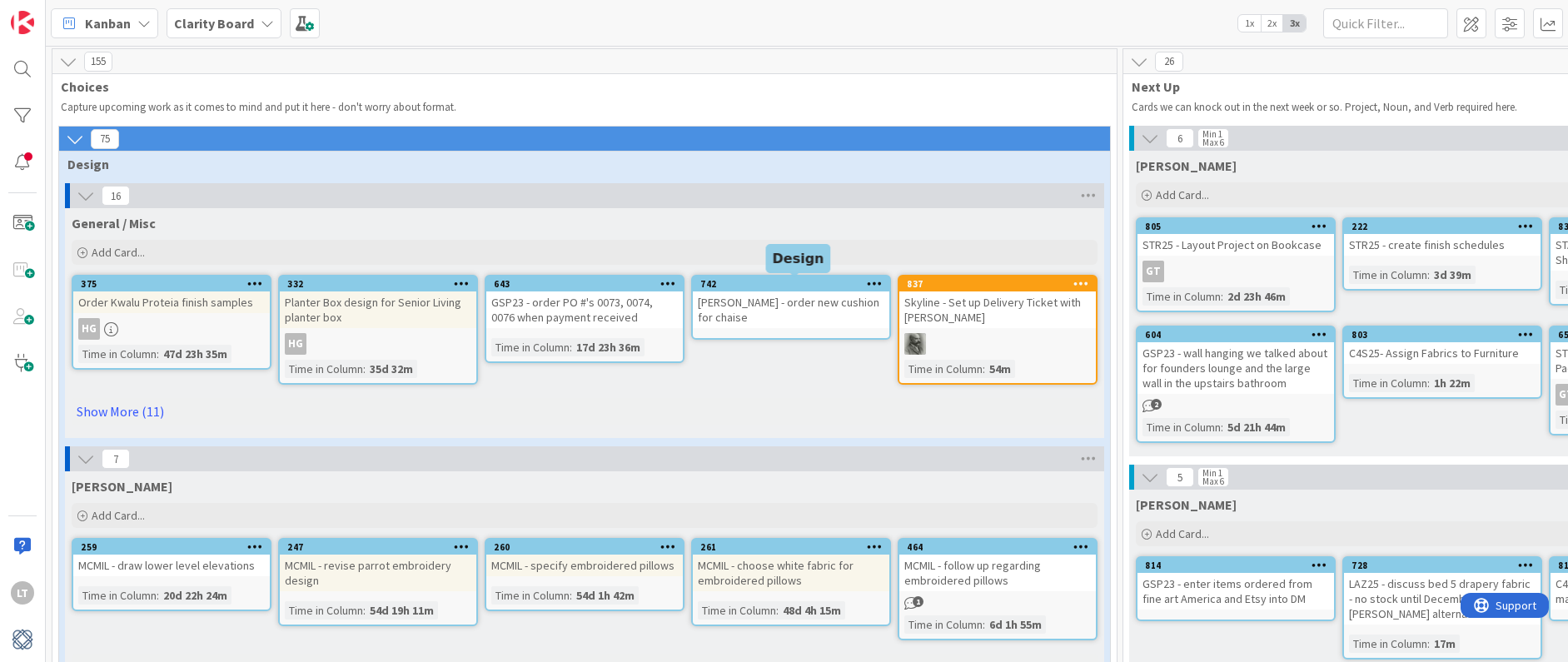
click at [817, 286] on div "742" at bounding box center [794, 283] width 189 height 11
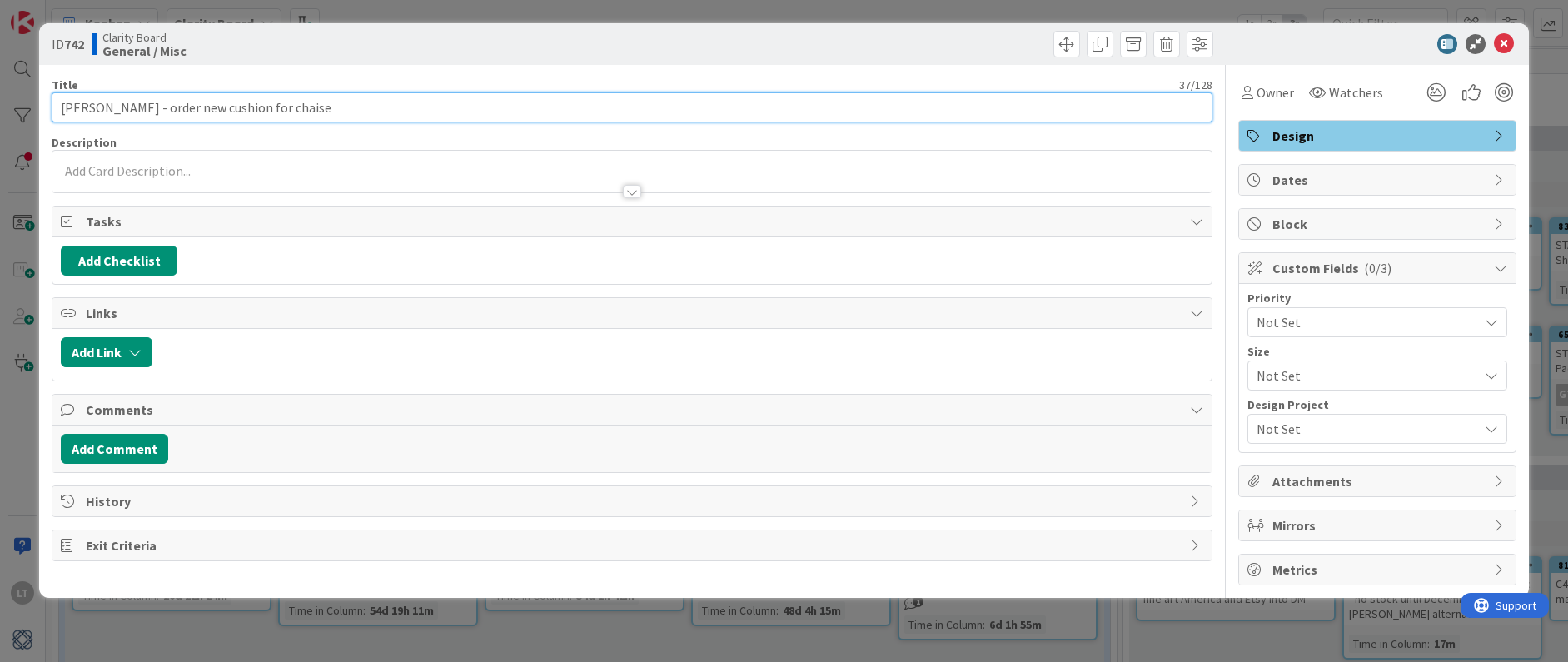
click at [307, 112] on input "[PERSON_NAME] - order new cushion for chaise" at bounding box center [632, 107] width 1161 height 30
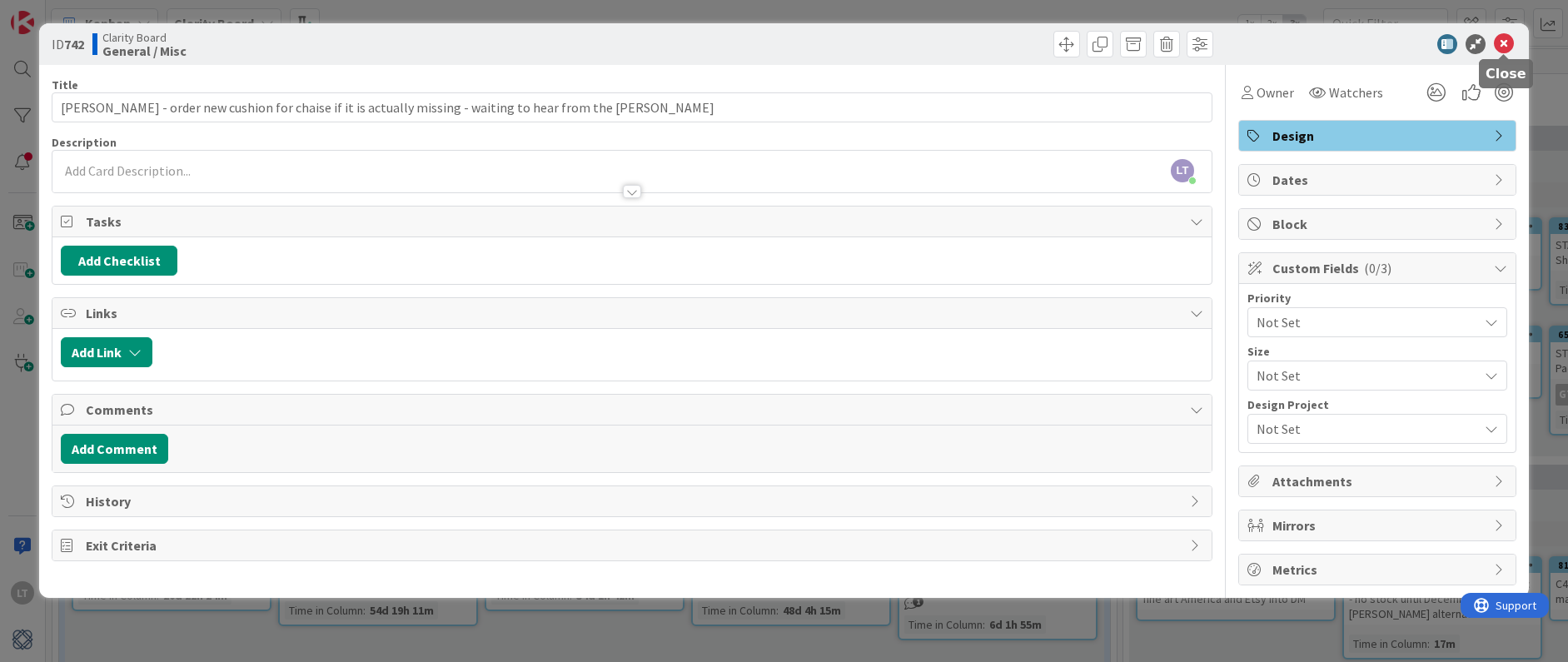
click at [1199, 44] on icon at bounding box center [1504, 43] width 20 height 20
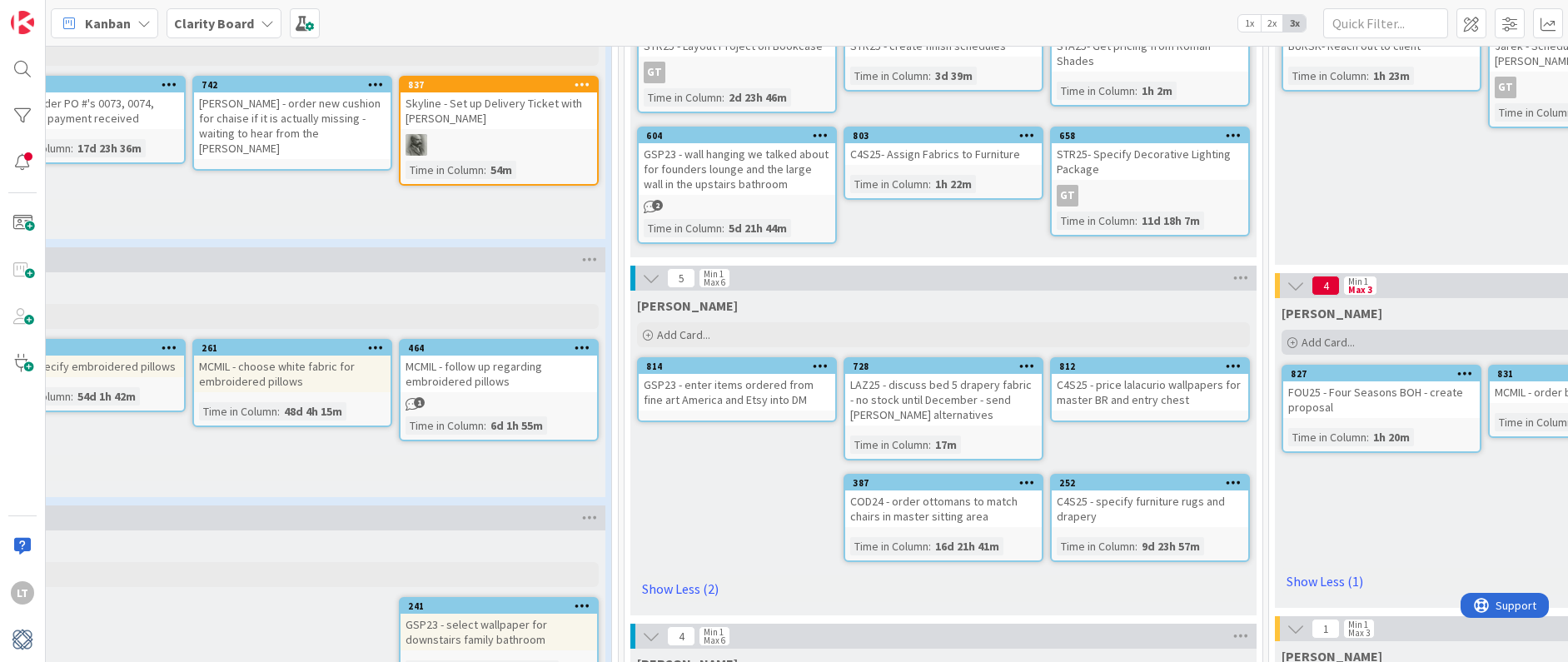
scroll to position [201, 492]
